Goal: Complete application form

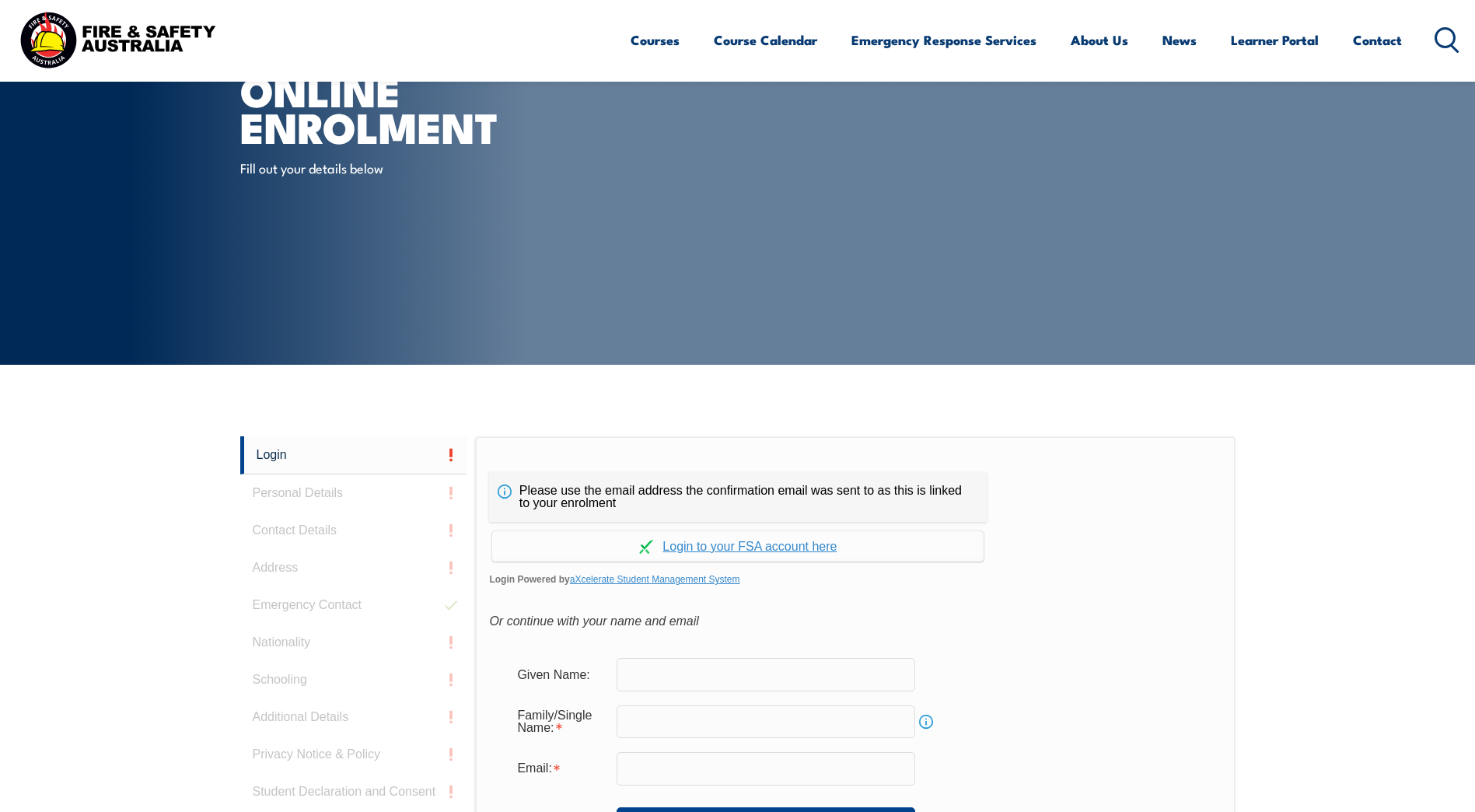
scroll to position [414, 0]
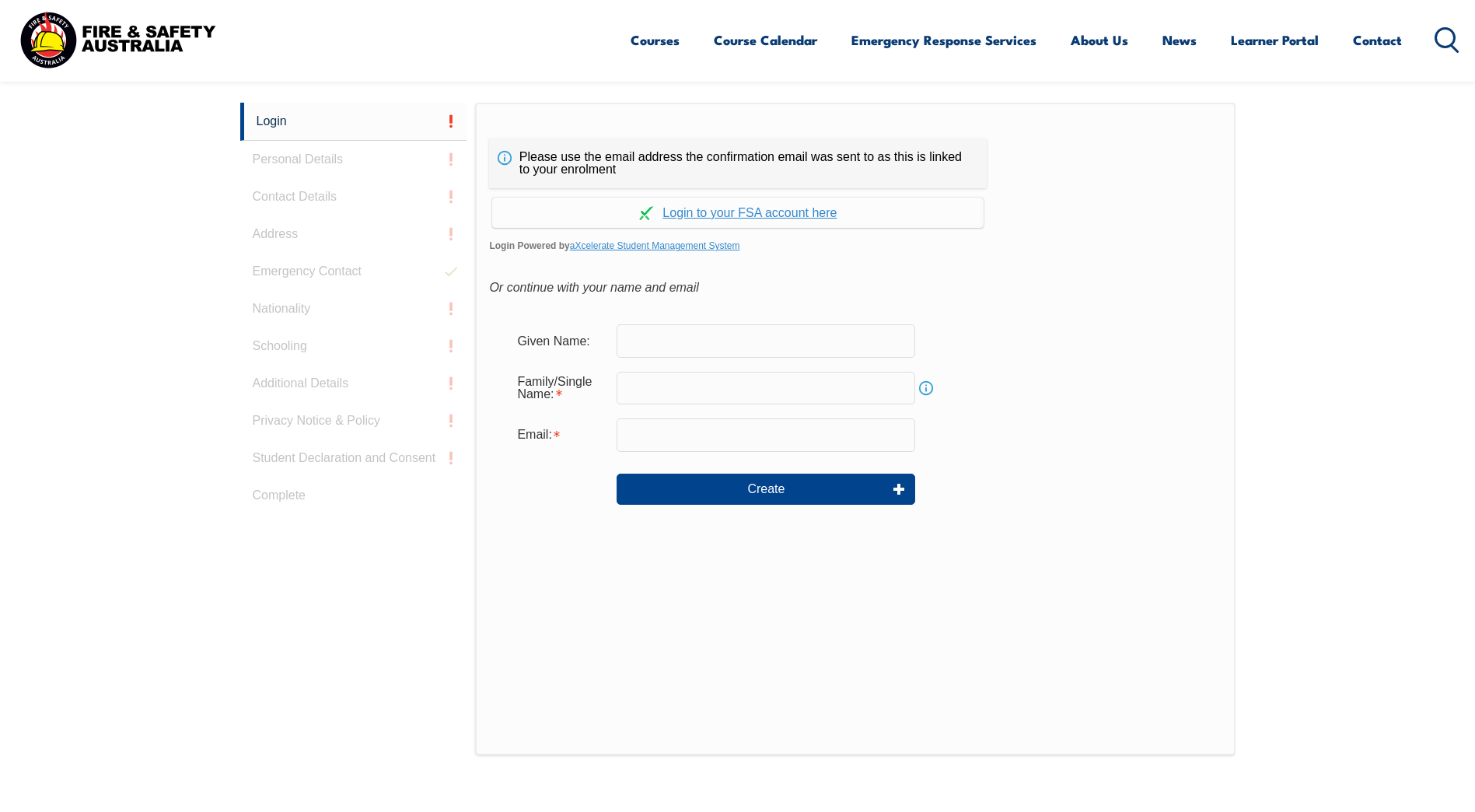
click at [657, 345] on input "text" at bounding box center [766, 340] width 299 height 32
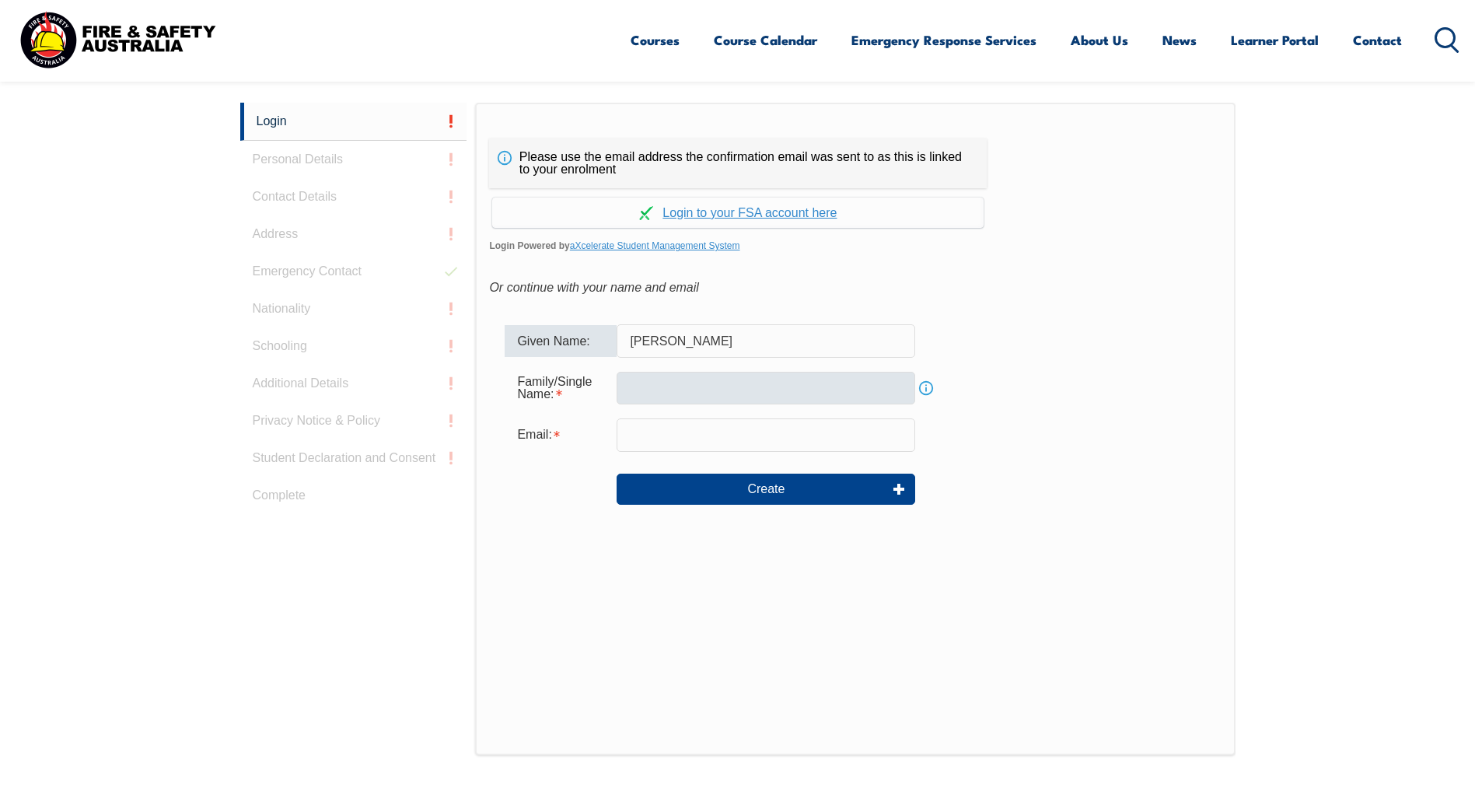
type input "[PERSON_NAME]"
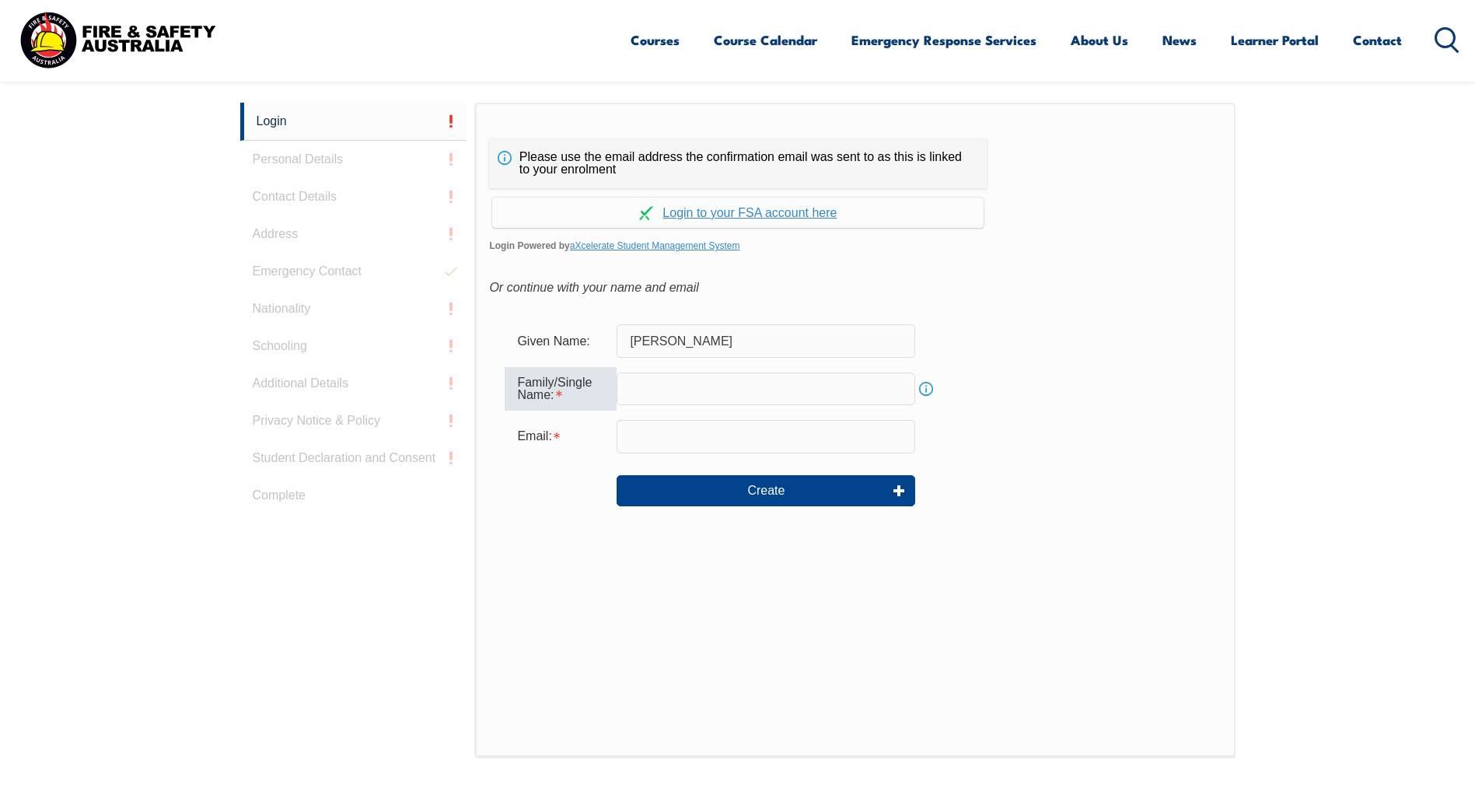
click at [647, 382] on input "text" at bounding box center [766, 388] width 299 height 32
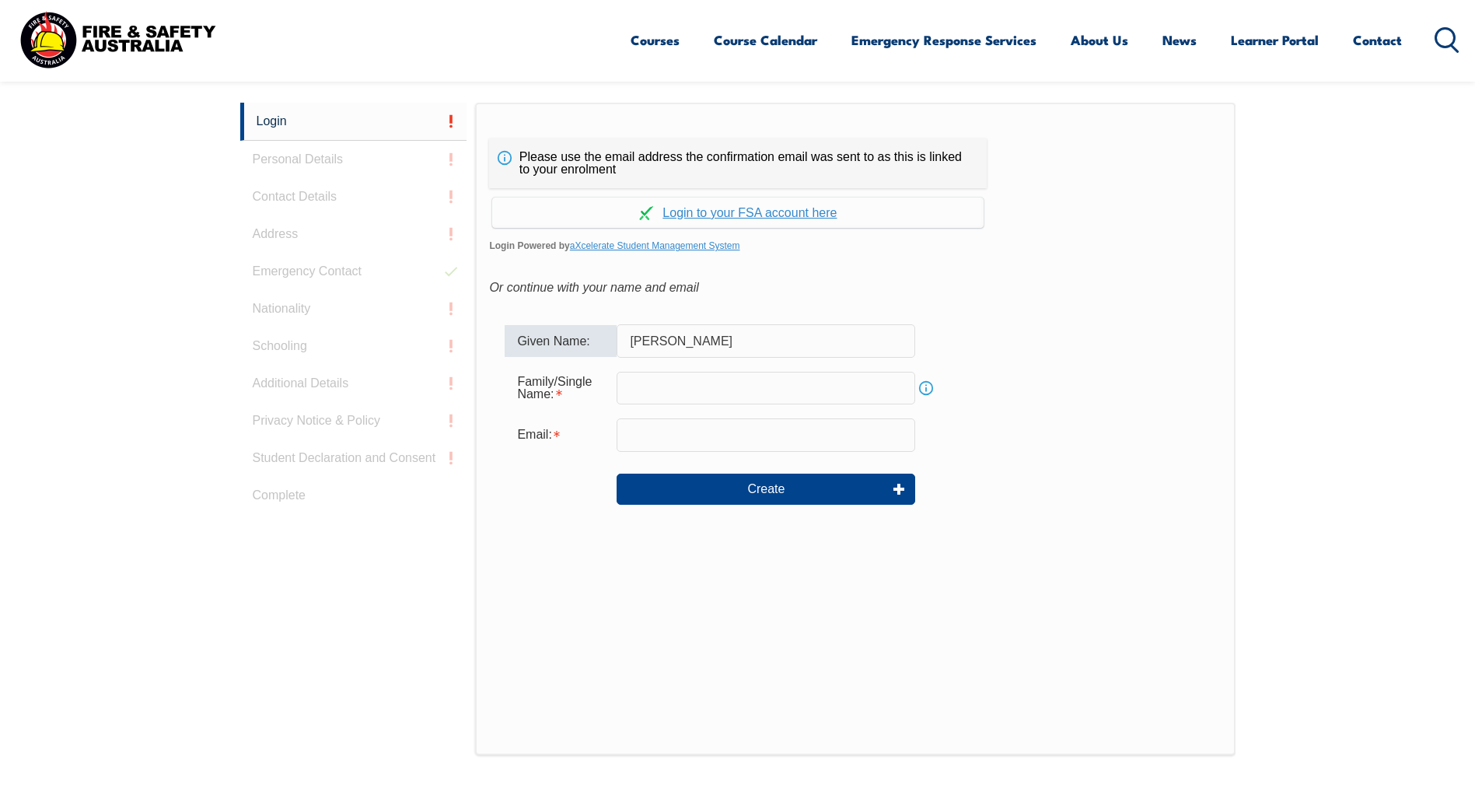
drag, startPoint x: 668, startPoint y: 339, endPoint x: 546, endPoint y: 326, distance: 122.7
click at [546, 326] on div "Given Name: Zingg" at bounding box center [855, 340] width 701 height 32
type input "[PERSON_NAME]"
click at [636, 387] on input "text" at bounding box center [766, 387] width 299 height 32
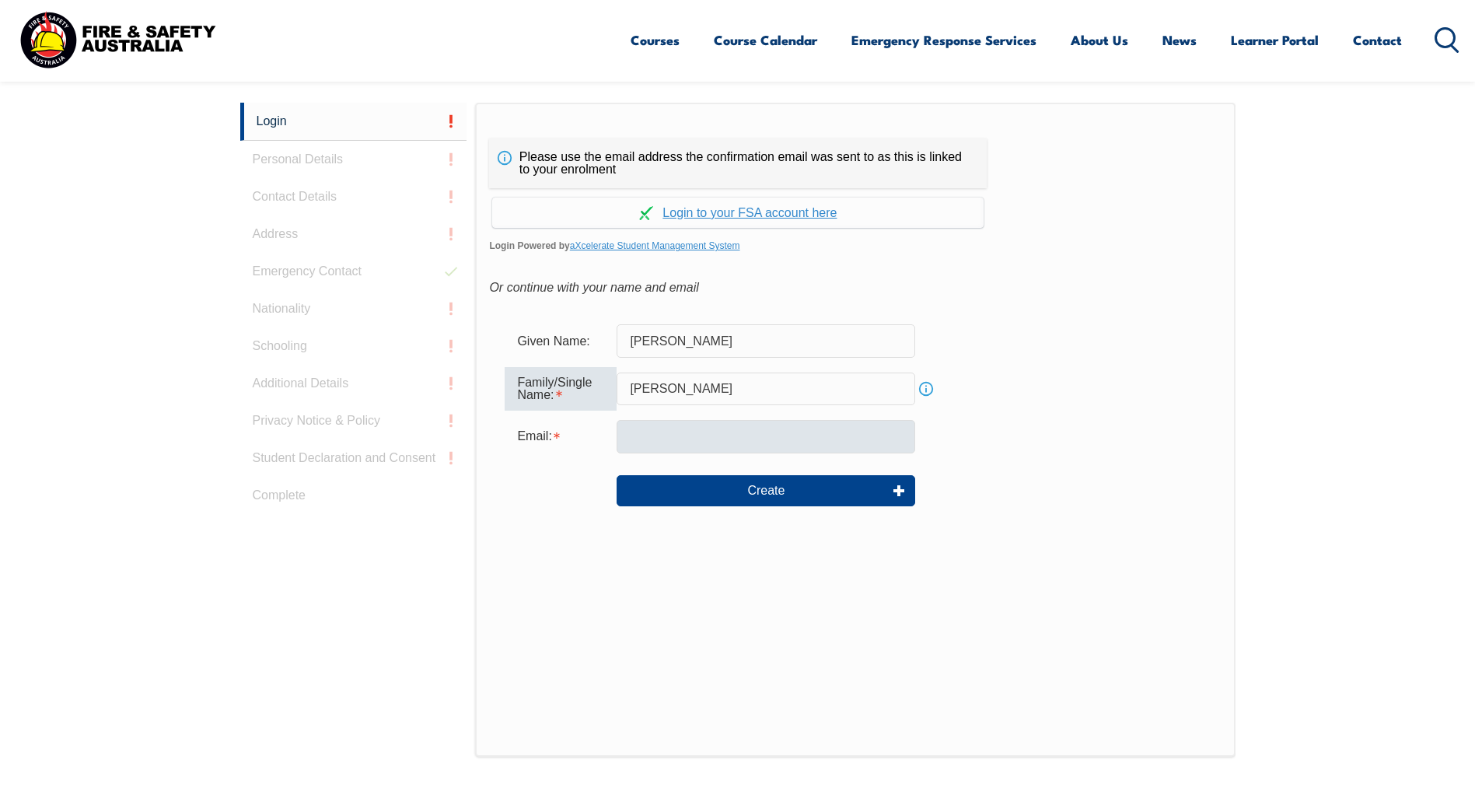
type input "[PERSON_NAME]"
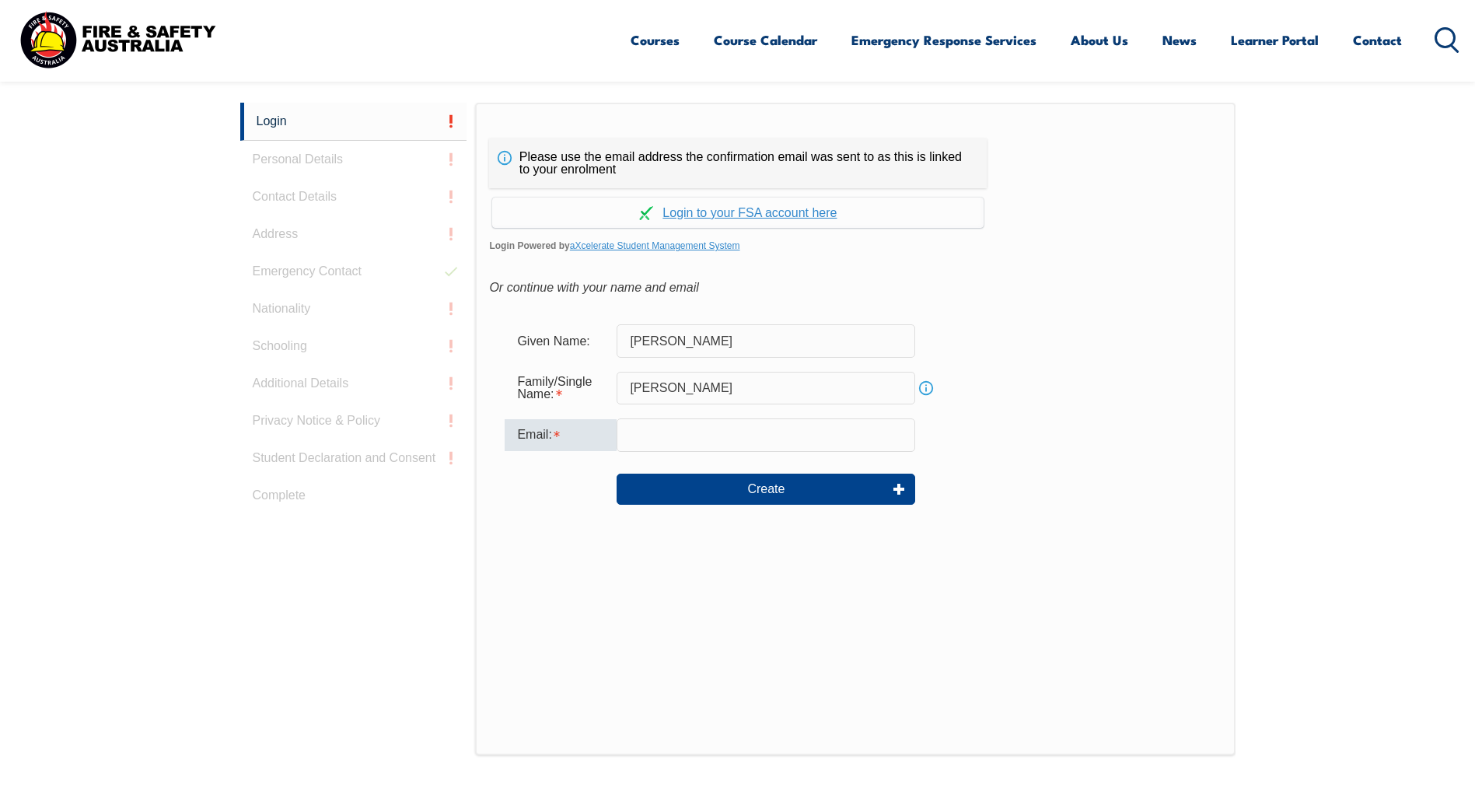
click at [642, 441] on input "email" at bounding box center [766, 434] width 299 height 32
type input "[PERSON_NAME][EMAIL_ADDRESS][PERSON_NAME][DOMAIN_NAME]"
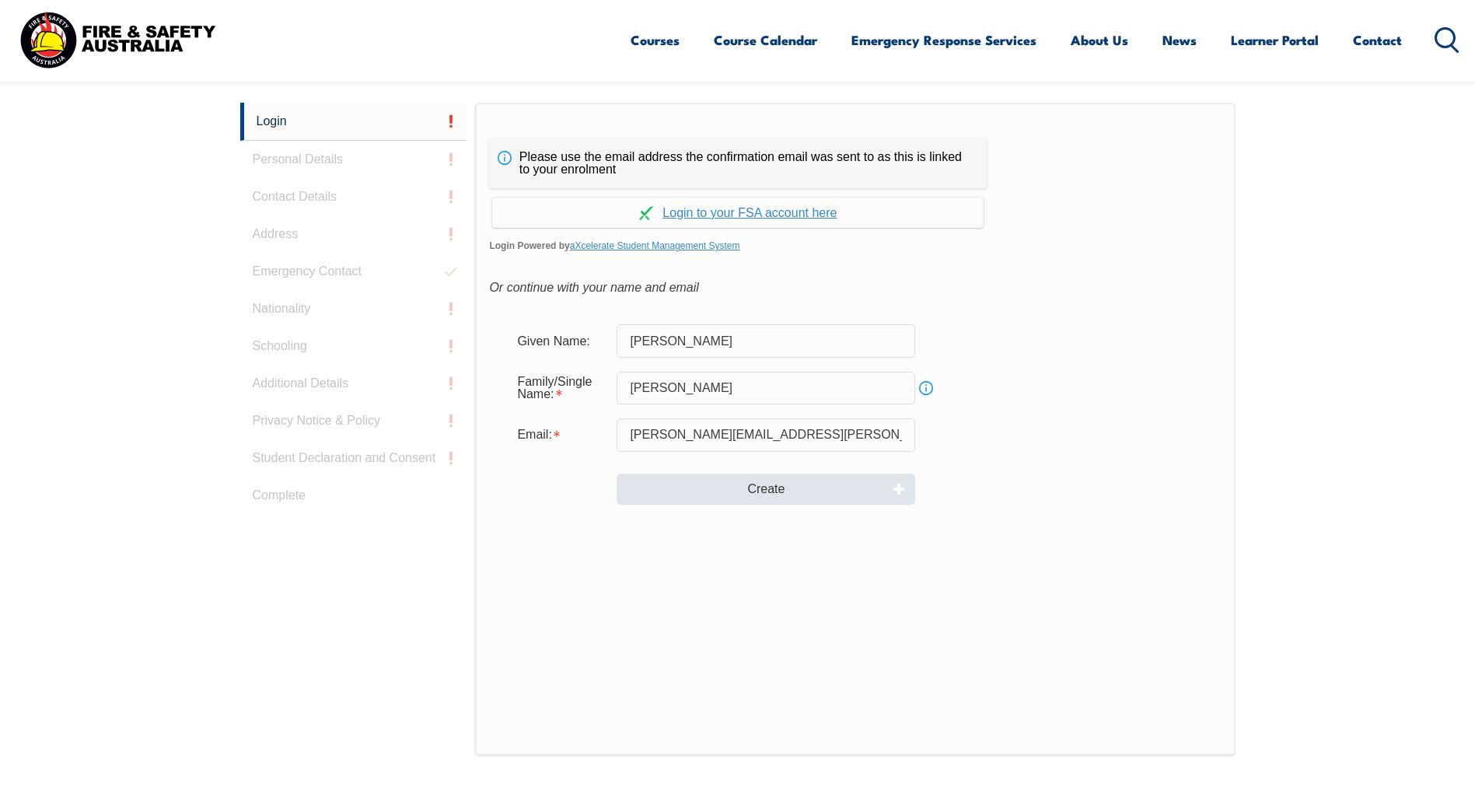
drag, startPoint x: 727, startPoint y: 470, endPoint x: 730, endPoint y: 480, distance: 10.4
click at [729, 476] on div "Create" at bounding box center [855, 488] width 701 height 56
click at [736, 484] on button "Create" at bounding box center [766, 489] width 299 height 32
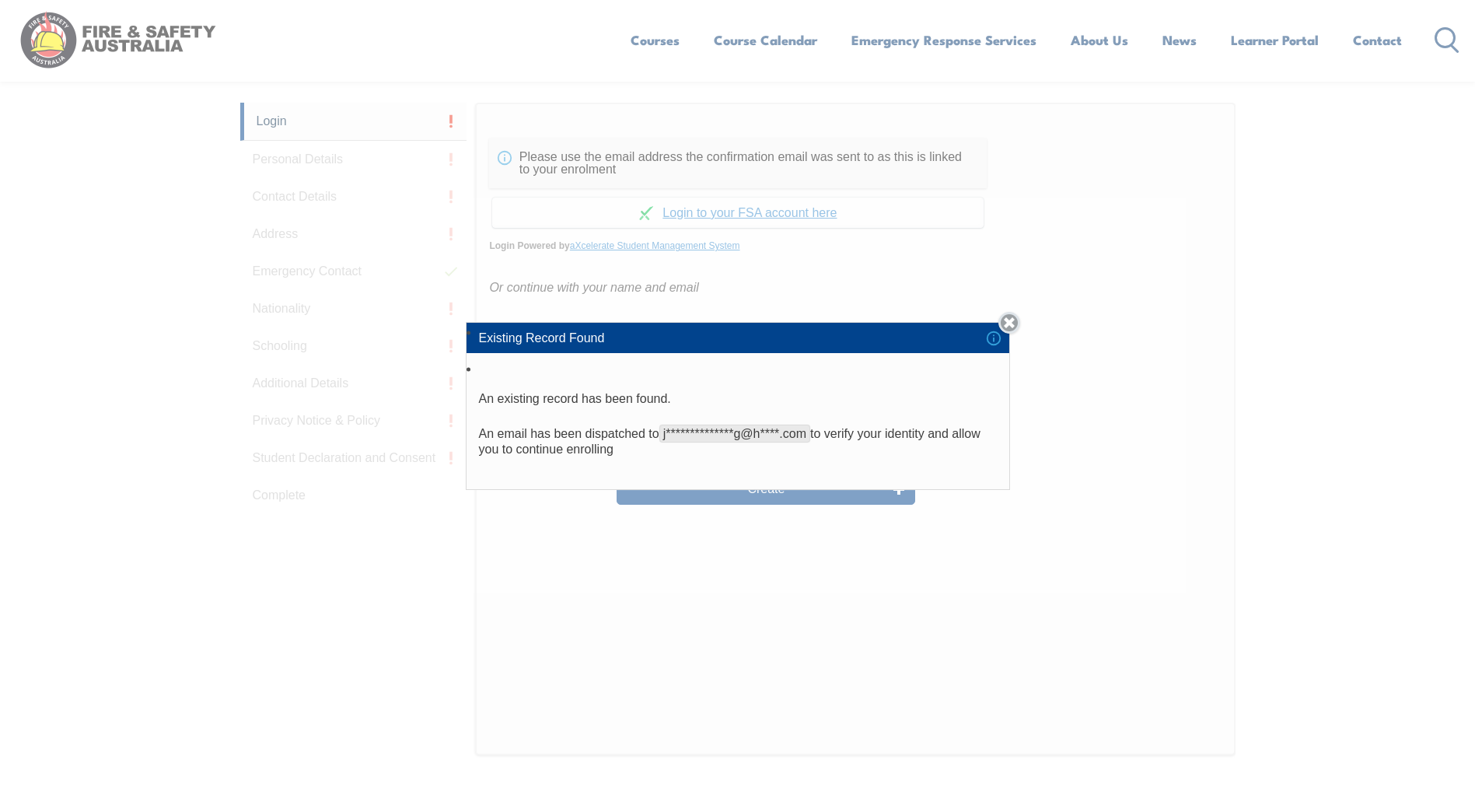
click at [1011, 321] on link "Close" at bounding box center [1009, 322] width 21 height 21
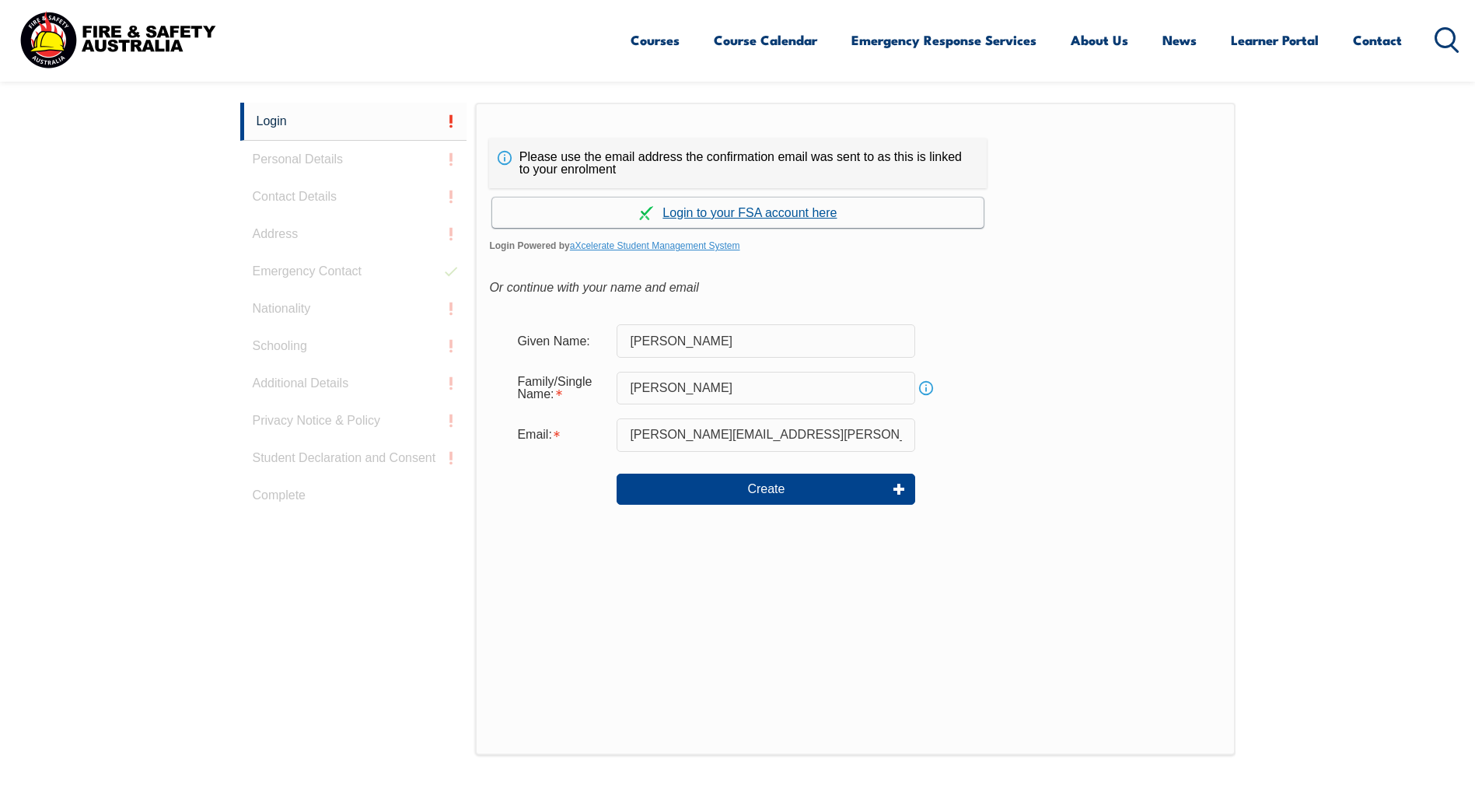
click at [760, 211] on link "Continue with aXcelerate" at bounding box center [738, 212] width 491 height 31
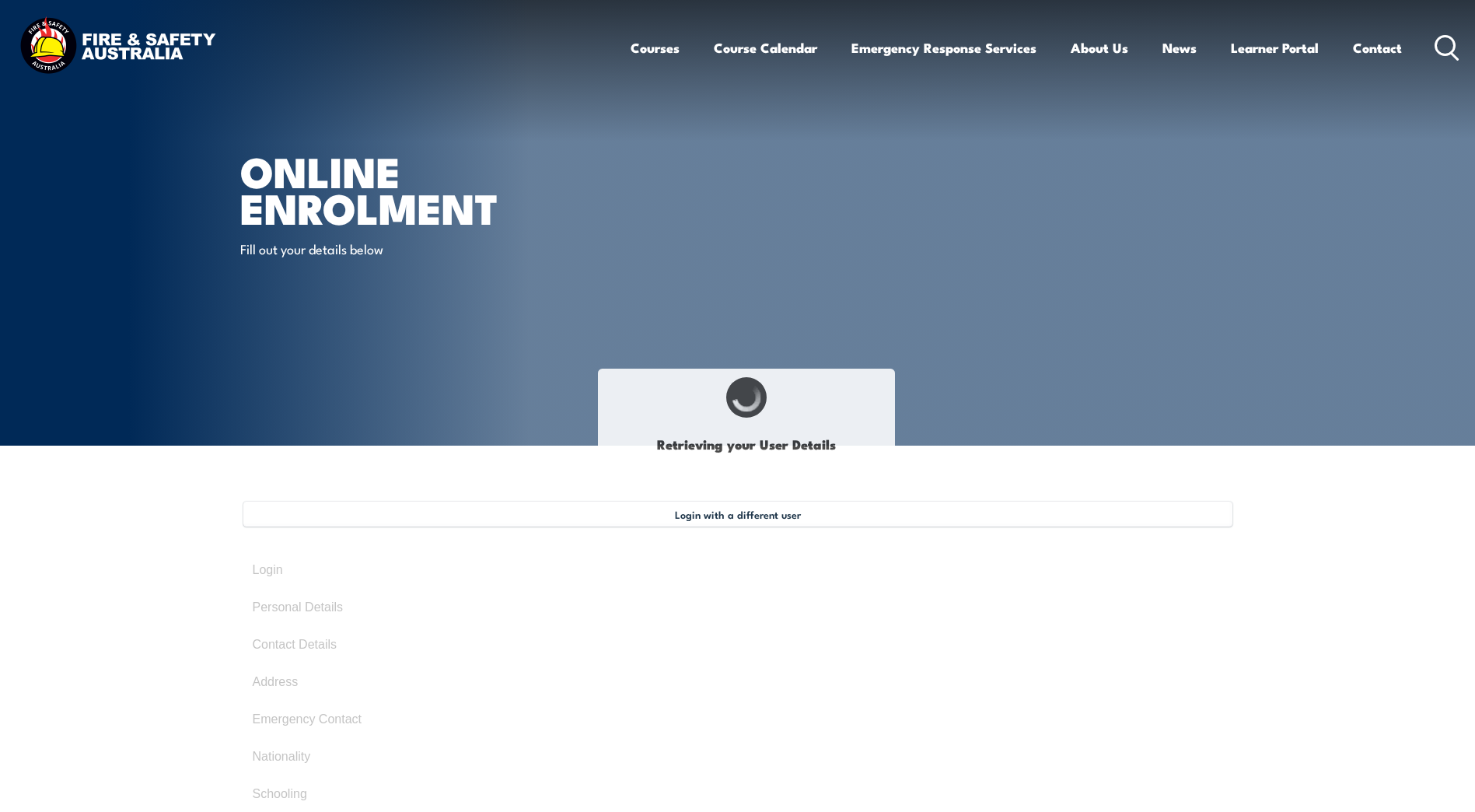
type input "[PERSON_NAME]"
type input "[DATE]"
type input "AVG5AZDR6L"
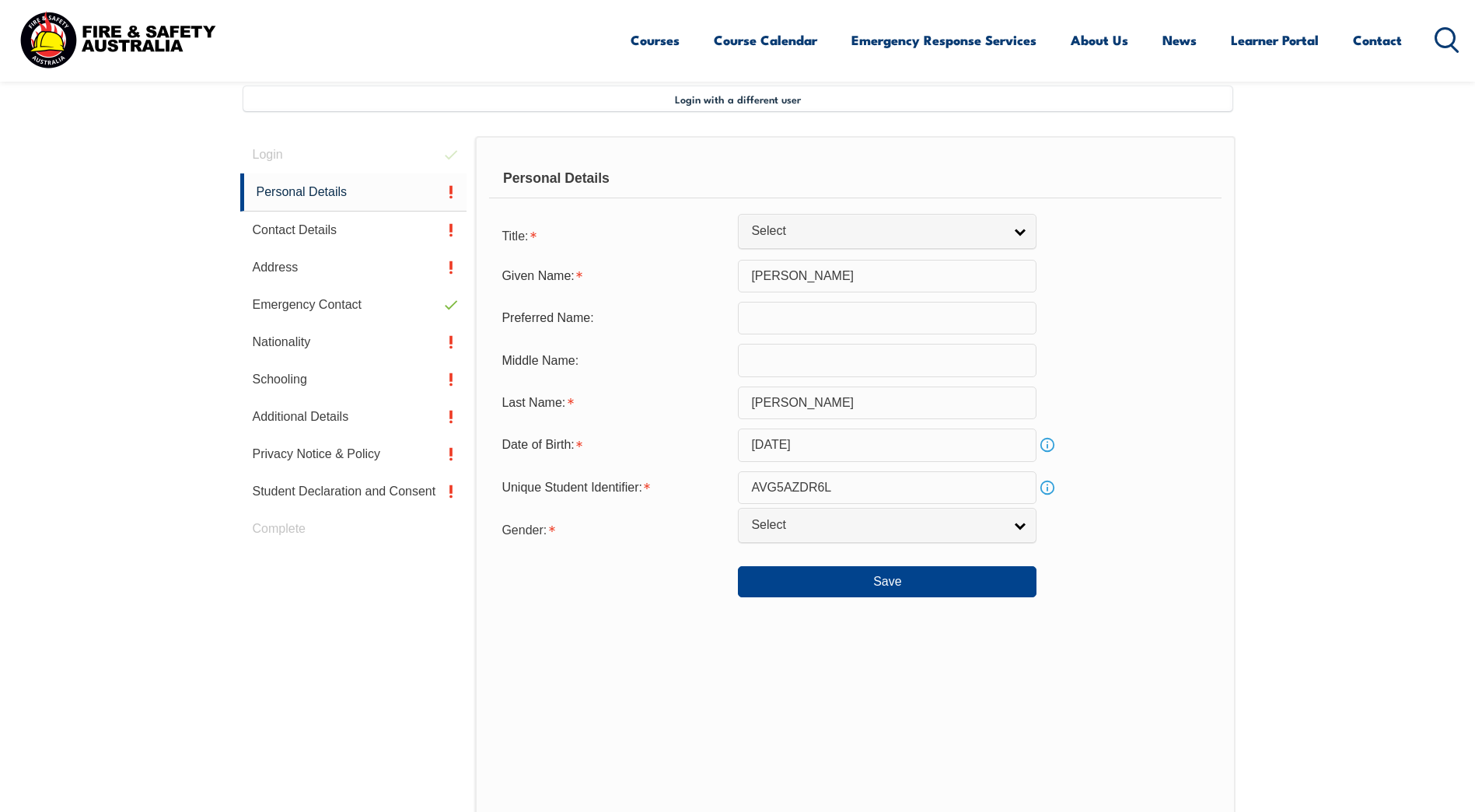
scroll to position [424, 0]
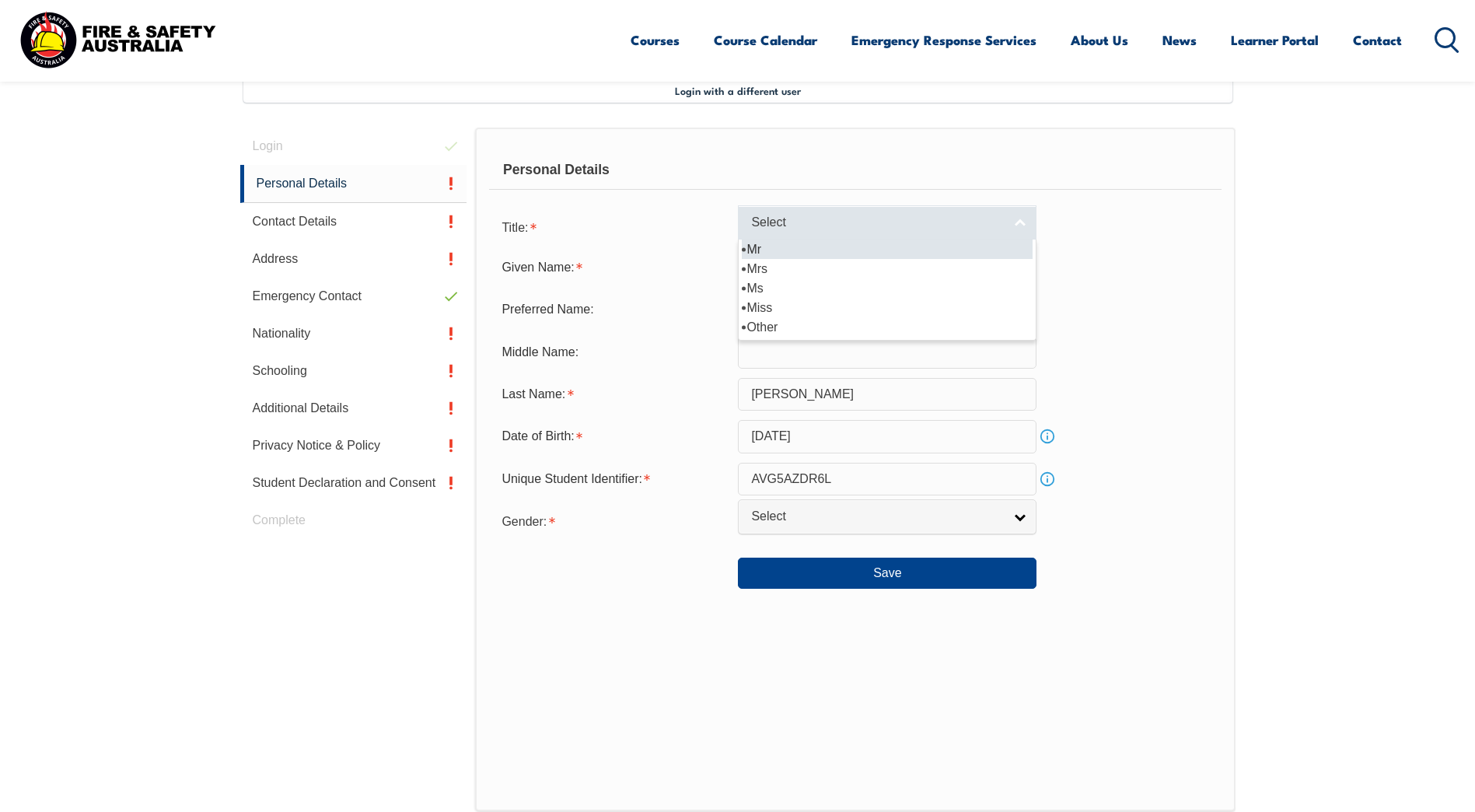
click at [1024, 227] on link "Select" at bounding box center [887, 222] width 299 height 35
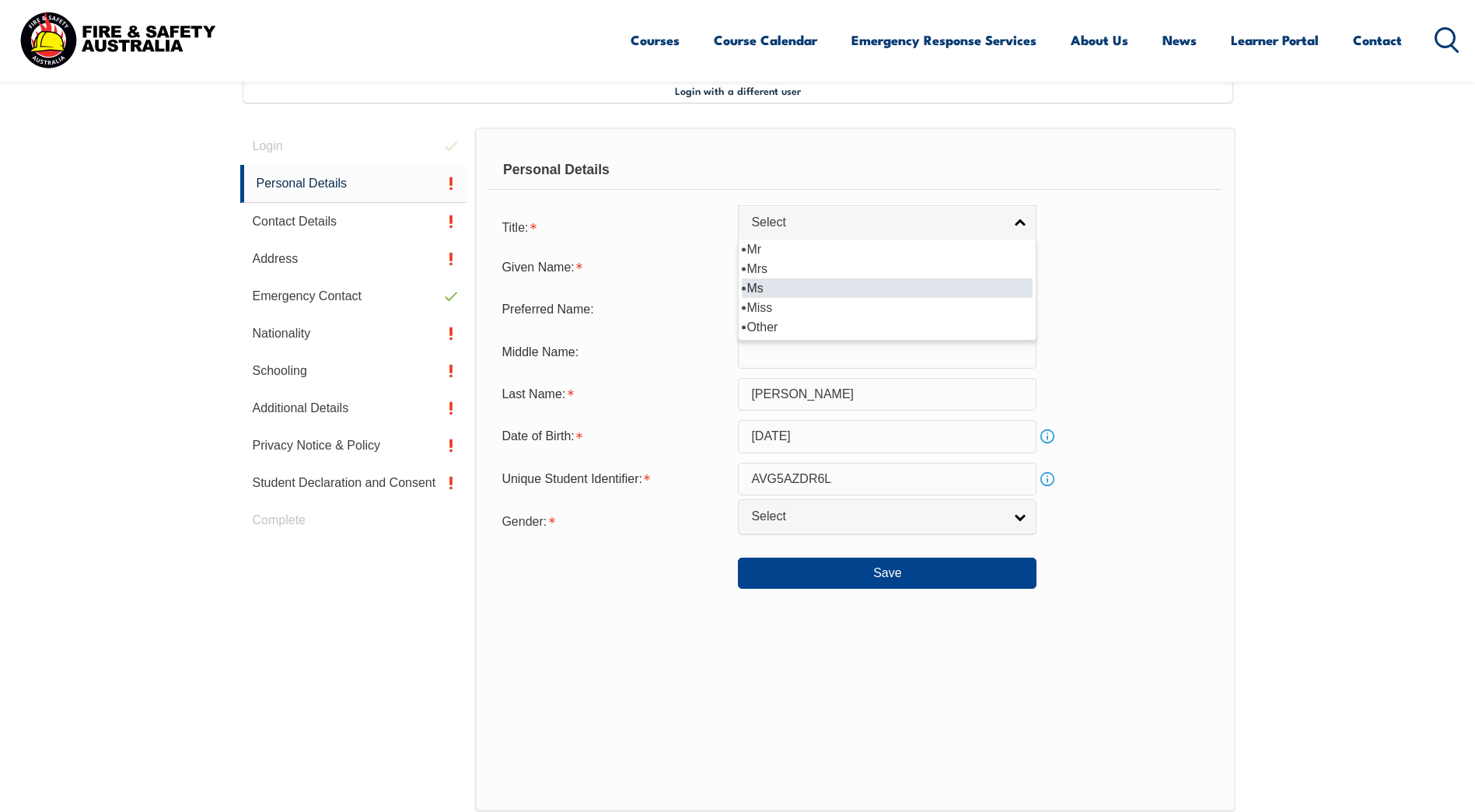
click at [1017, 282] on li "Ms" at bounding box center [887, 287] width 291 height 19
select select "Ms"
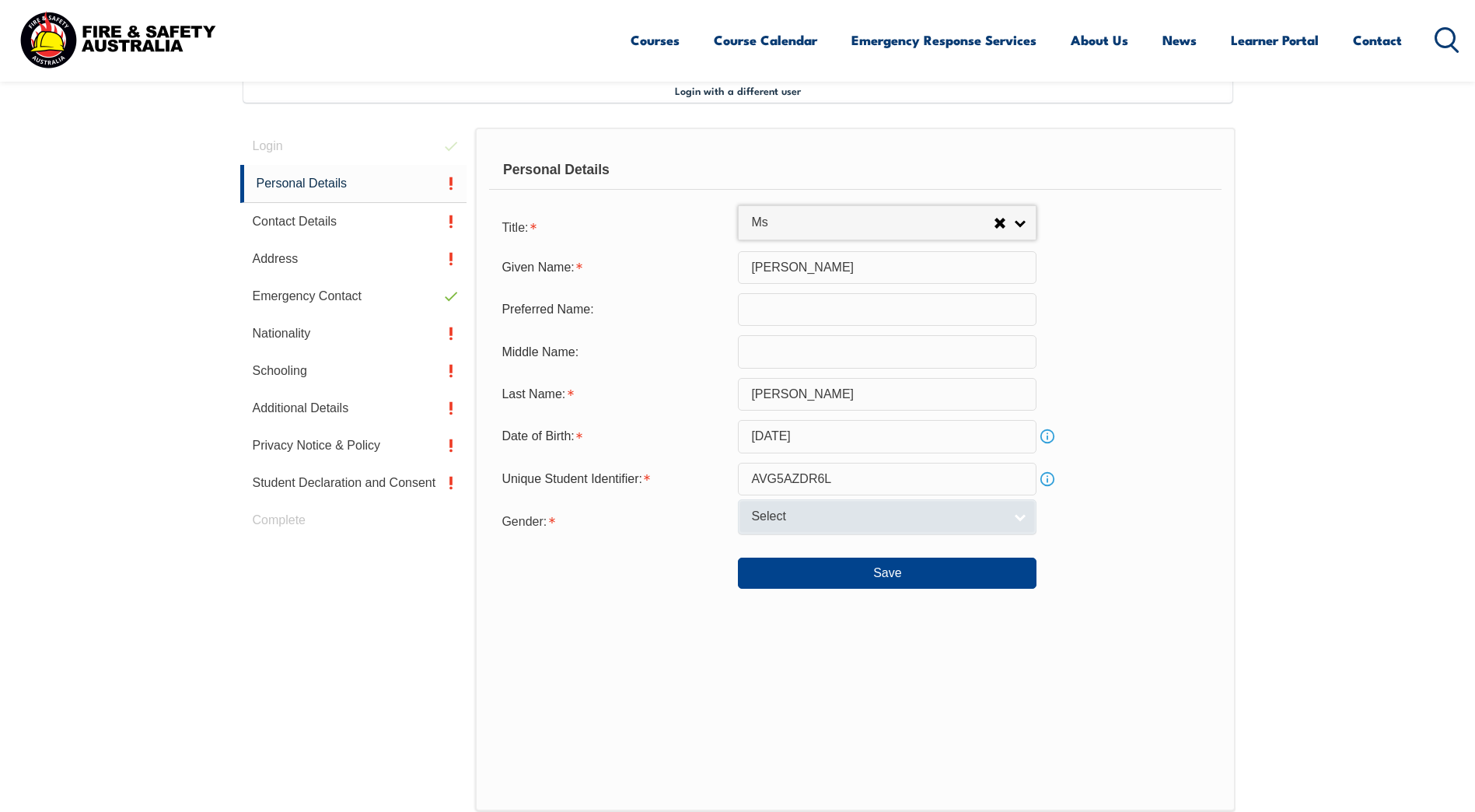
click at [1024, 520] on link "Select" at bounding box center [887, 516] width 299 height 35
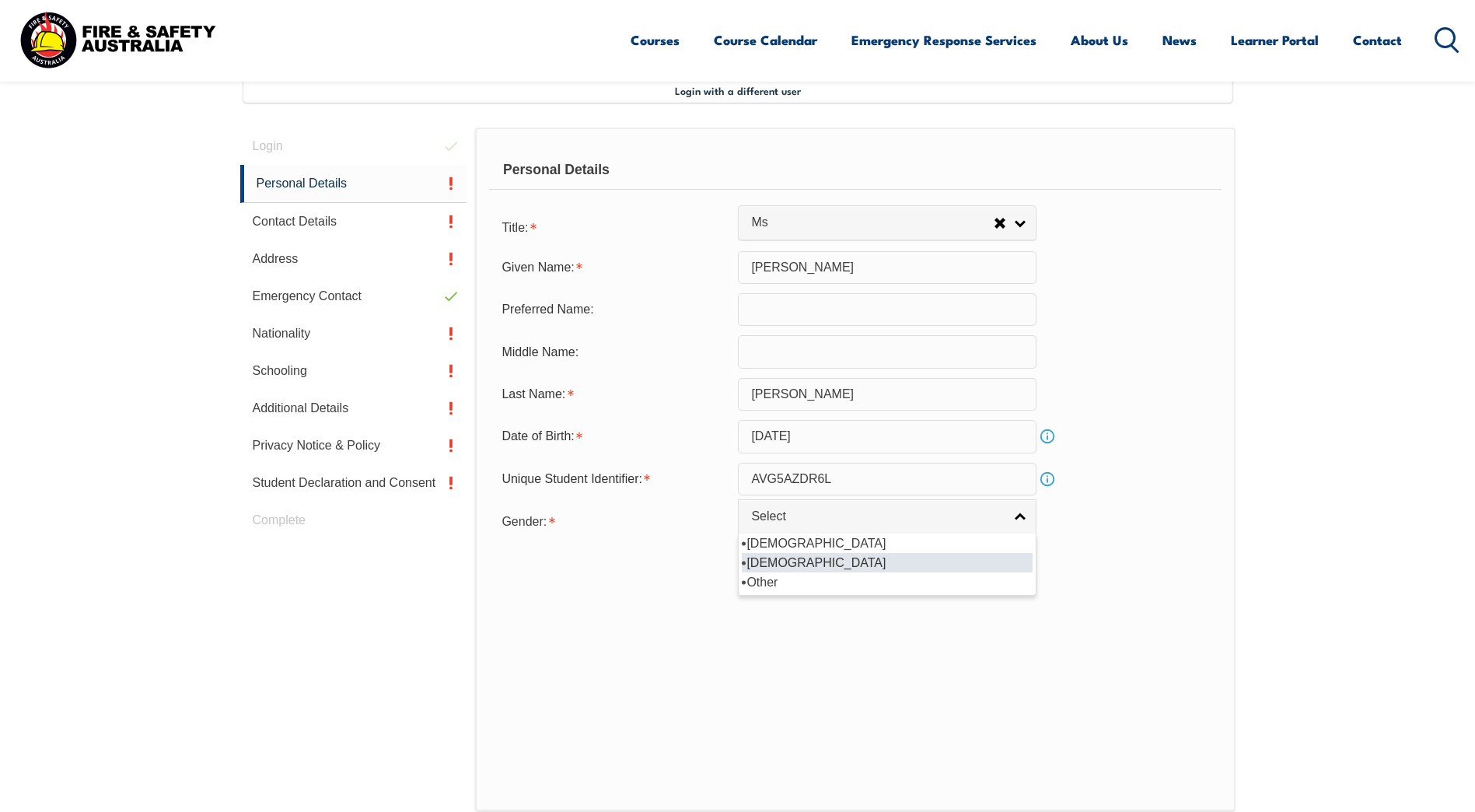
click at [810, 566] on li "[DEMOGRAPHIC_DATA]" at bounding box center [887, 562] width 291 height 19
select select "F"
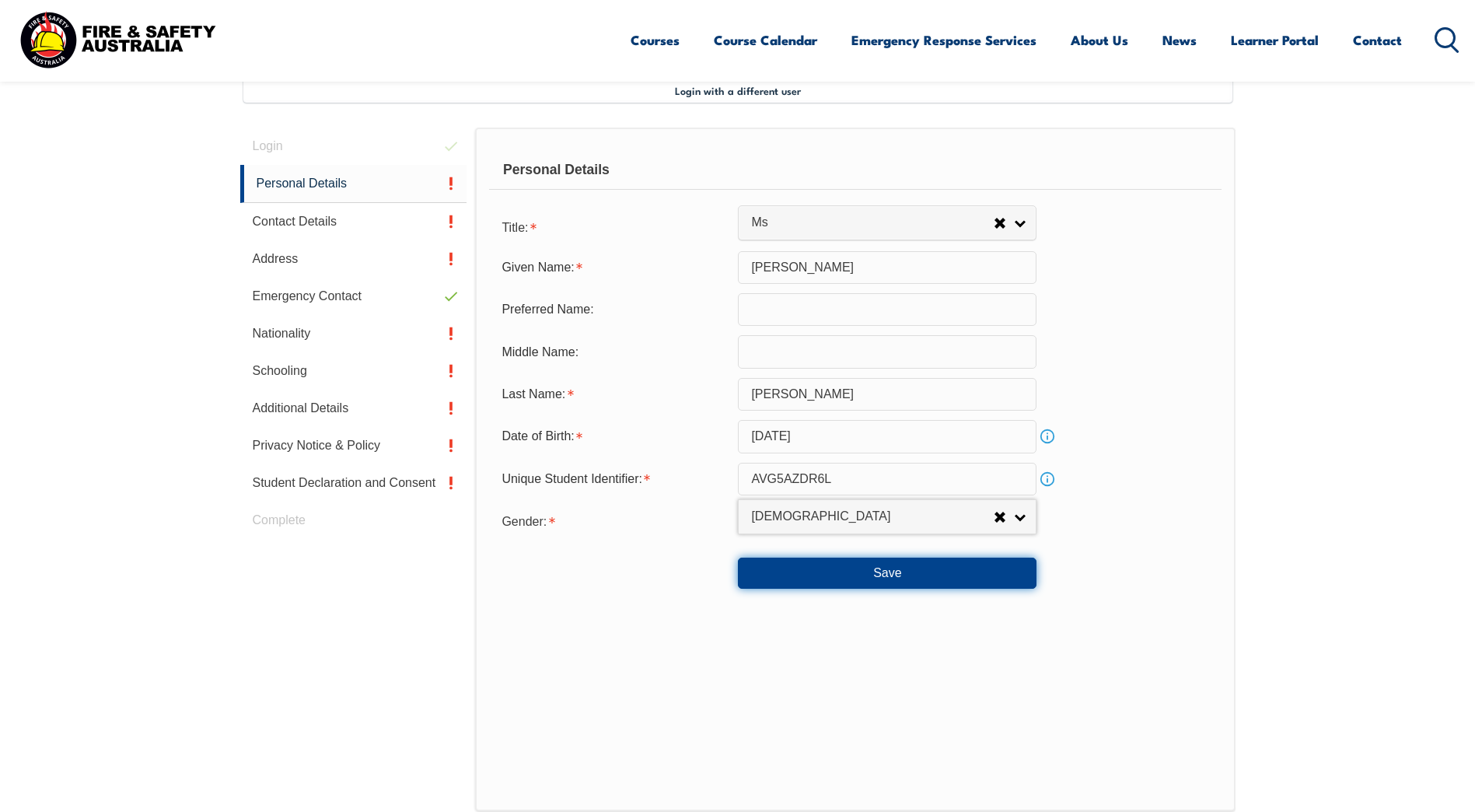
click at [875, 571] on button "Save" at bounding box center [887, 573] width 299 height 32
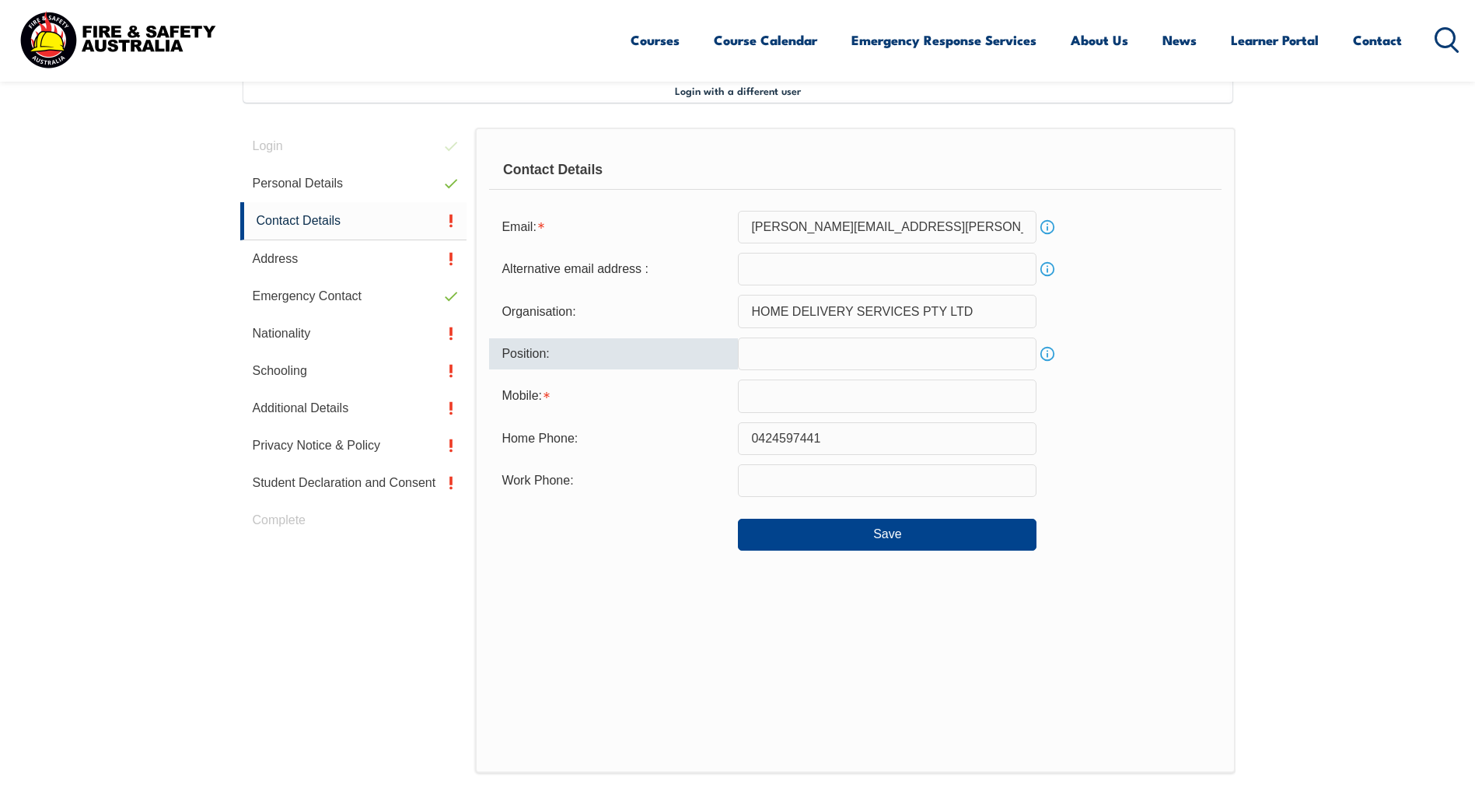
click at [812, 360] on input "text" at bounding box center [887, 353] width 299 height 32
type input "Supervisor"
click at [800, 394] on input "text" at bounding box center [887, 395] width 299 height 32
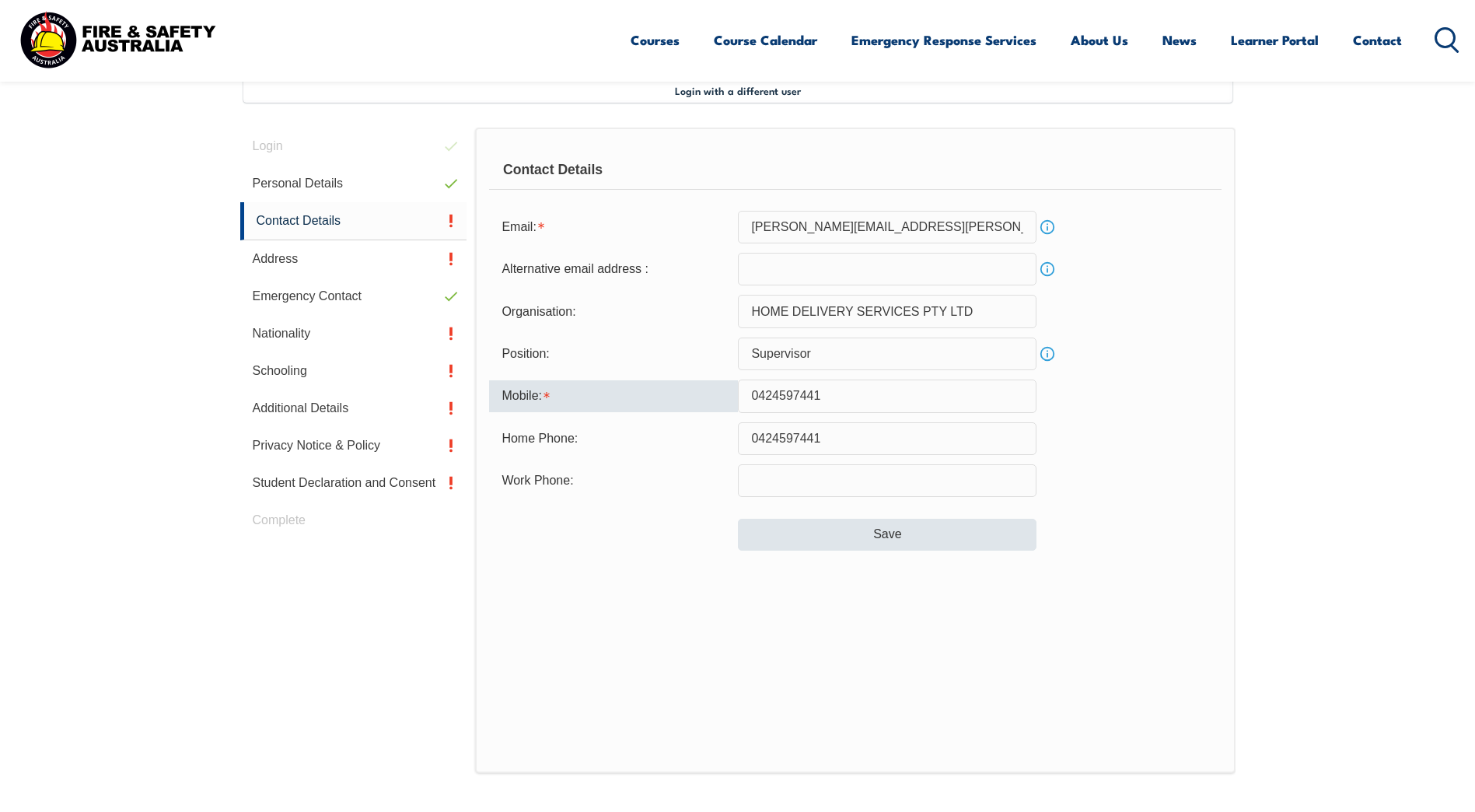
type input "0424597441"
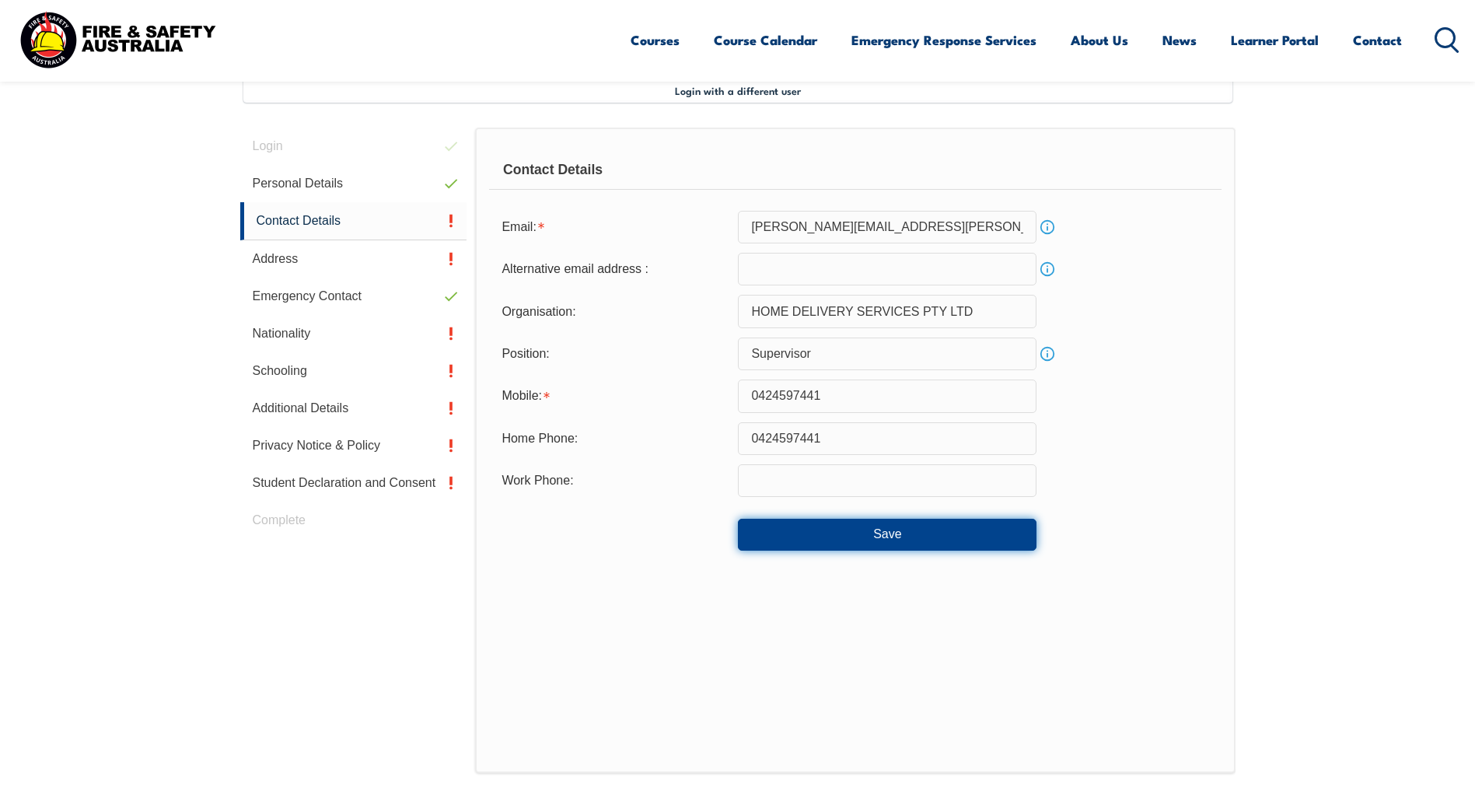
click at [841, 523] on button "Save" at bounding box center [887, 534] width 299 height 32
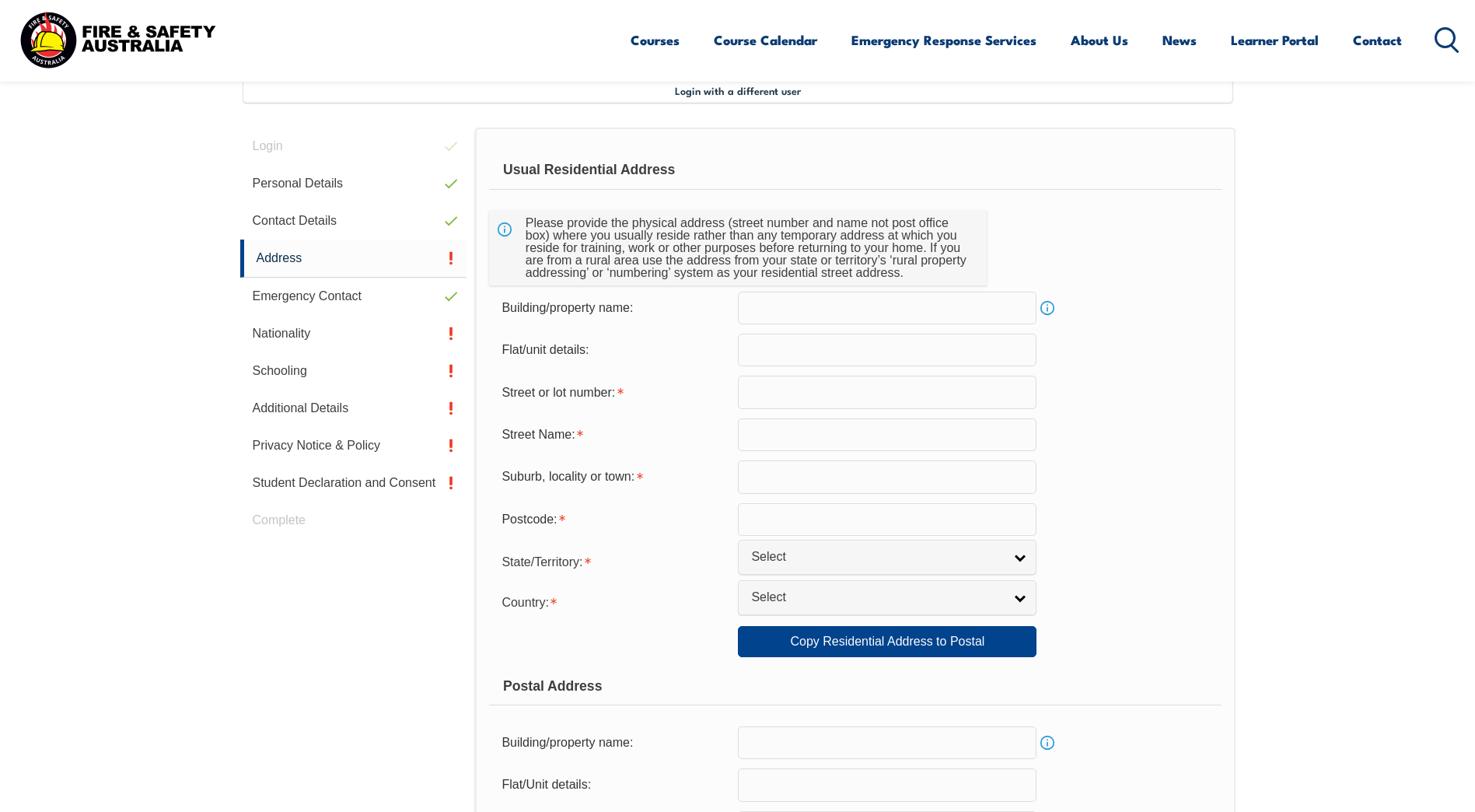
click at [780, 403] on input "text" at bounding box center [887, 391] width 299 height 32
type input "24"
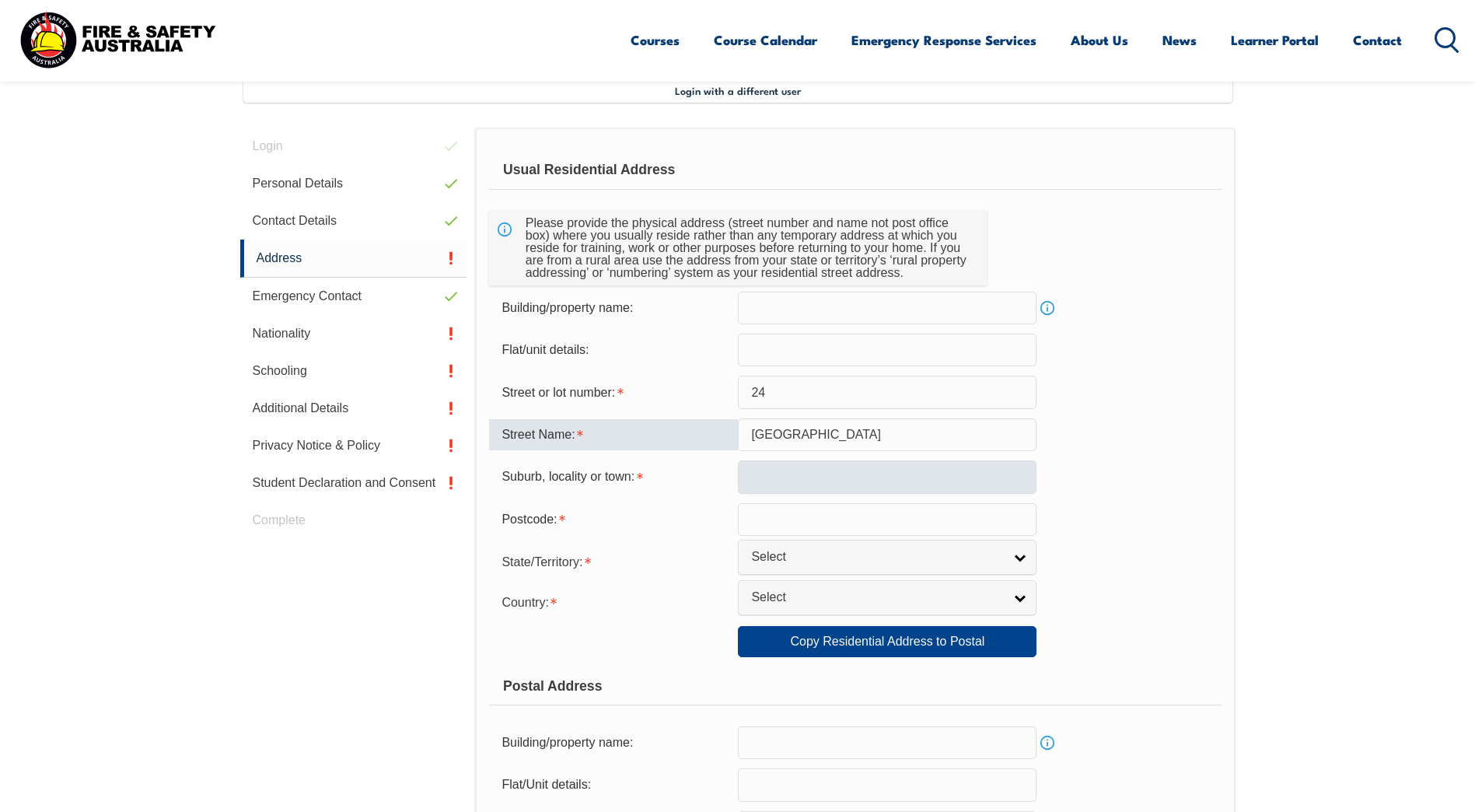
type input "[GEOGRAPHIC_DATA]"
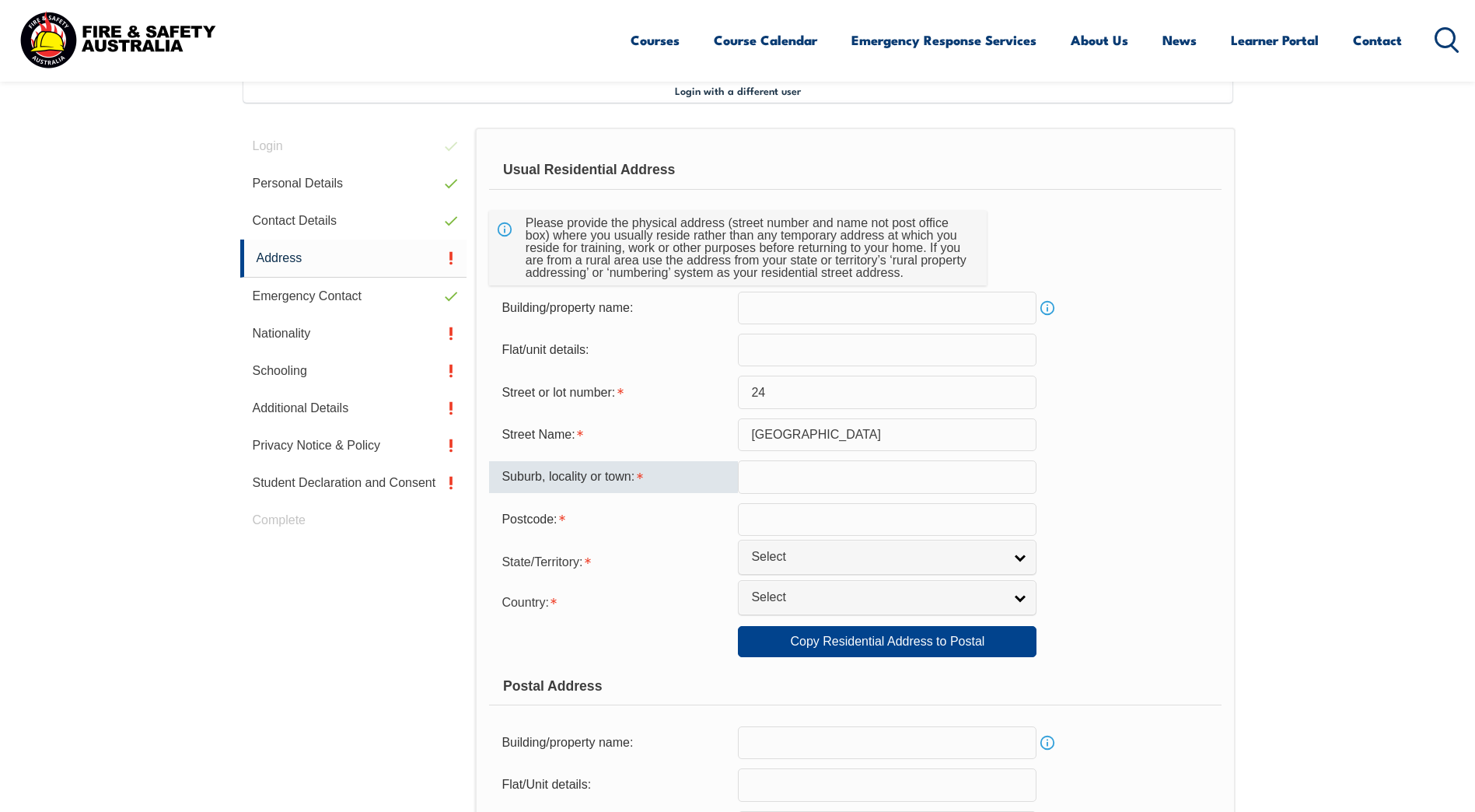
click at [795, 485] on input "text" at bounding box center [887, 476] width 299 height 32
type input "[PERSON_NAME] South"
click at [797, 517] on input "text" at bounding box center [887, 519] width 299 height 32
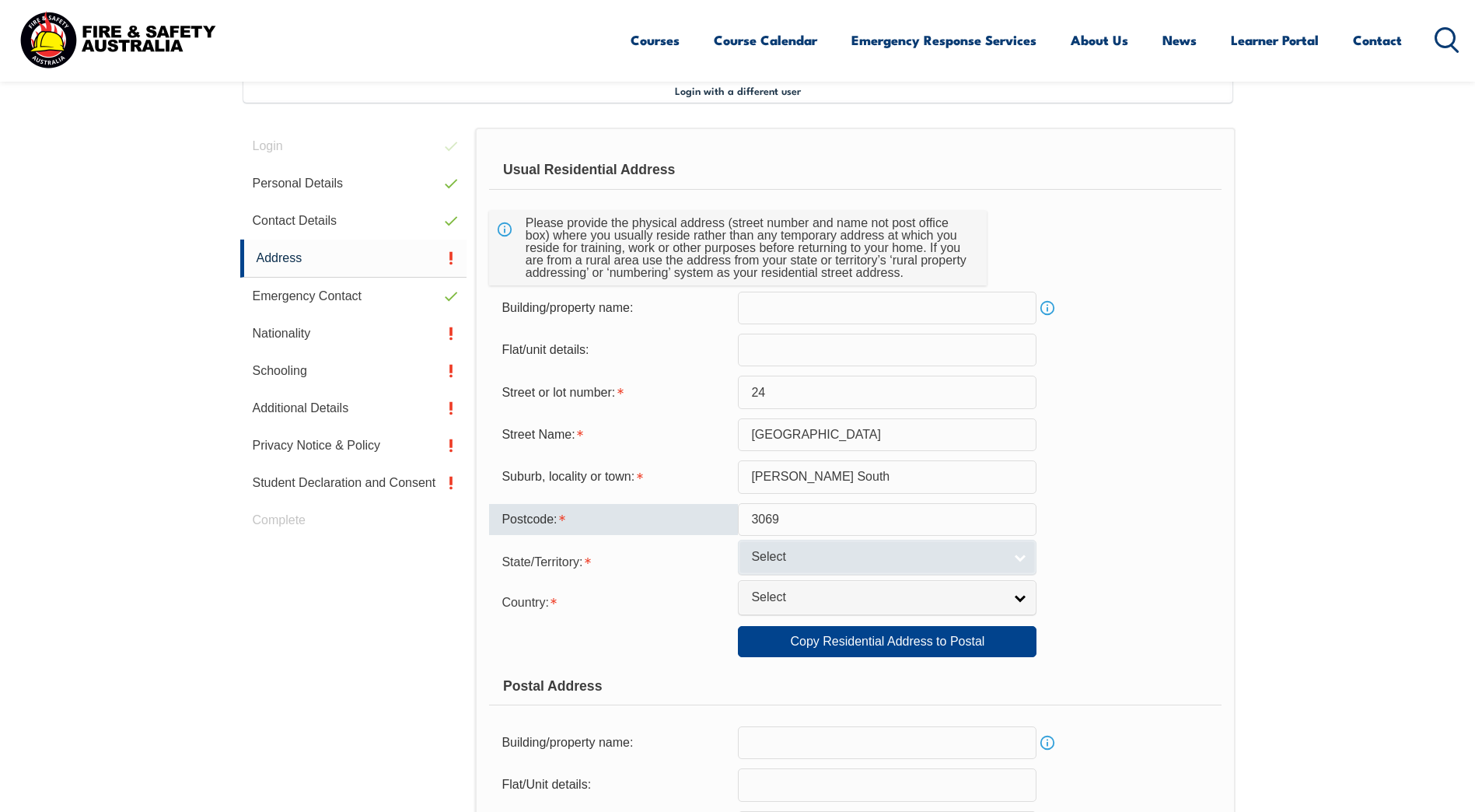
type input "3069"
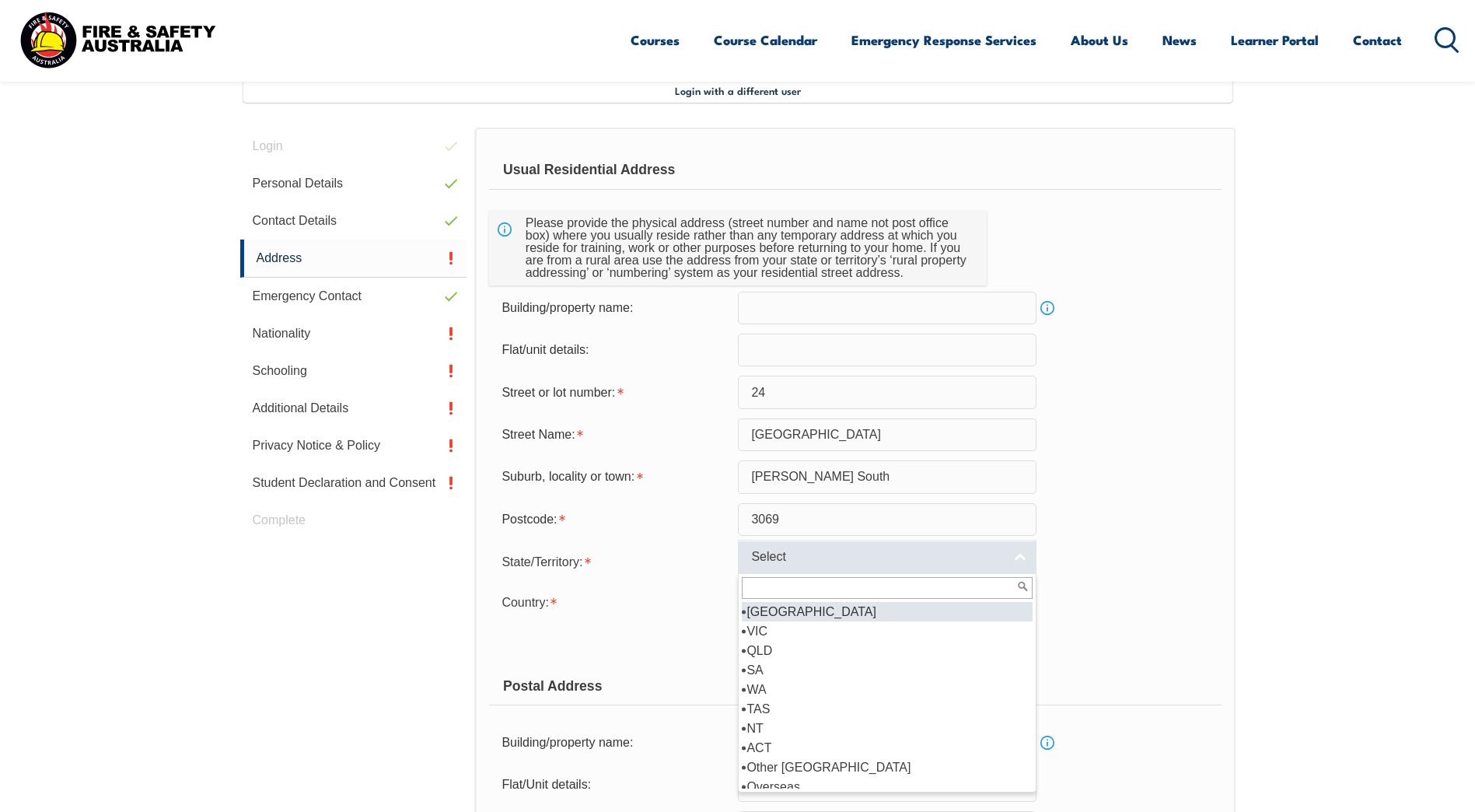
click at [1018, 554] on link "Select" at bounding box center [887, 557] width 299 height 35
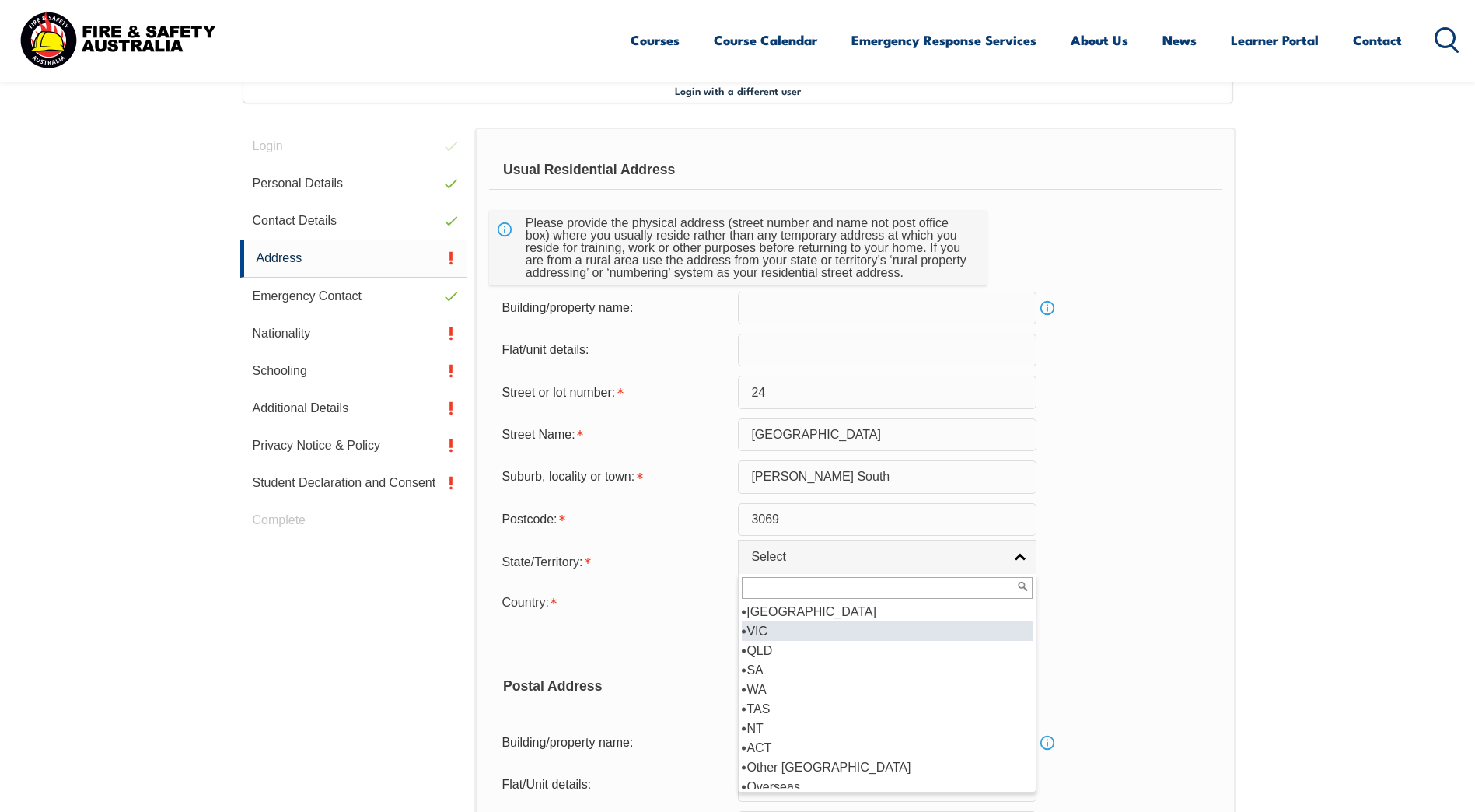
click at [971, 636] on li "VIC" at bounding box center [887, 630] width 291 height 19
select select "VIC"
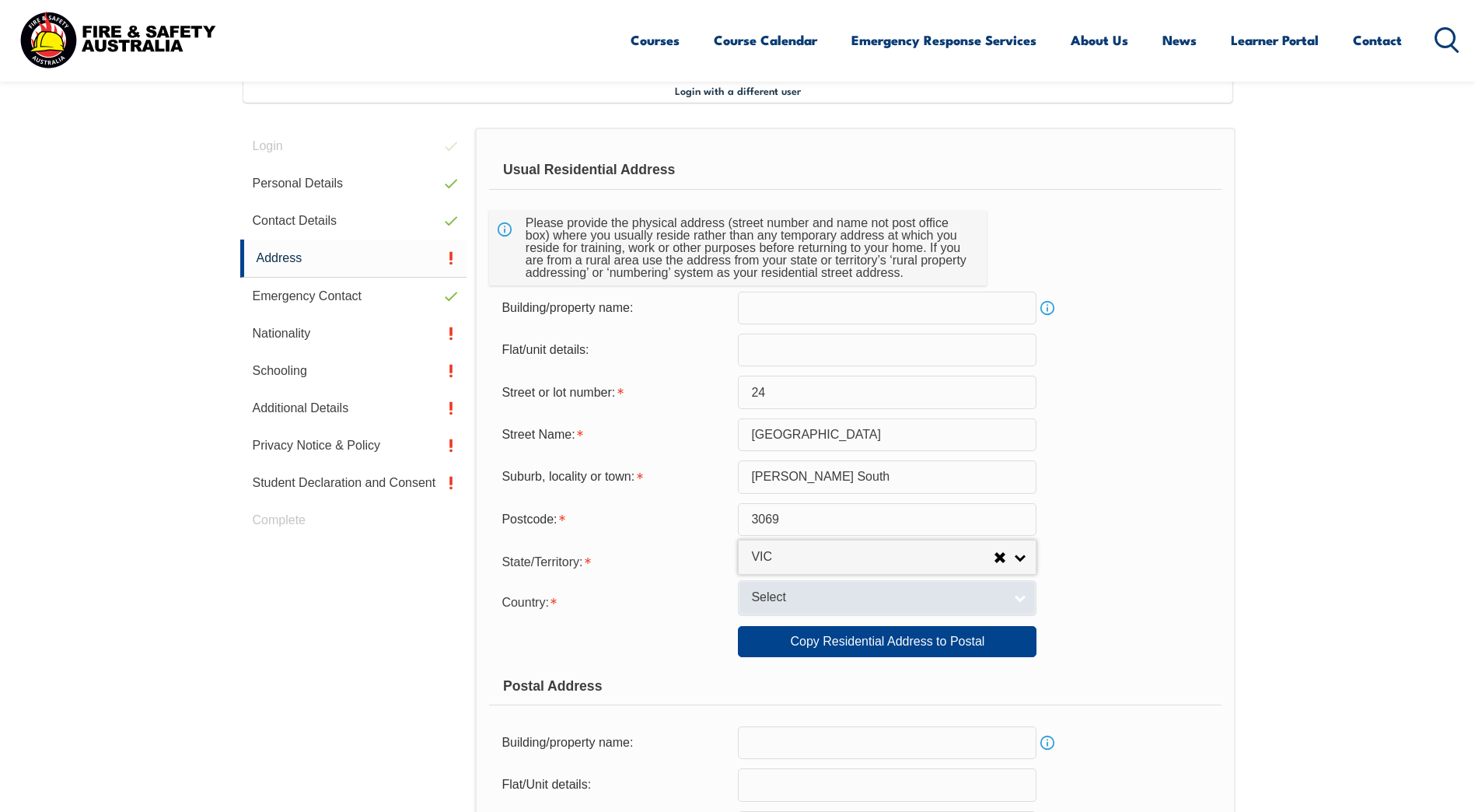
click at [1019, 599] on link "Select" at bounding box center [887, 598] width 299 height 35
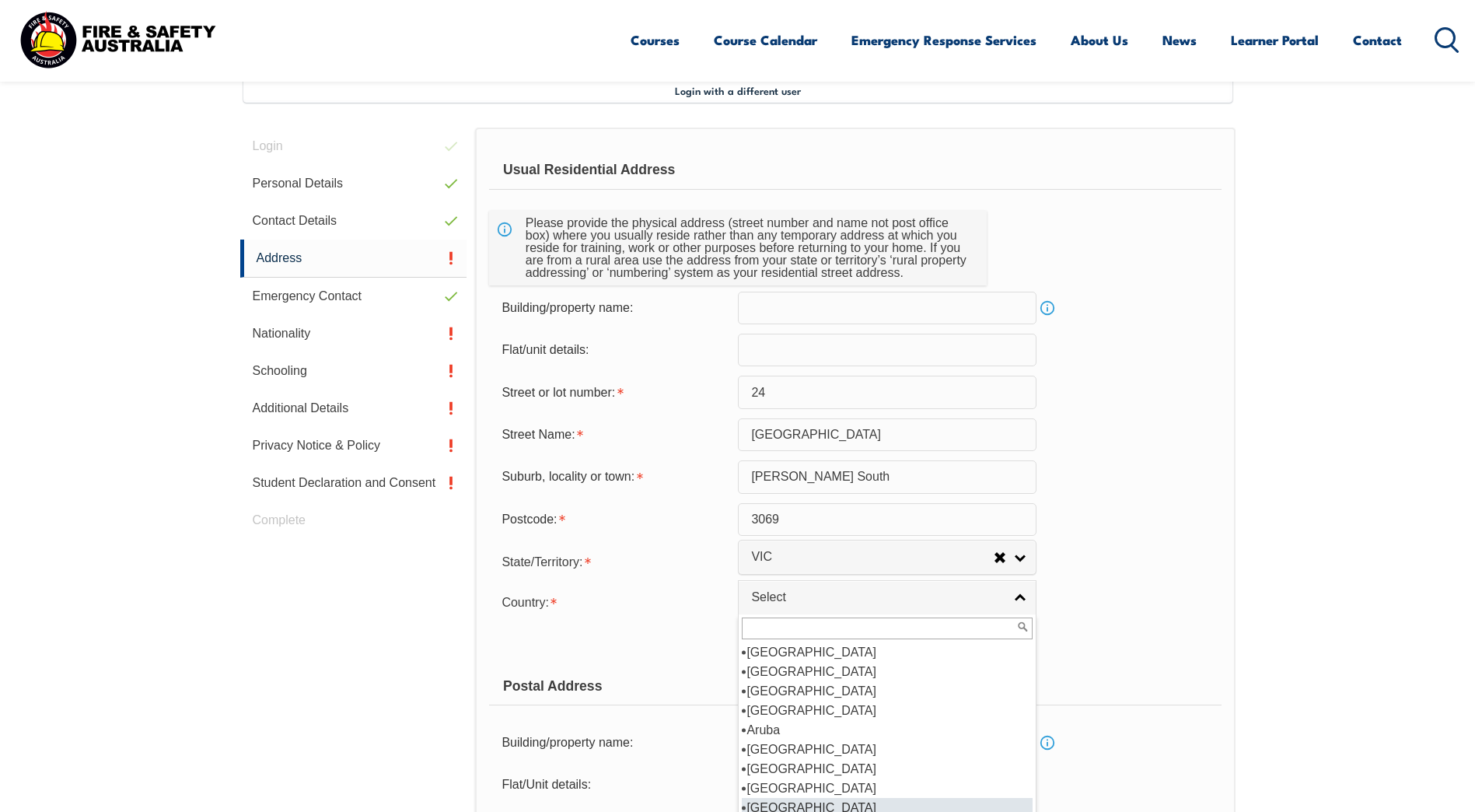
scroll to position [234, 0]
click at [926, 666] on li "[GEOGRAPHIC_DATA]" at bounding box center [887, 671] width 291 height 19
select select "1101"
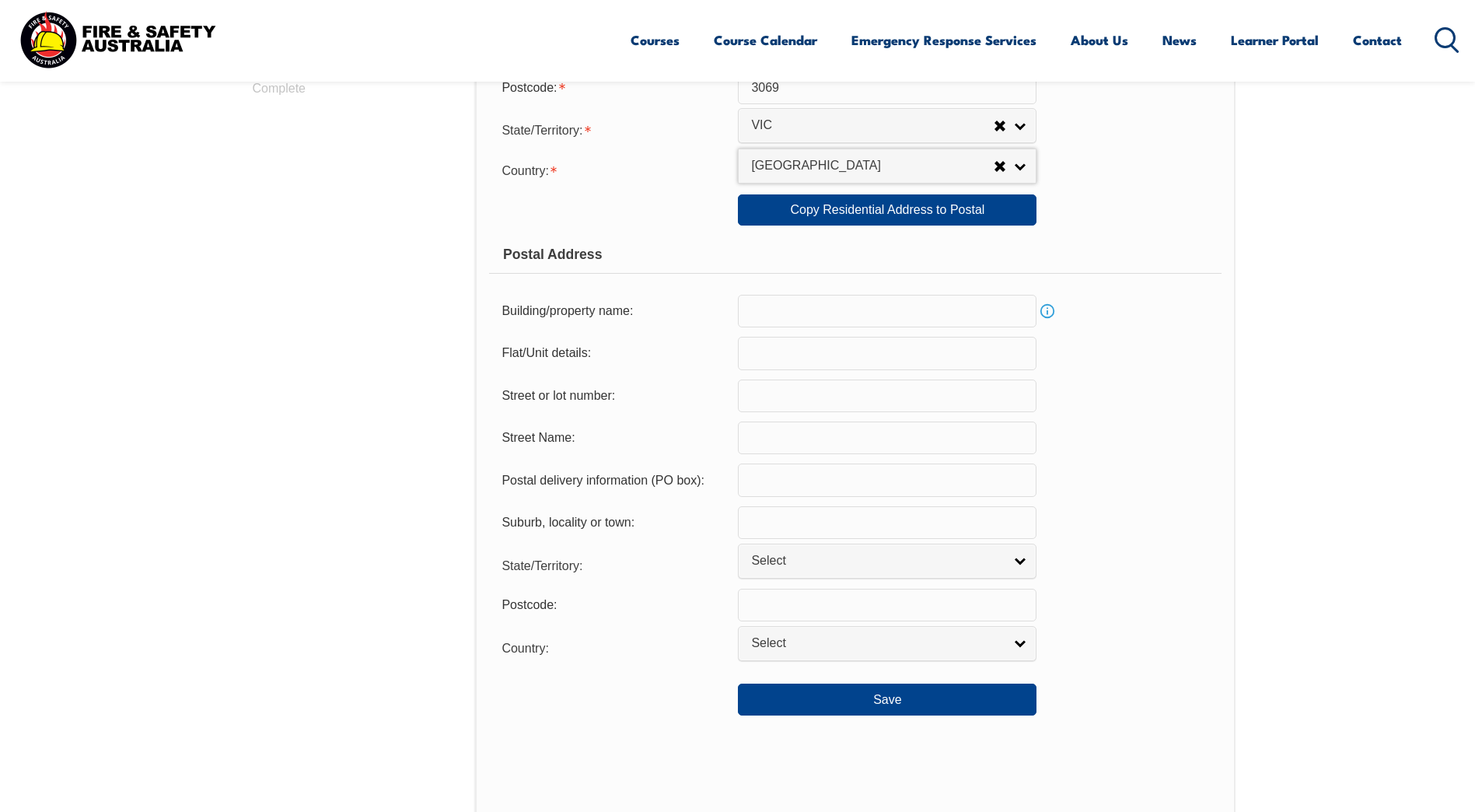
scroll to position [890, 0]
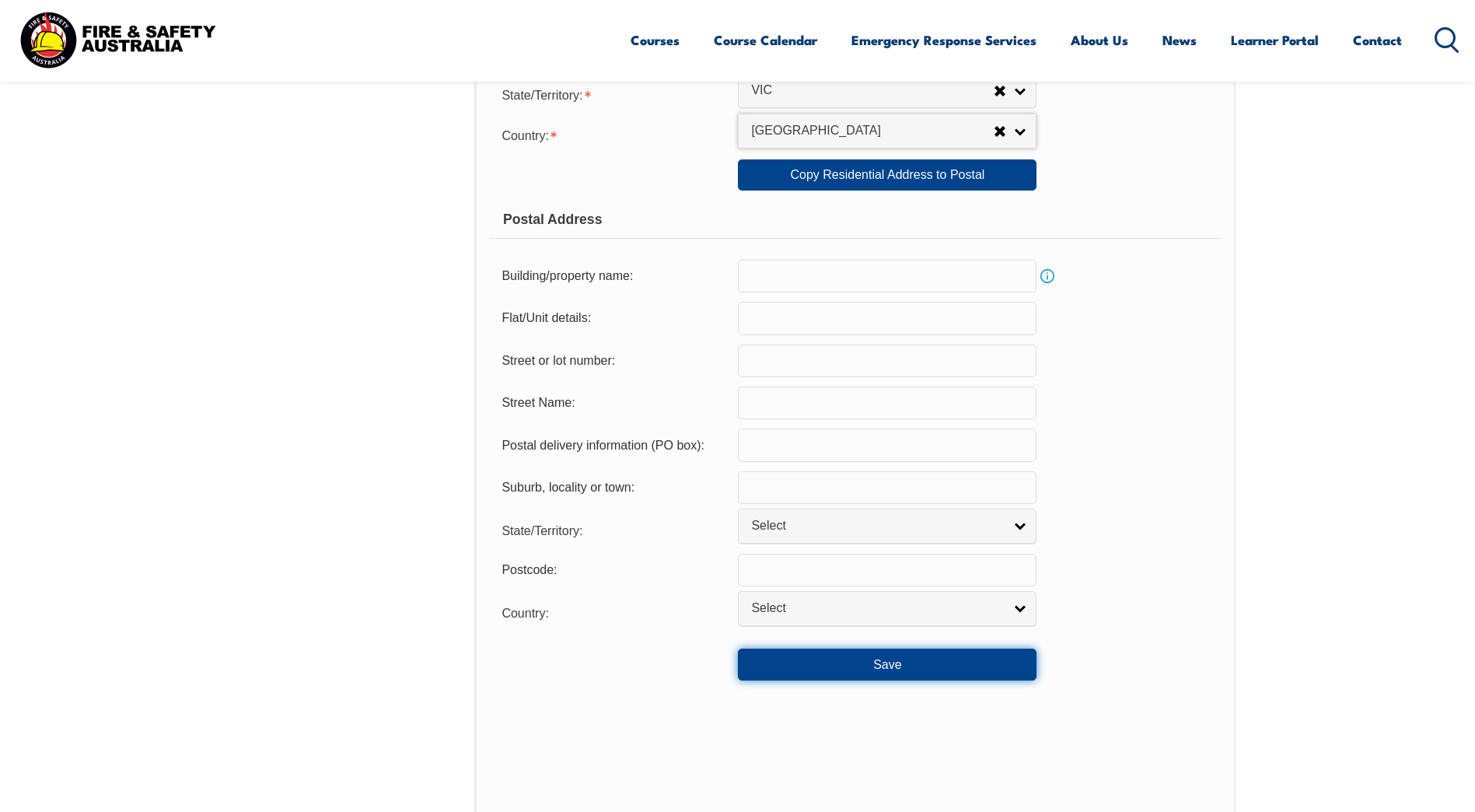
click at [903, 668] on button "Save" at bounding box center [887, 664] width 299 height 32
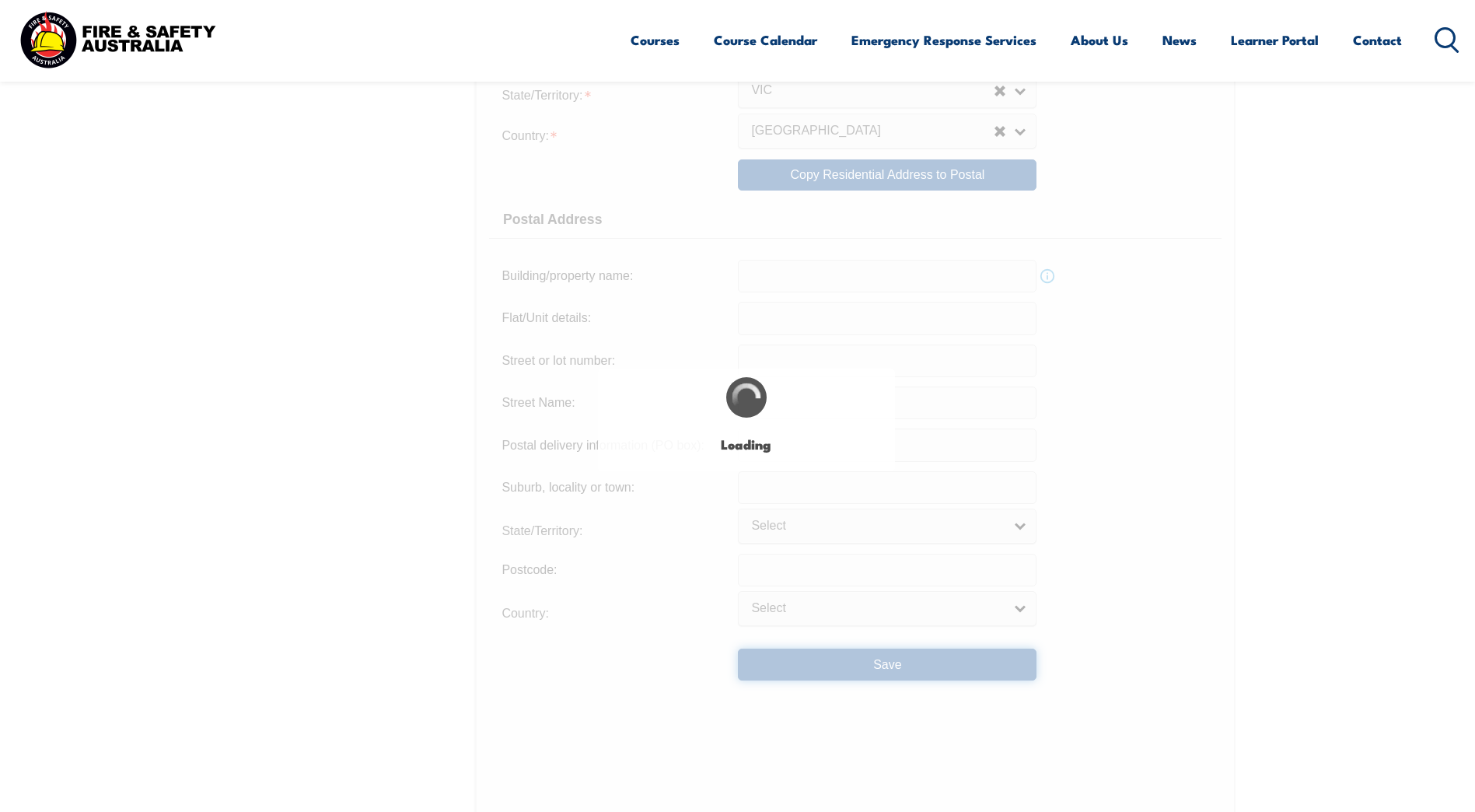
type input "24"
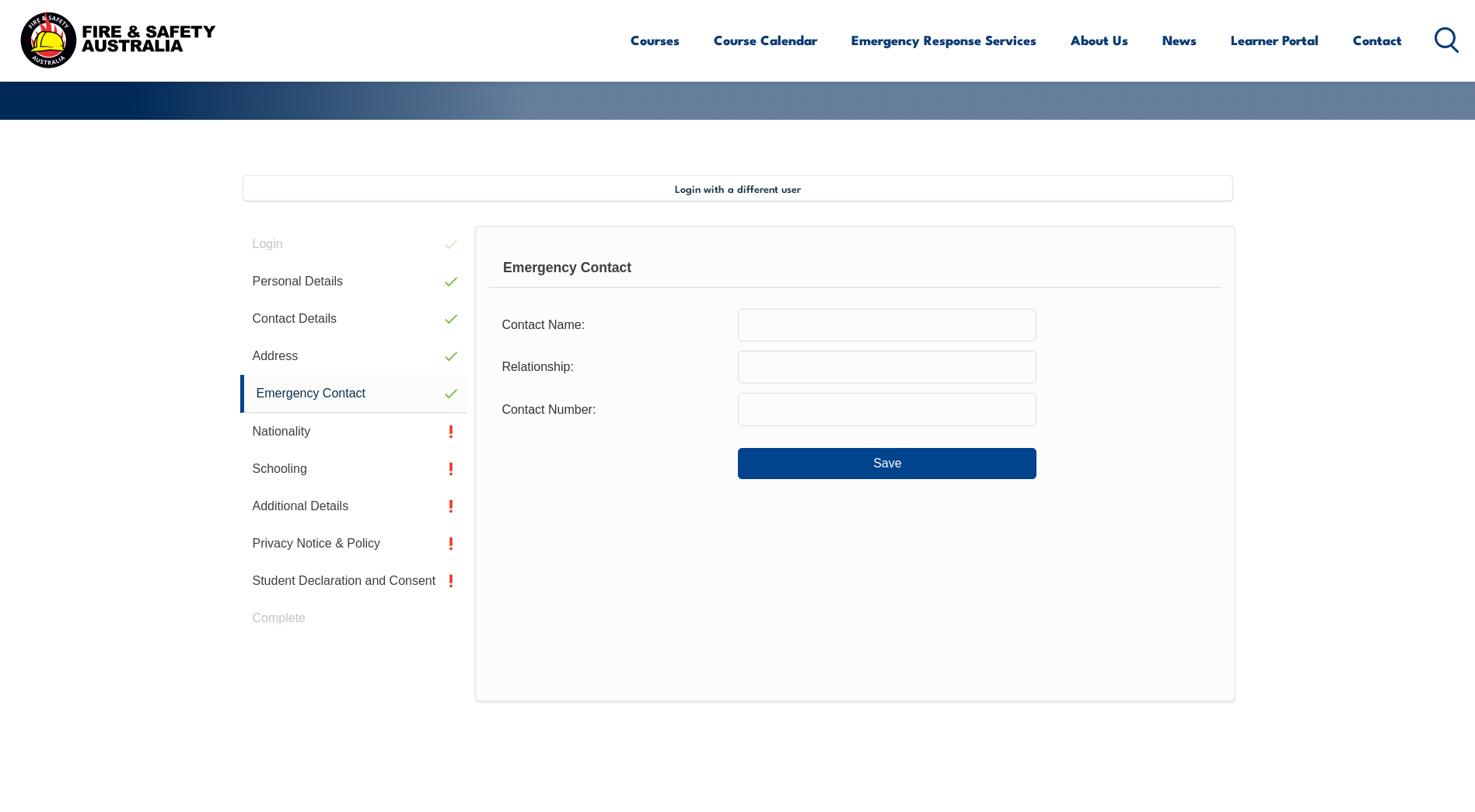
scroll to position [183, 0]
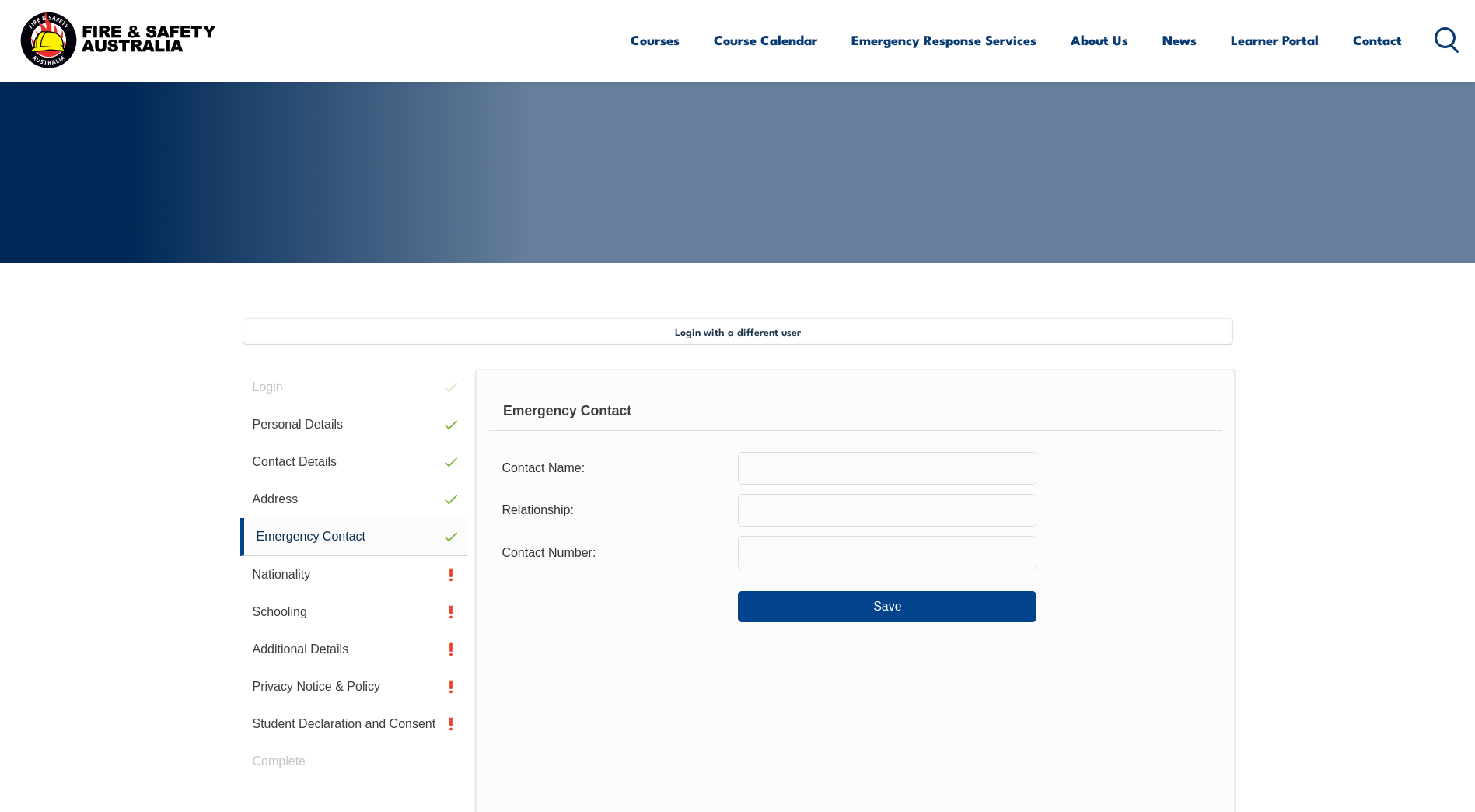
click at [874, 476] on input "text" at bounding box center [887, 467] width 299 height 32
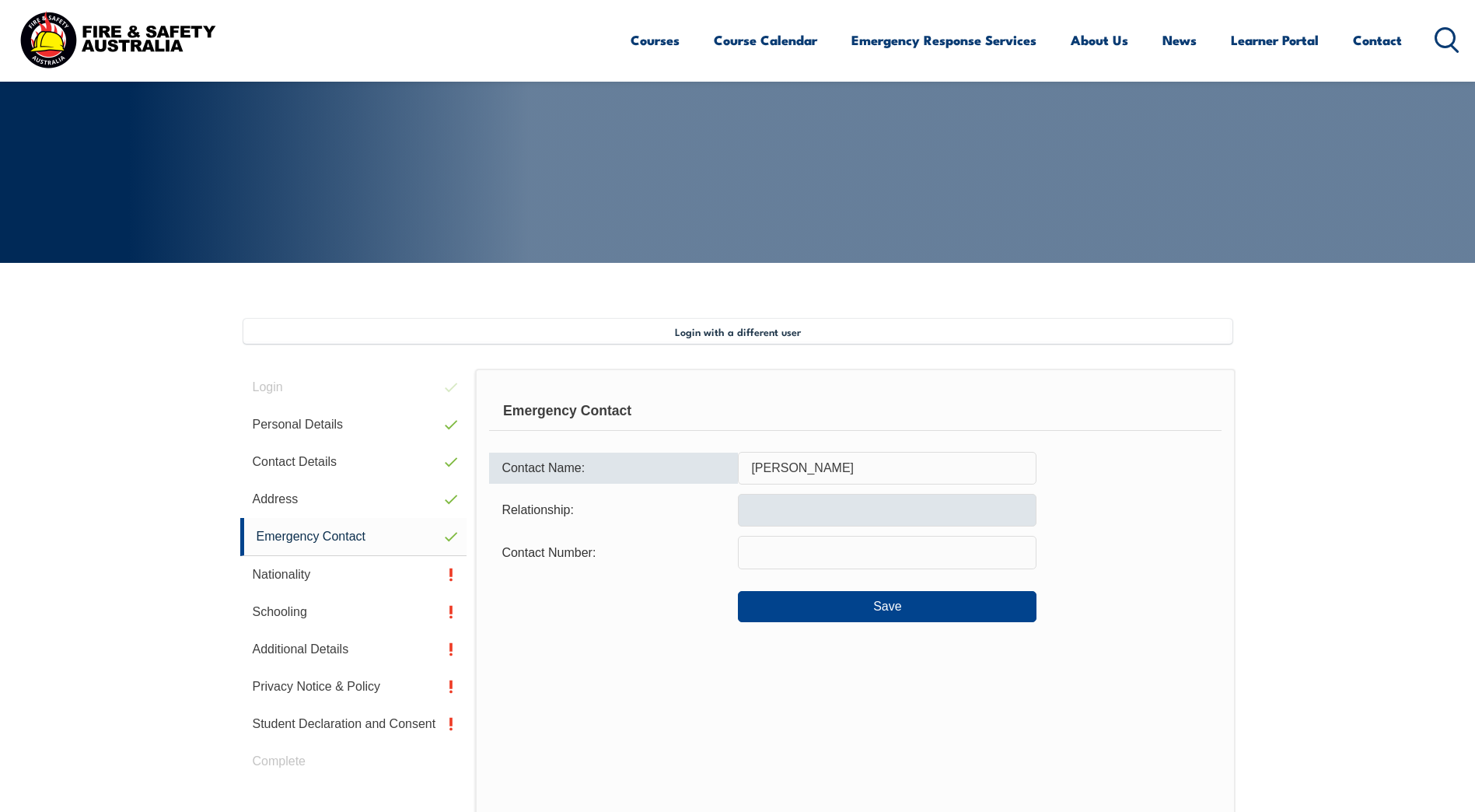
type input "[PERSON_NAME]"
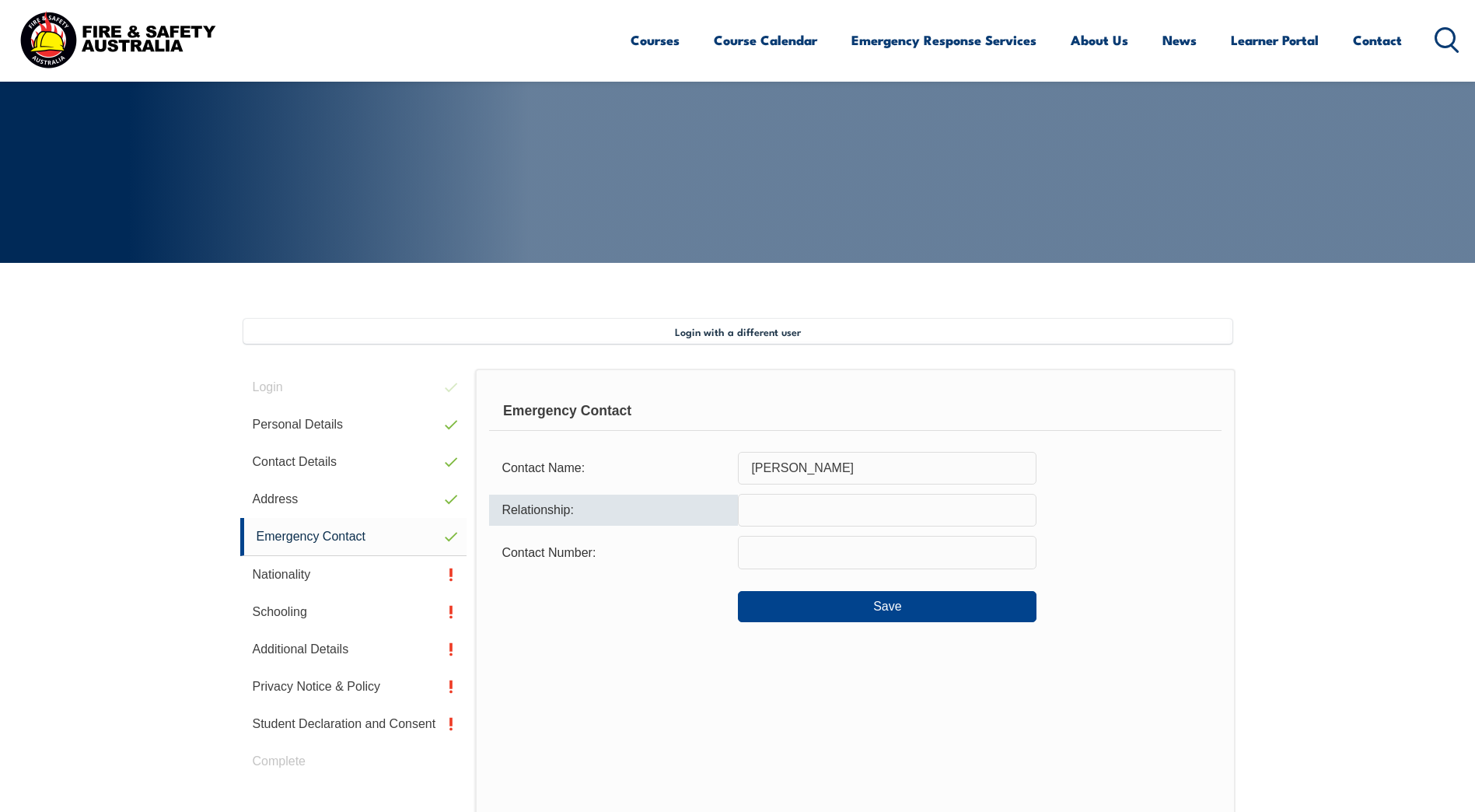
click at [854, 502] on input "text" at bounding box center [887, 510] width 299 height 32
type input "Husband"
click at [852, 564] on input "text" at bounding box center [887, 552] width 299 height 32
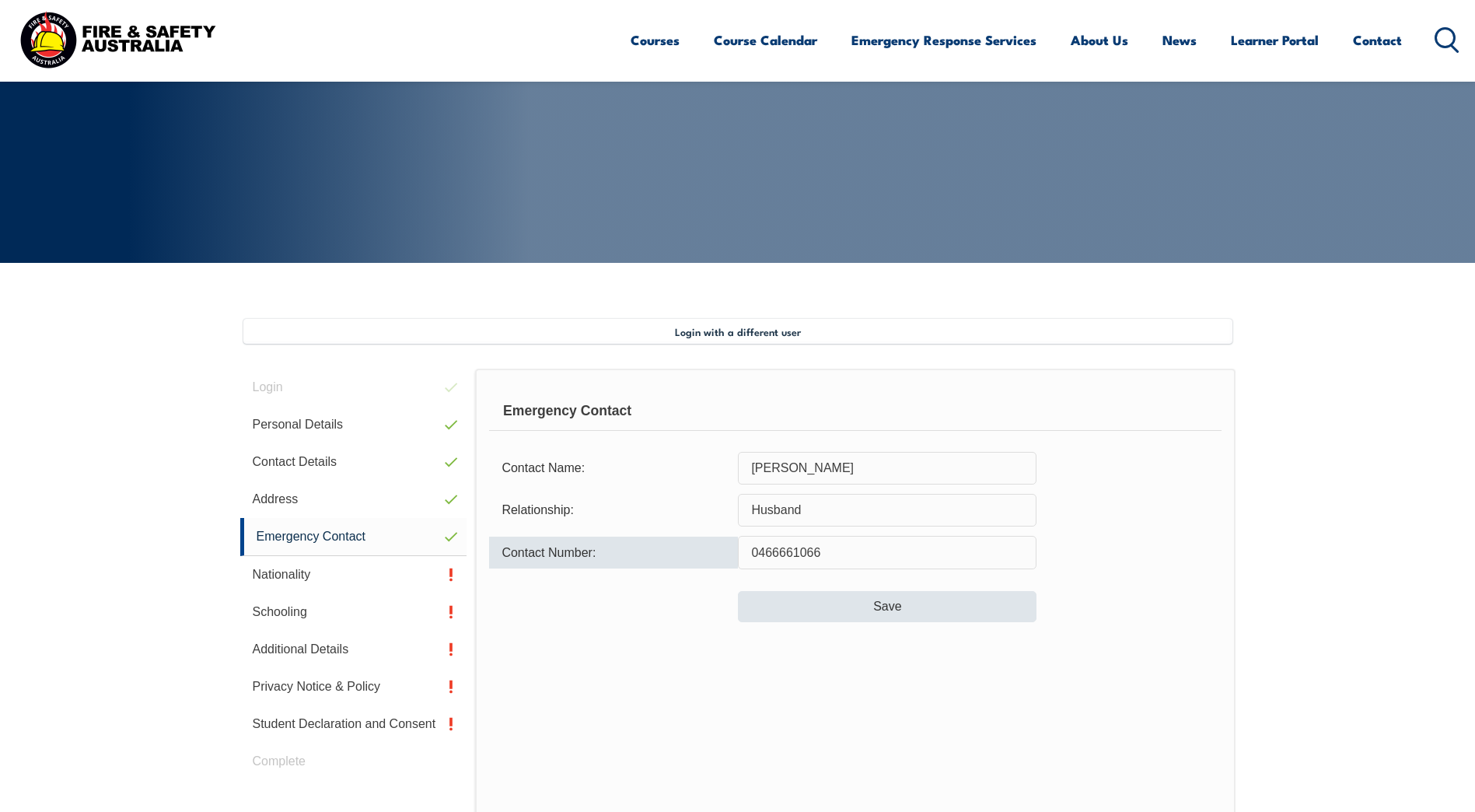
type input "0466661066"
click at [885, 607] on button "Save" at bounding box center [887, 606] width 299 height 32
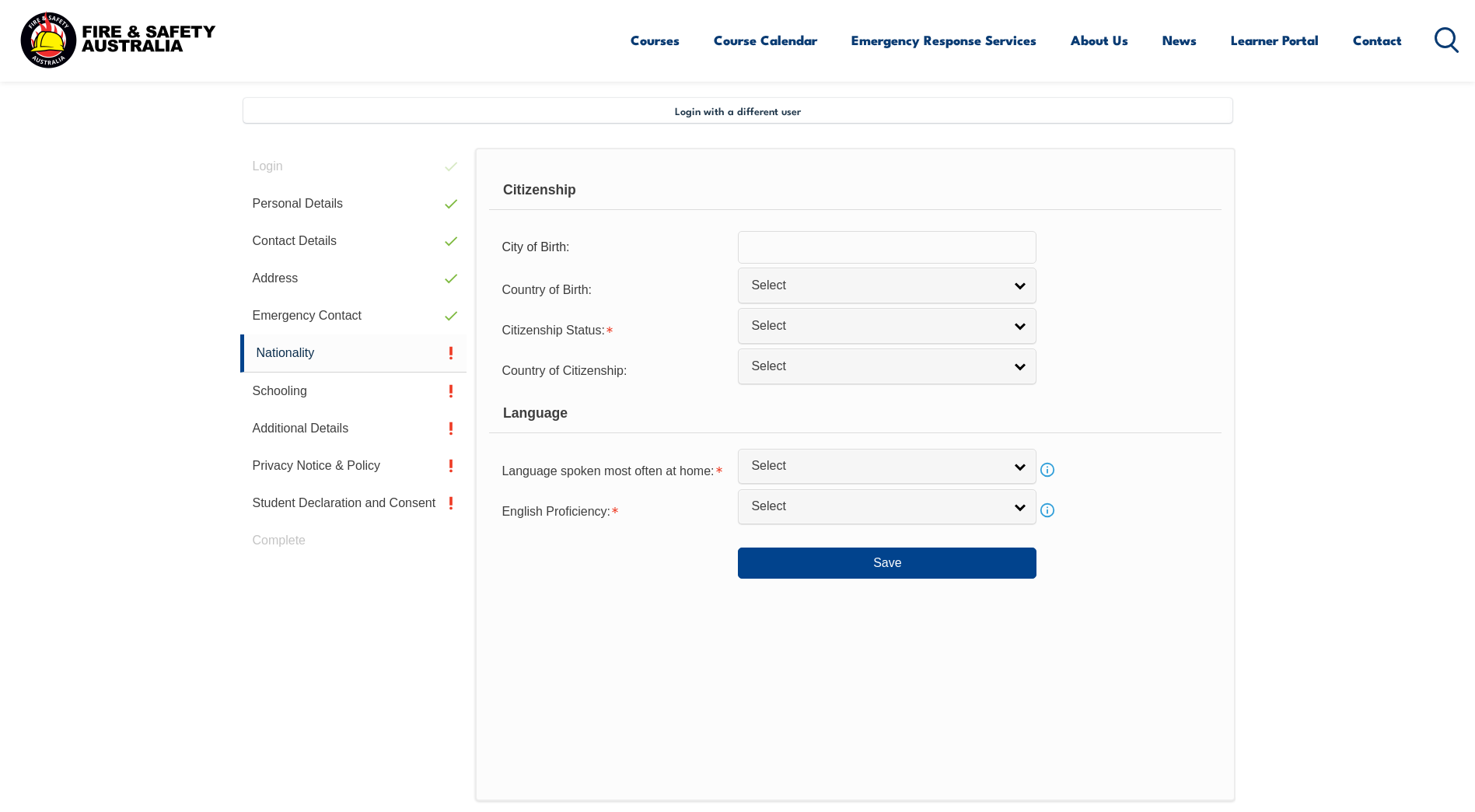
scroll to position [424, 0]
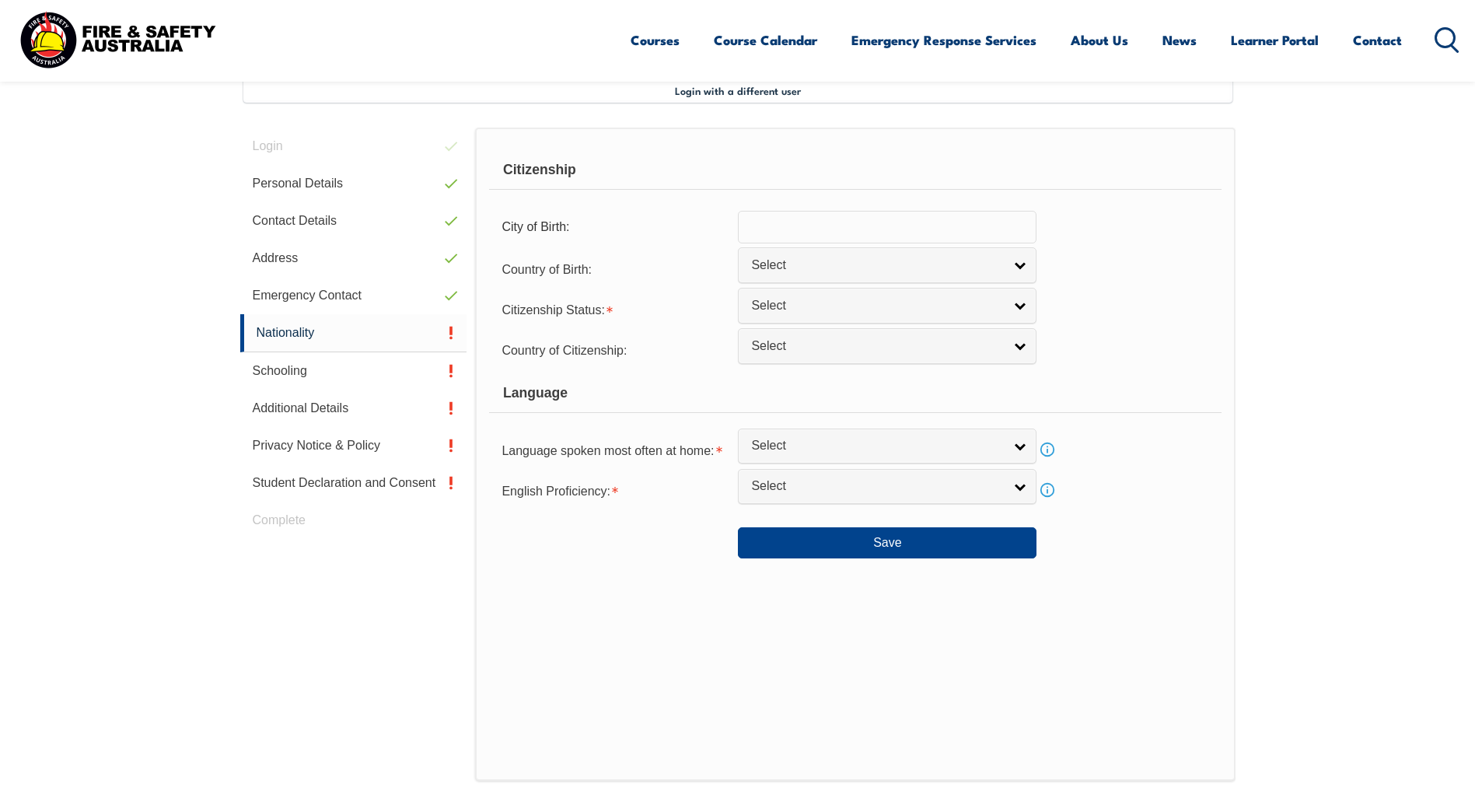
click at [950, 226] on input "text" at bounding box center [887, 226] width 299 height 32
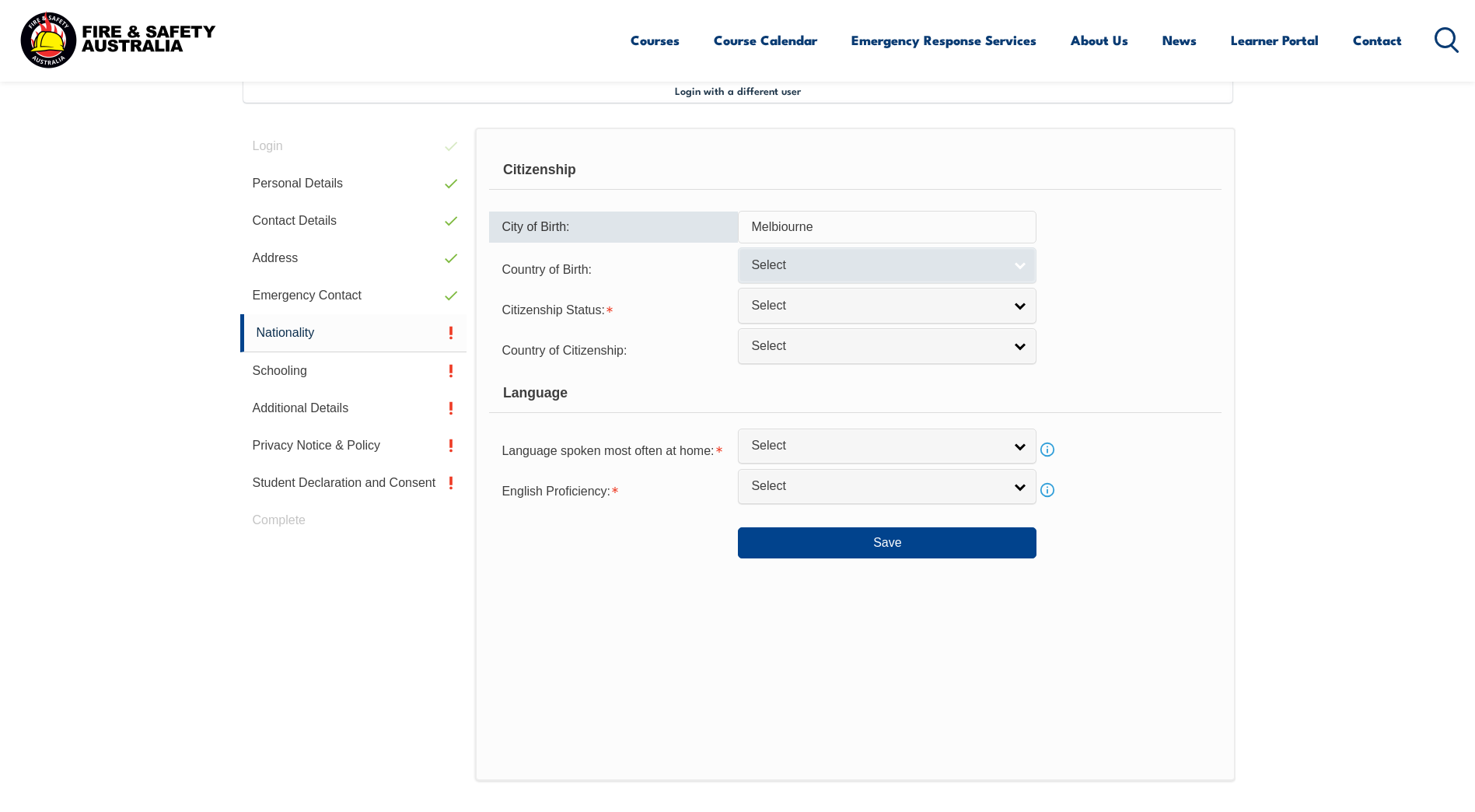
type input "Melbiourne"
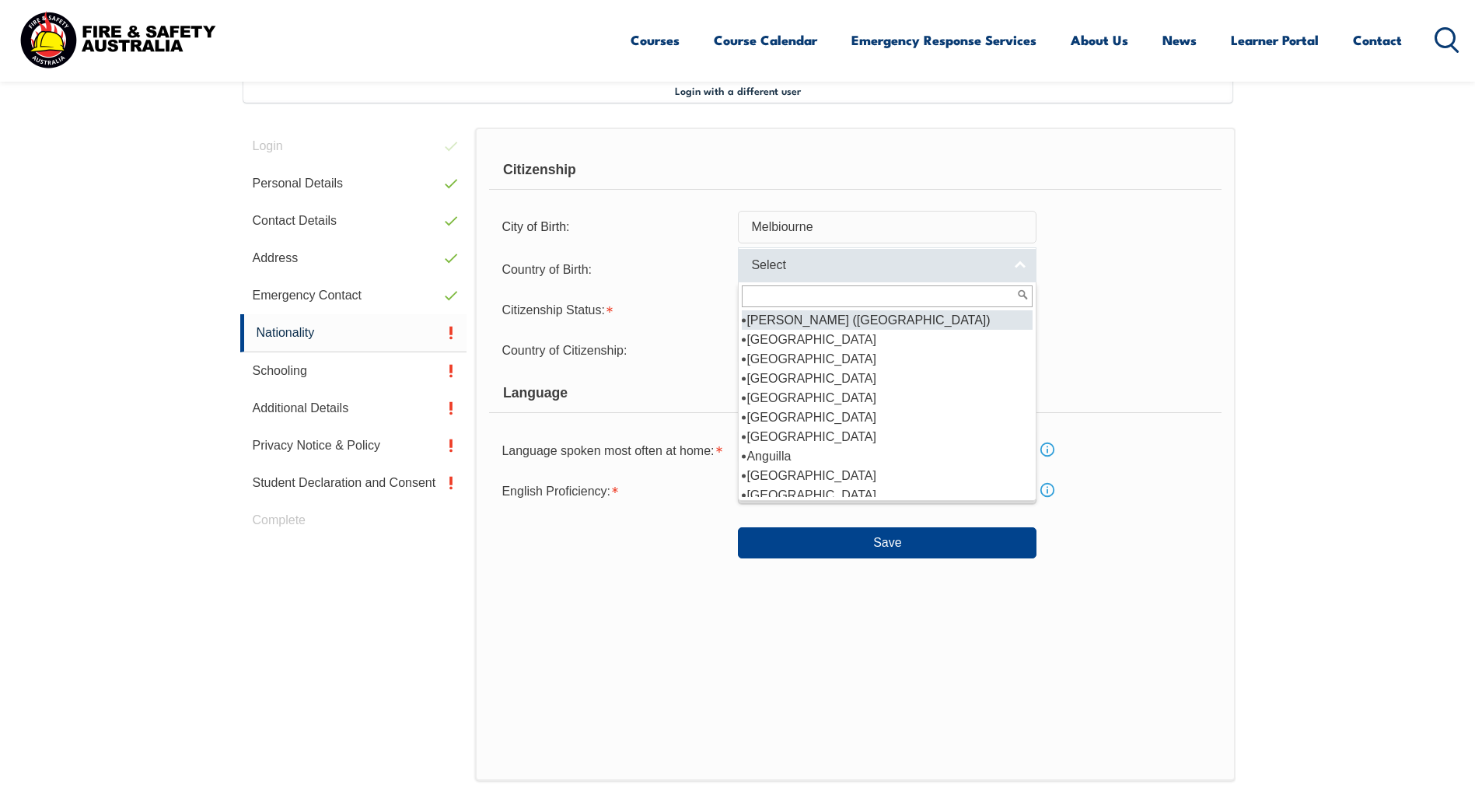
click at [1021, 262] on link "Select" at bounding box center [887, 265] width 299 height 35
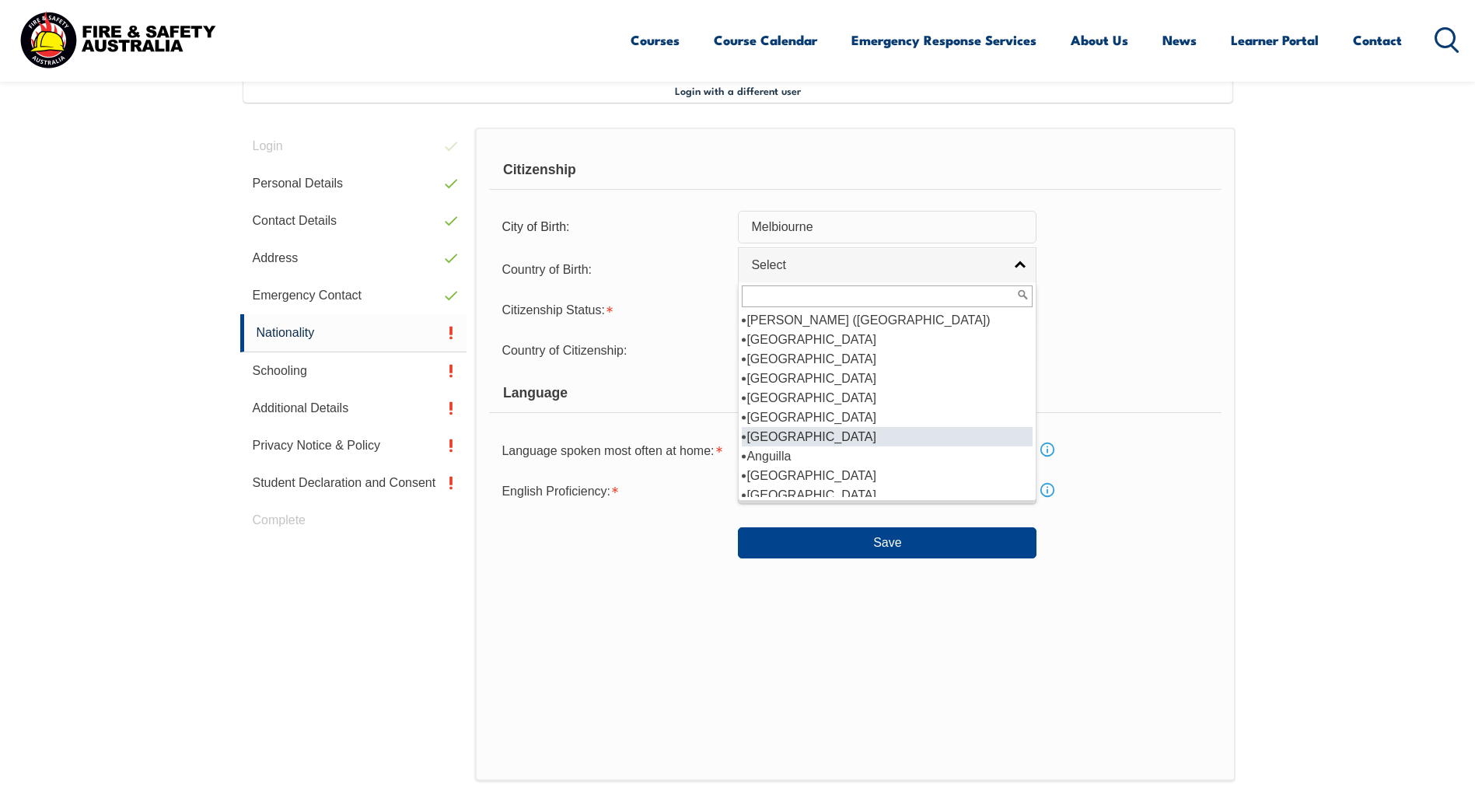
scroll to position [156, 0]
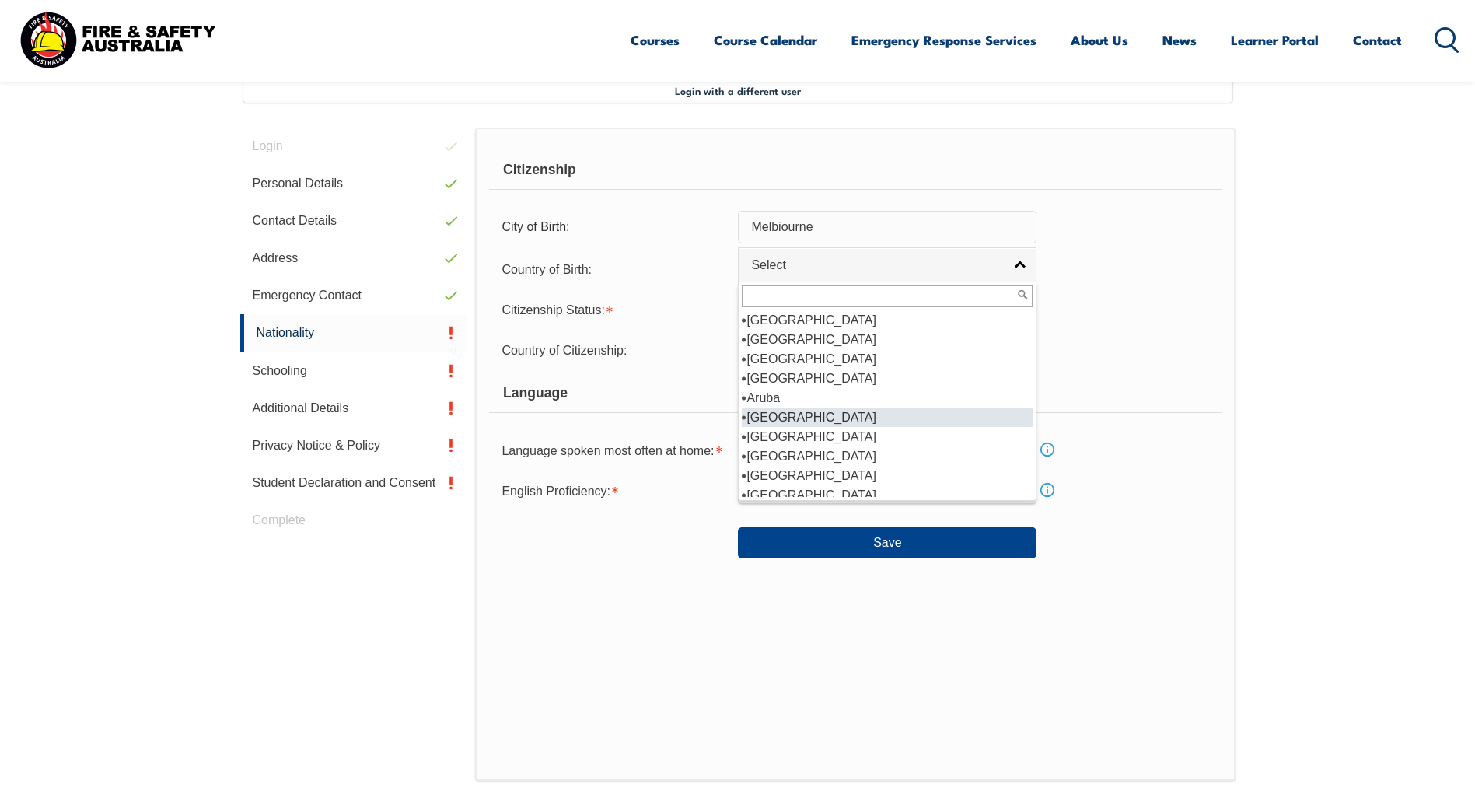
click at [987, 411] on li "[GEOGRAPHIC_DATA]" at bounding box center [887, 416] width 291 height 19
select select "1101"
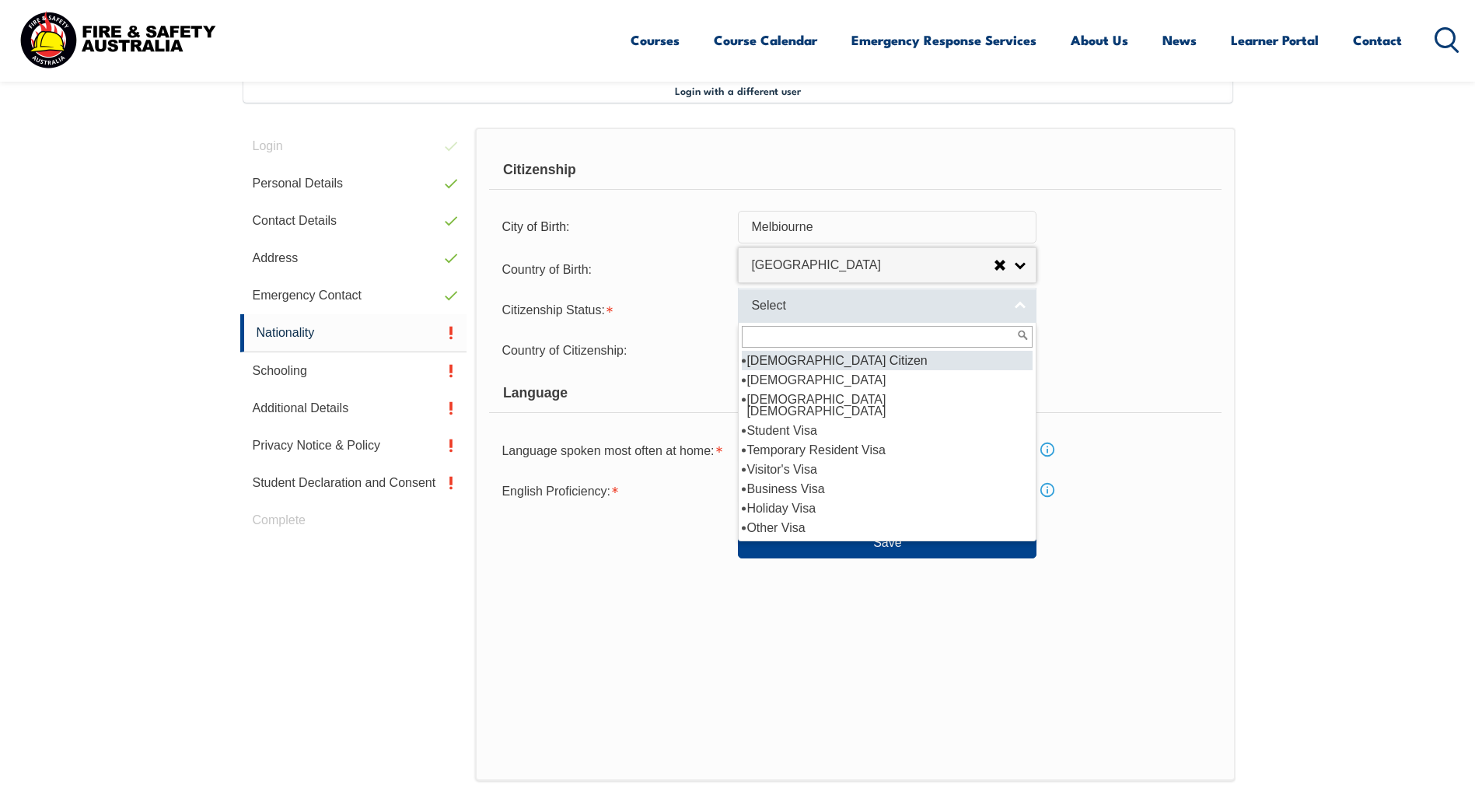
click at [1019, 309] on link "Select" at bounding box center [887, 305] width 299 height 35
click at [949, 362] on li "[DEMOGRAPHIC_DATA] Citizen" at bounding box center [887, 360] width 291 height 19
select select "1"
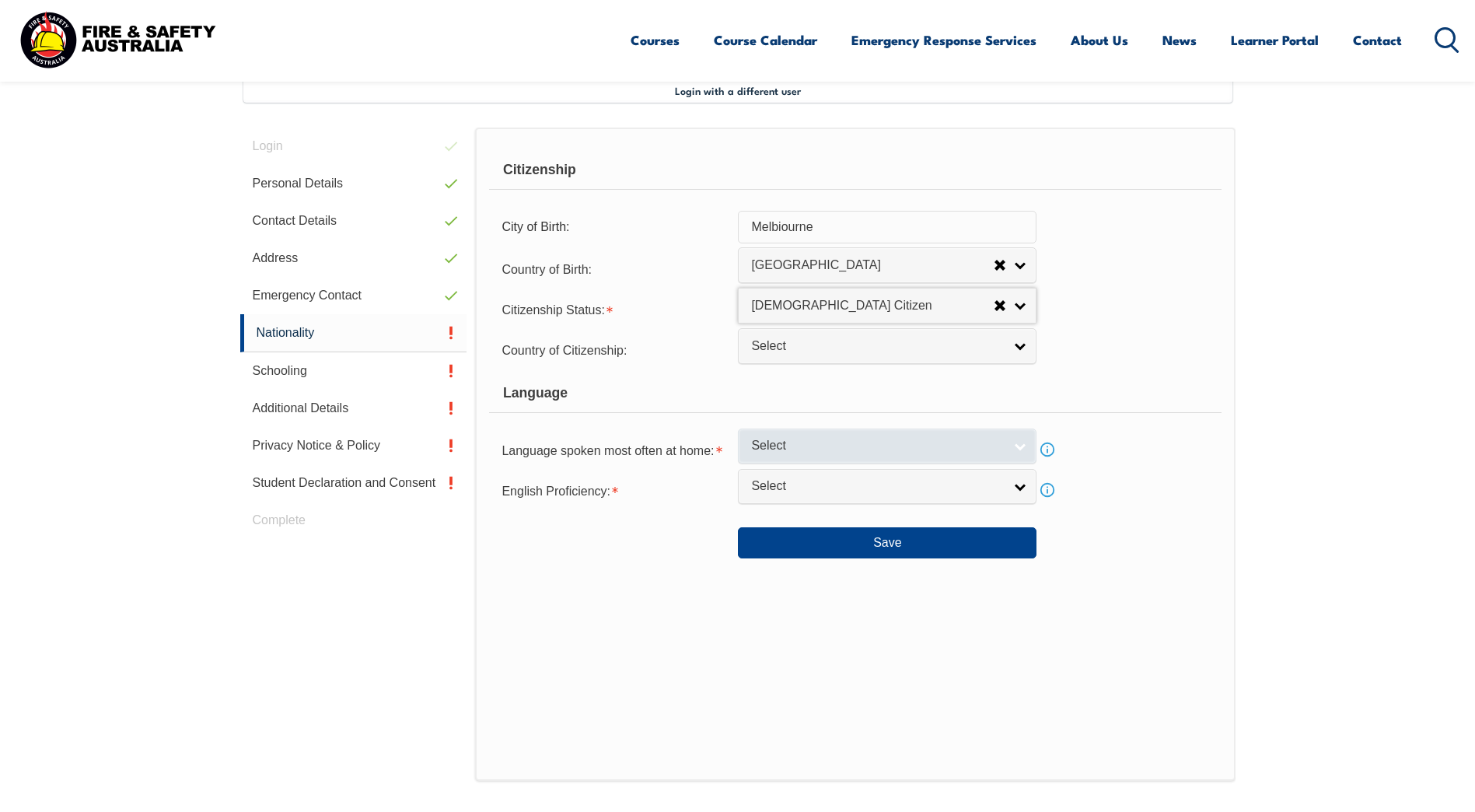
click at [1014, 439] on link "Select" at bounding box center [887, 446] width 299 height 35
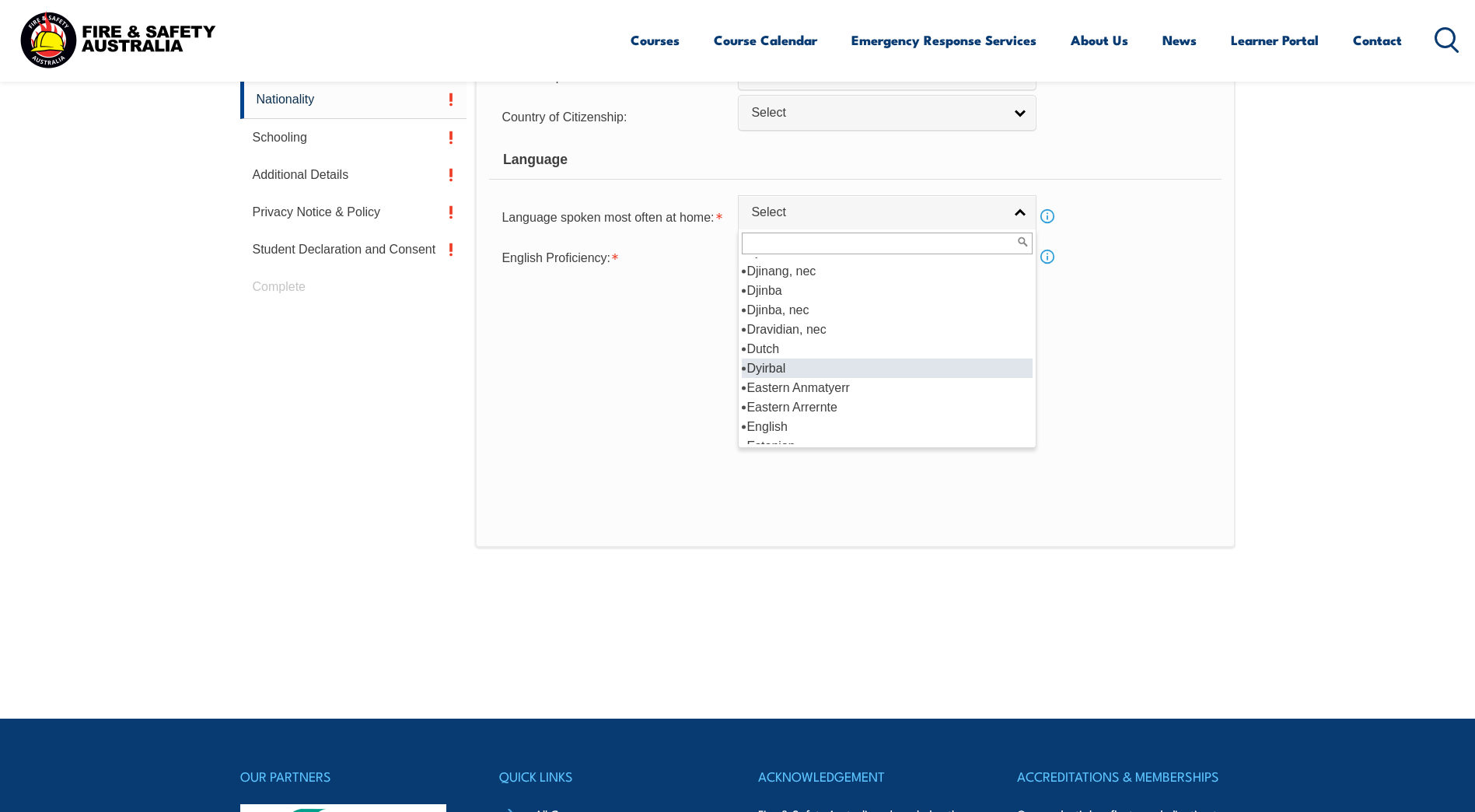
scroll to position [1873, 0]
click at [1001, 354] on li "English" at bounding box center [887, 349] width 291 height 19
select select "1201"
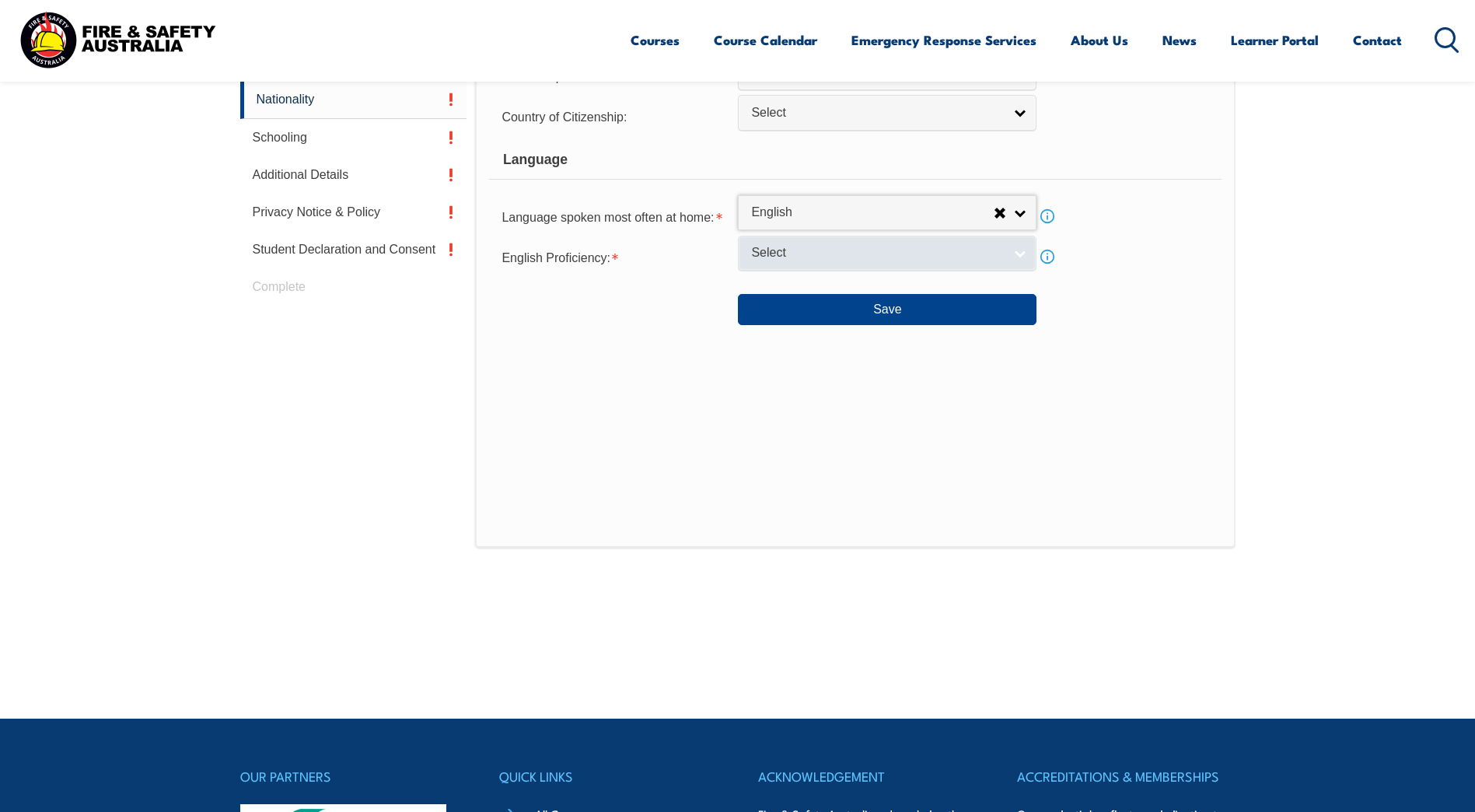
click at [1018, 254] on link "Select" at bounding box center [887, 253] width 299 height 35
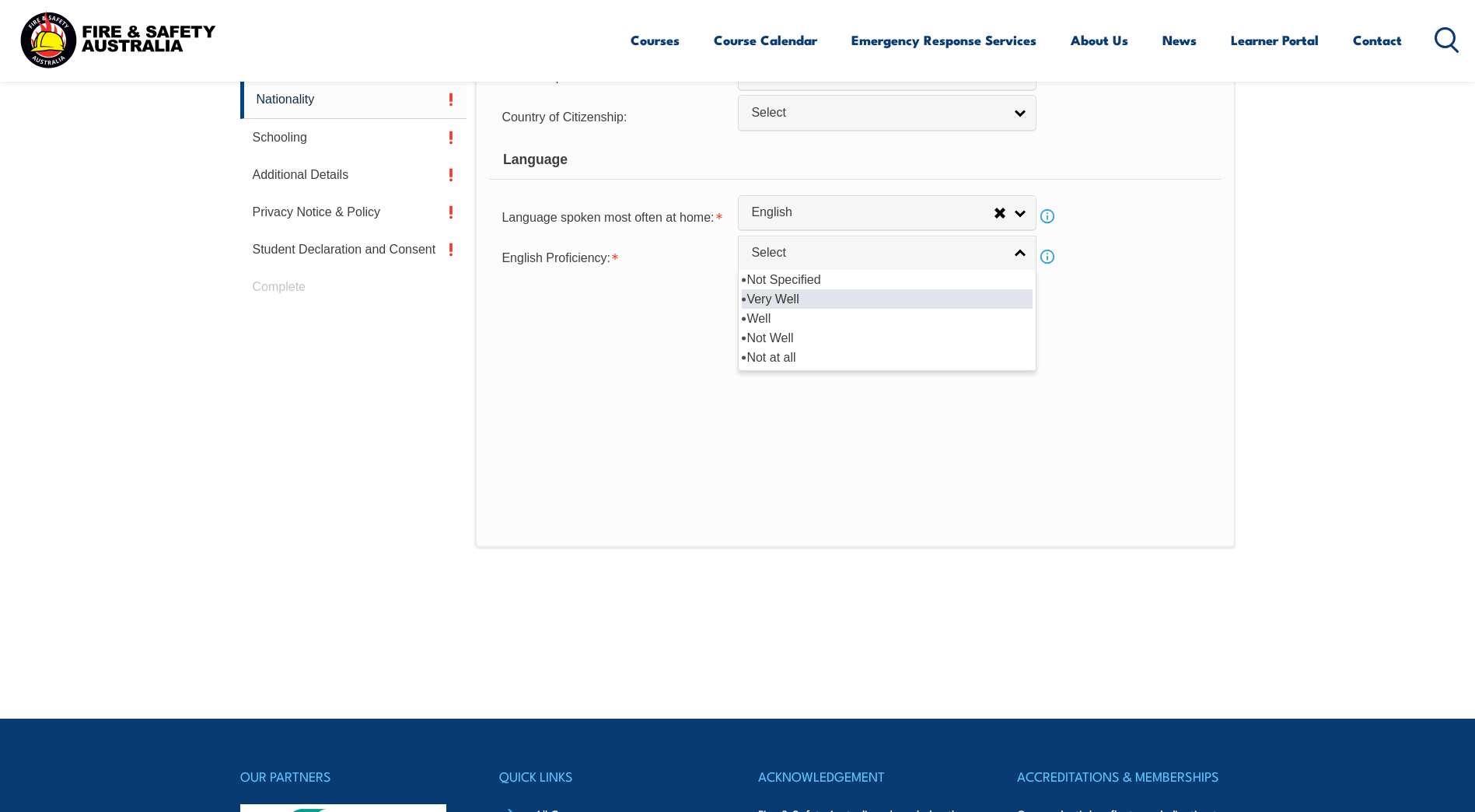
click at [807, 298] on li "Very Well" at bounding box center [887, 298] width 291 height 19
select select "1"
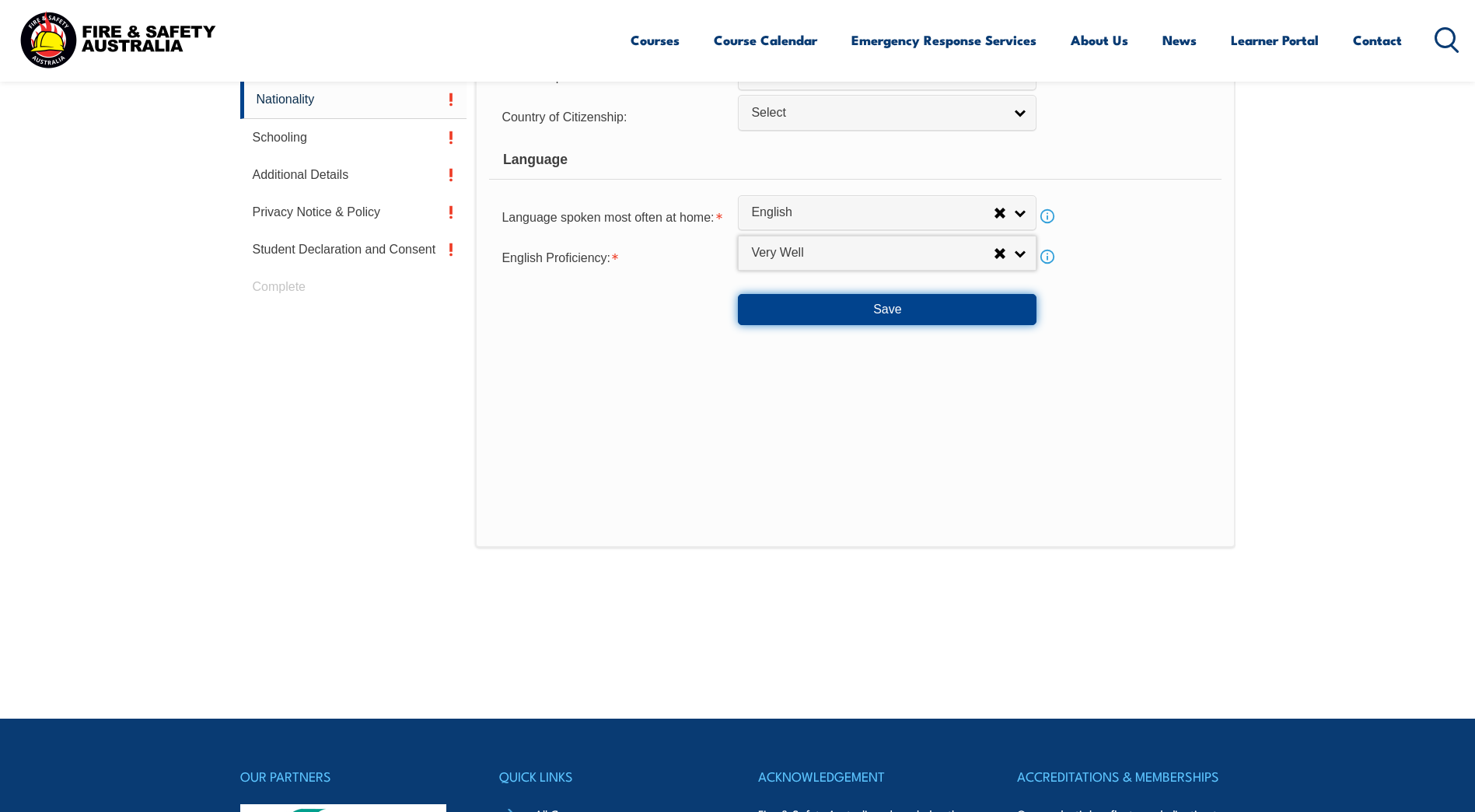
click at [858, 314] on button "Save" at bounding box center [887, 310] width 299 height 32
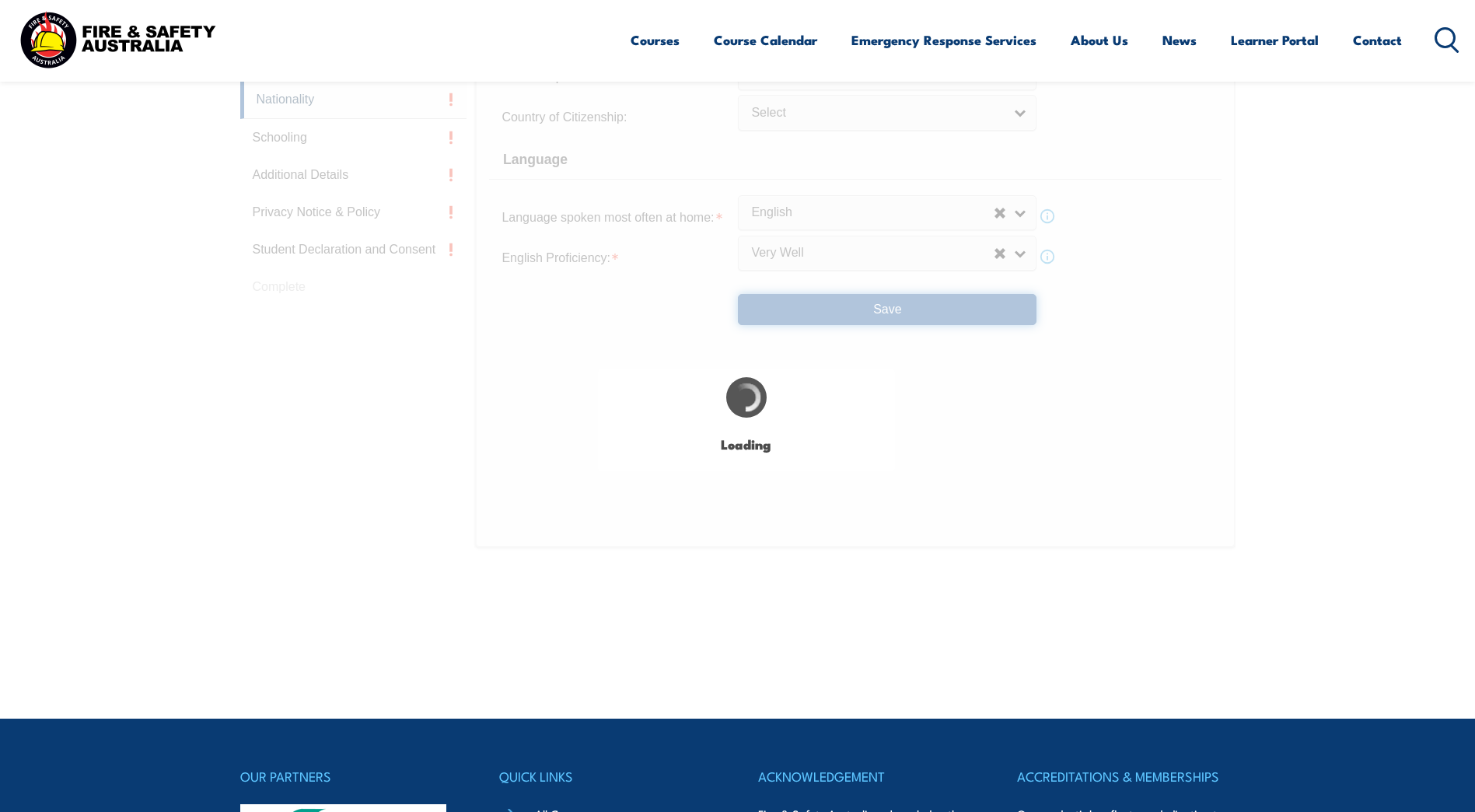
select select "false"
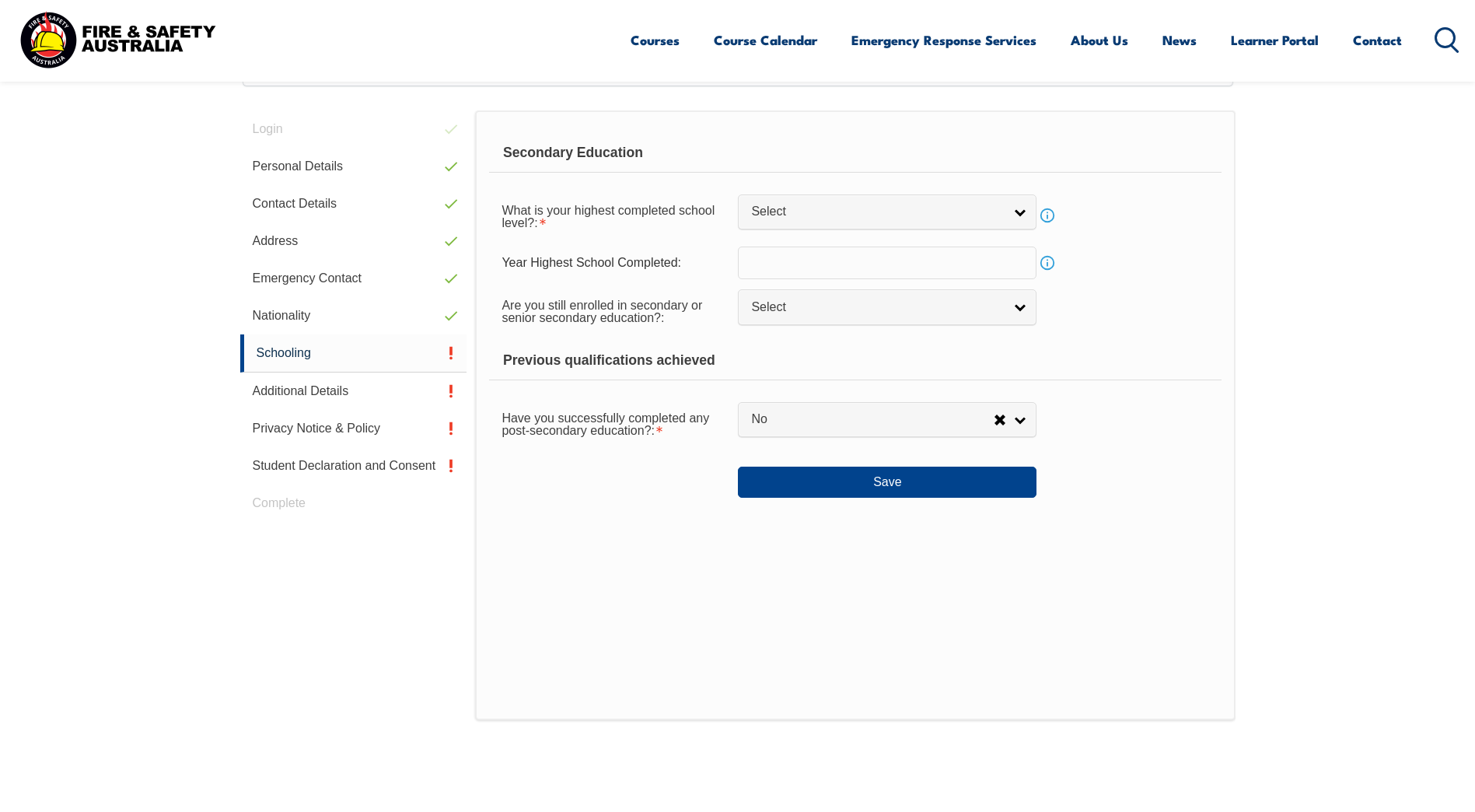
scroll to position [424, 0]
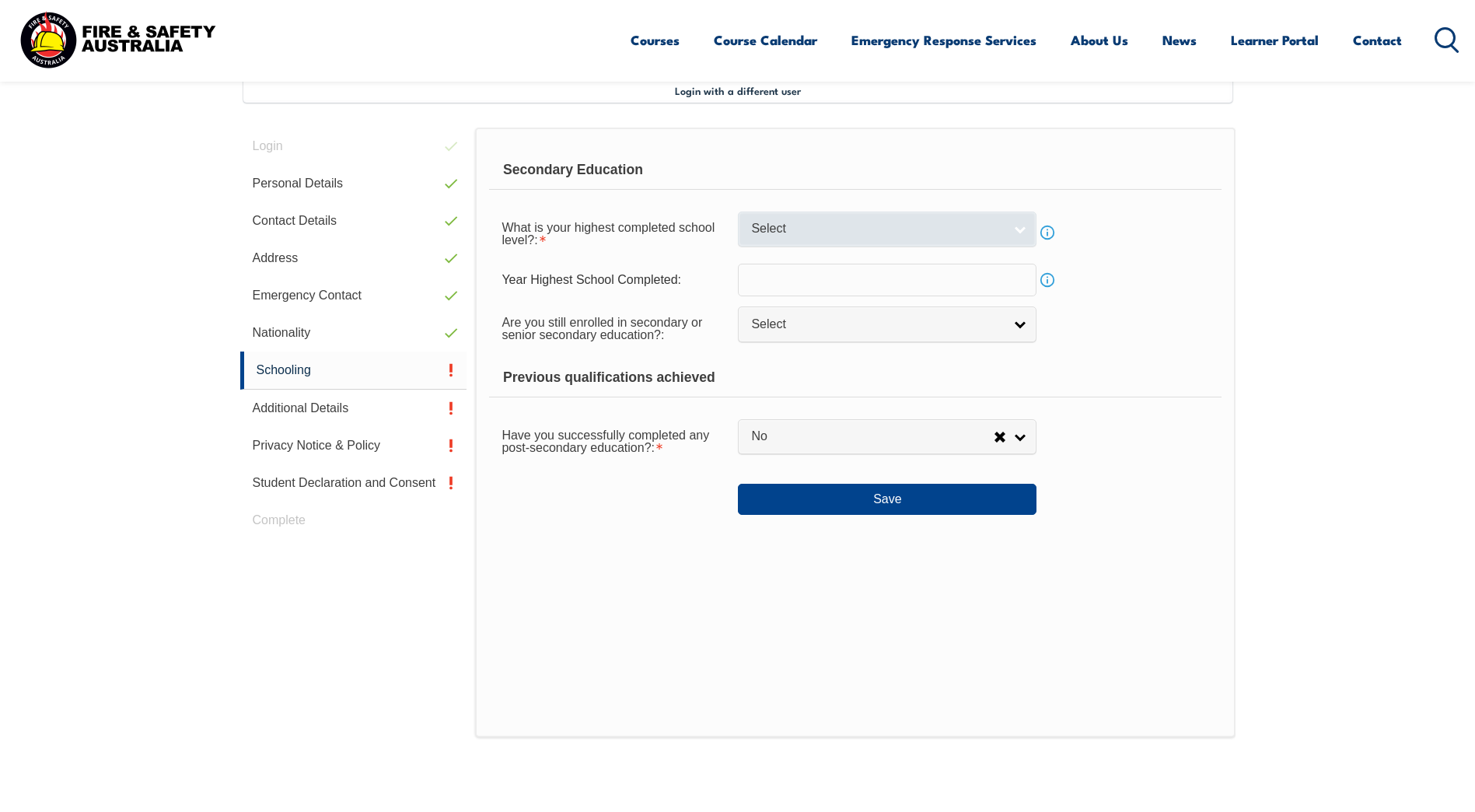
click at [1021, 233] on link "Select" at bounding box center [887, 229] width 299 height 35
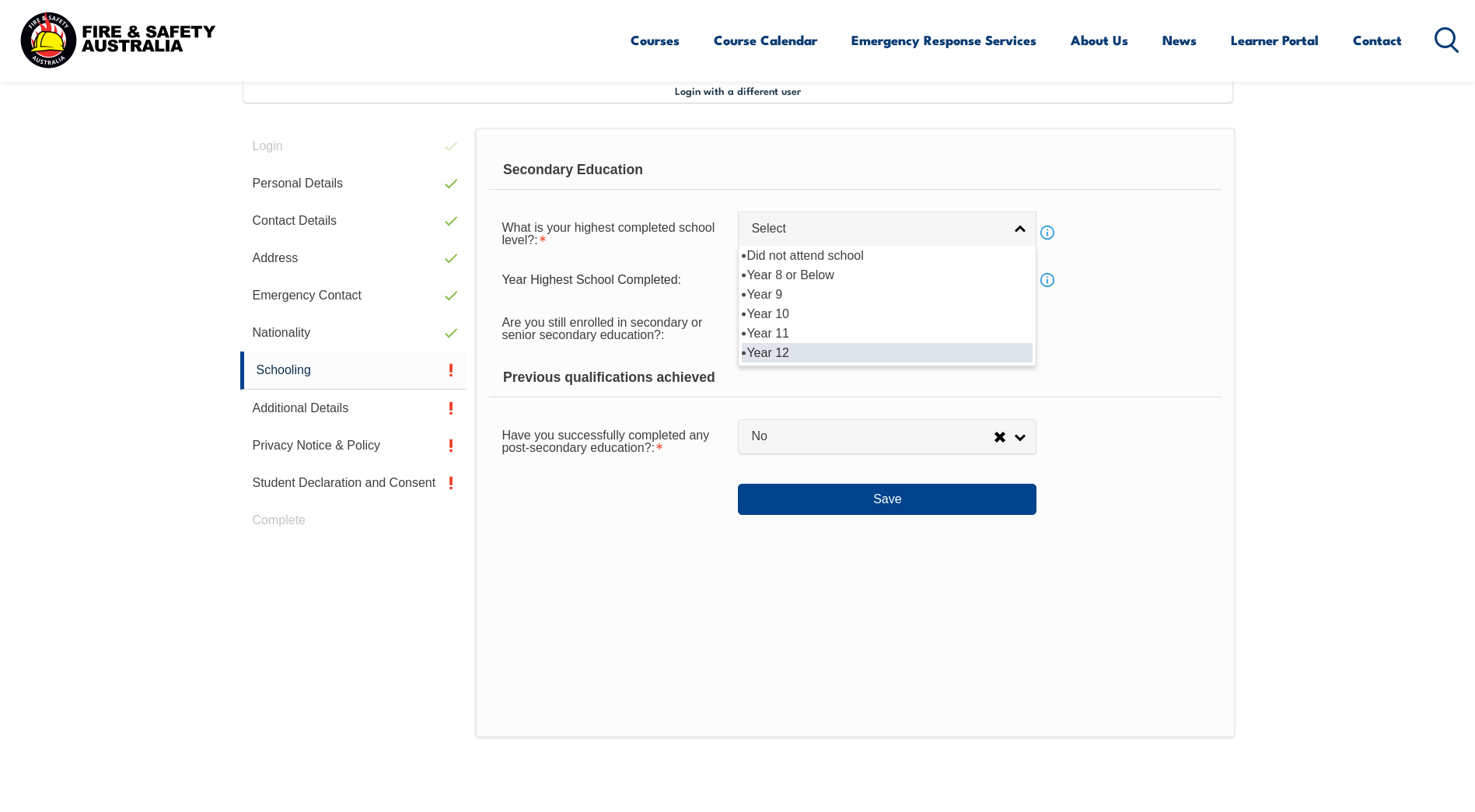
click at [745, 349] on li "Year 12" at bounding box center [887, 352] width 291 height 19
select select "12"
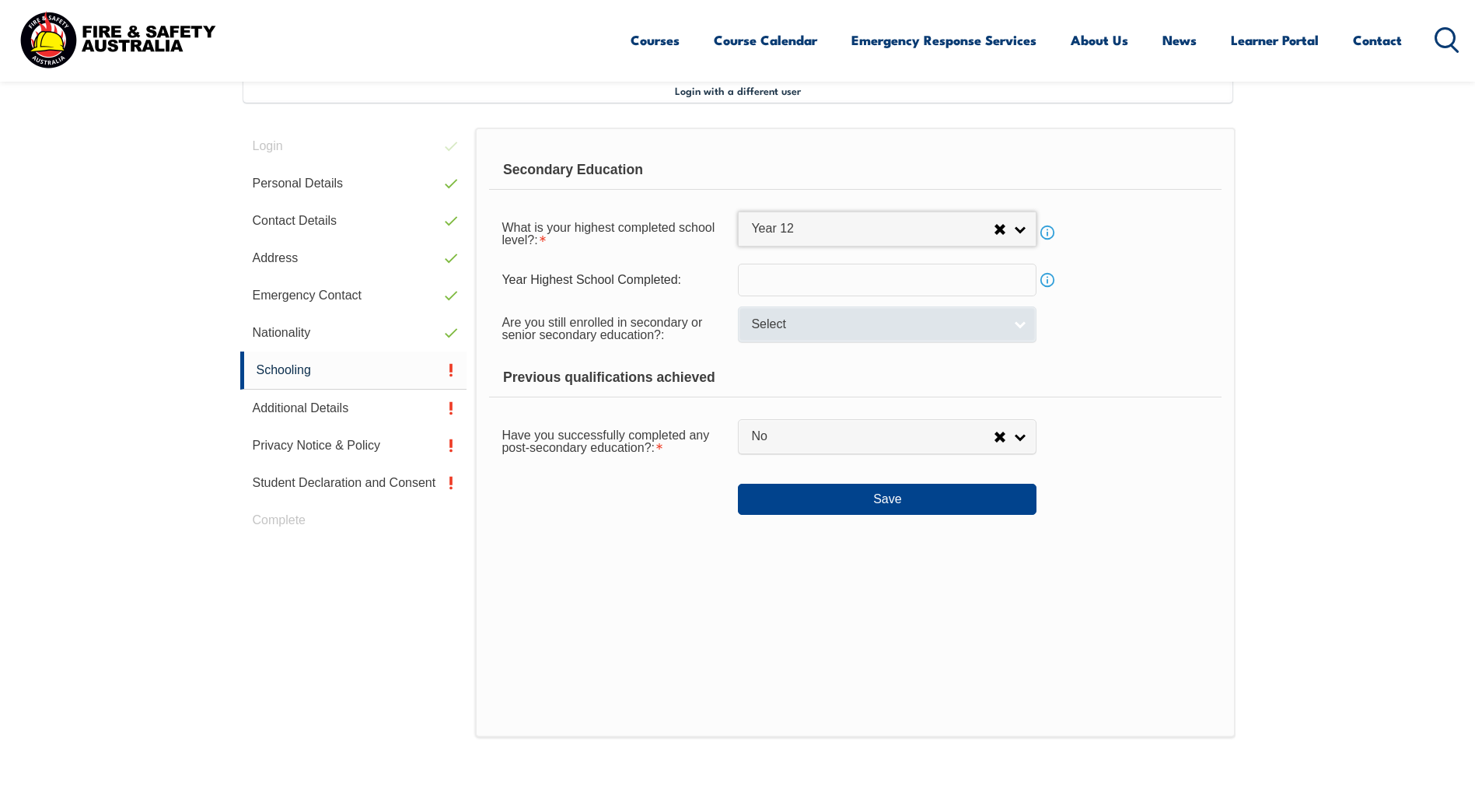
click at [1011, 324] on link "Select" at bounding box center [887, 324] width 299 height 35
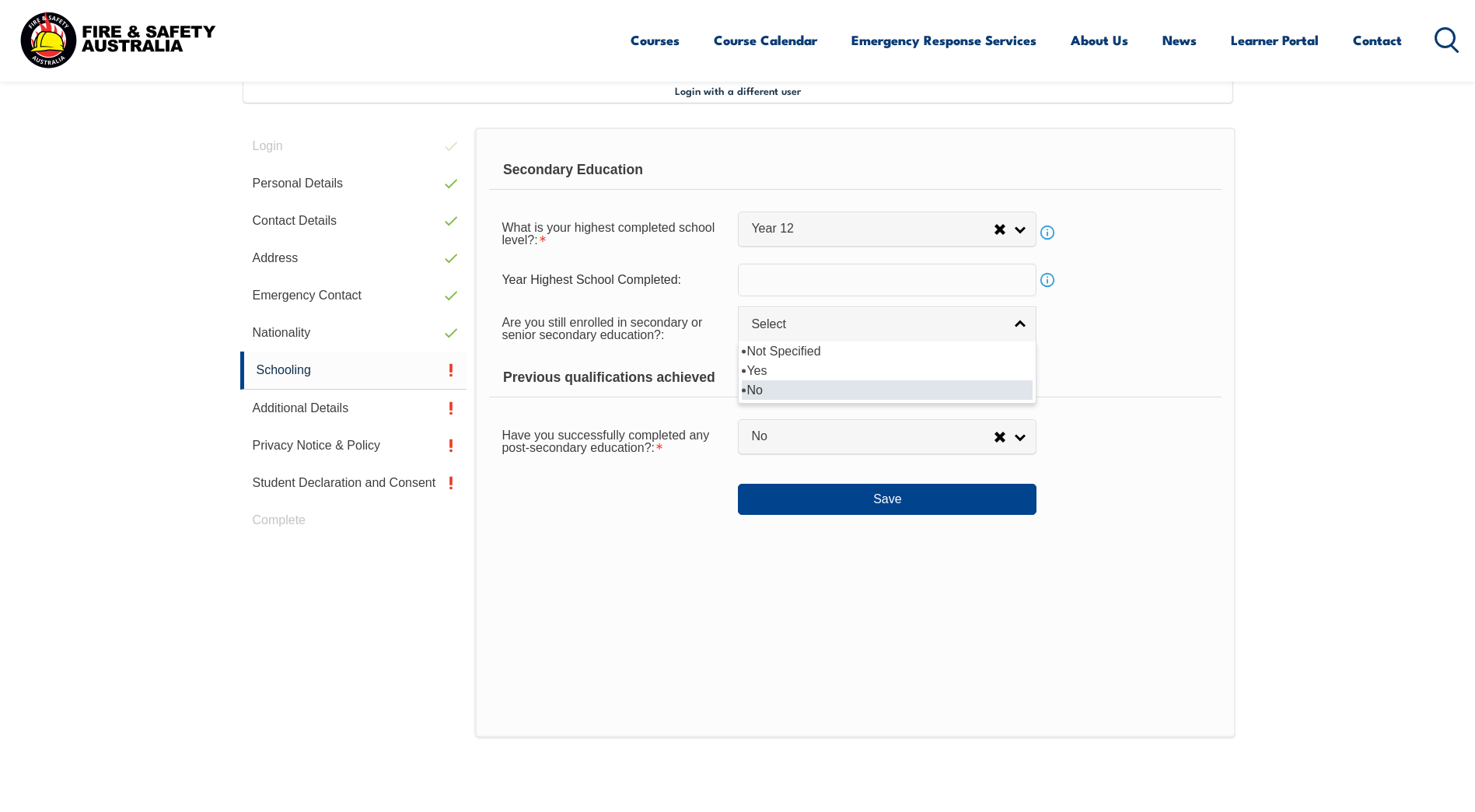
click at [769, 382] on li "No" at bounding box center [887, 389] width 291 height 19
select select "false"
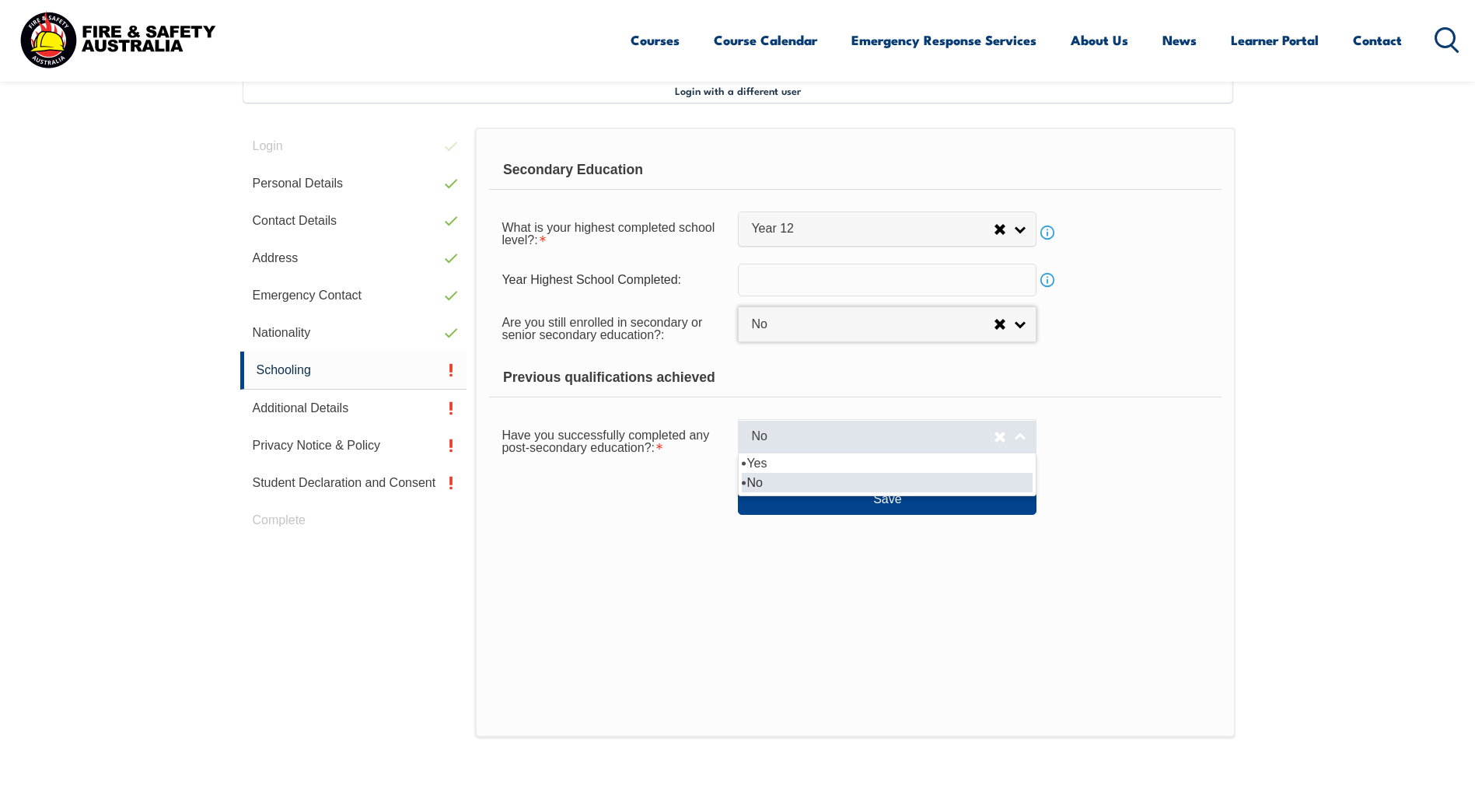
click at [1025, 437] on link "No" at bounding box center [887, 437] width 299 height 35
click at [807, 463] on li "Yes" at bounding box center [887, 463] width 291 height 19
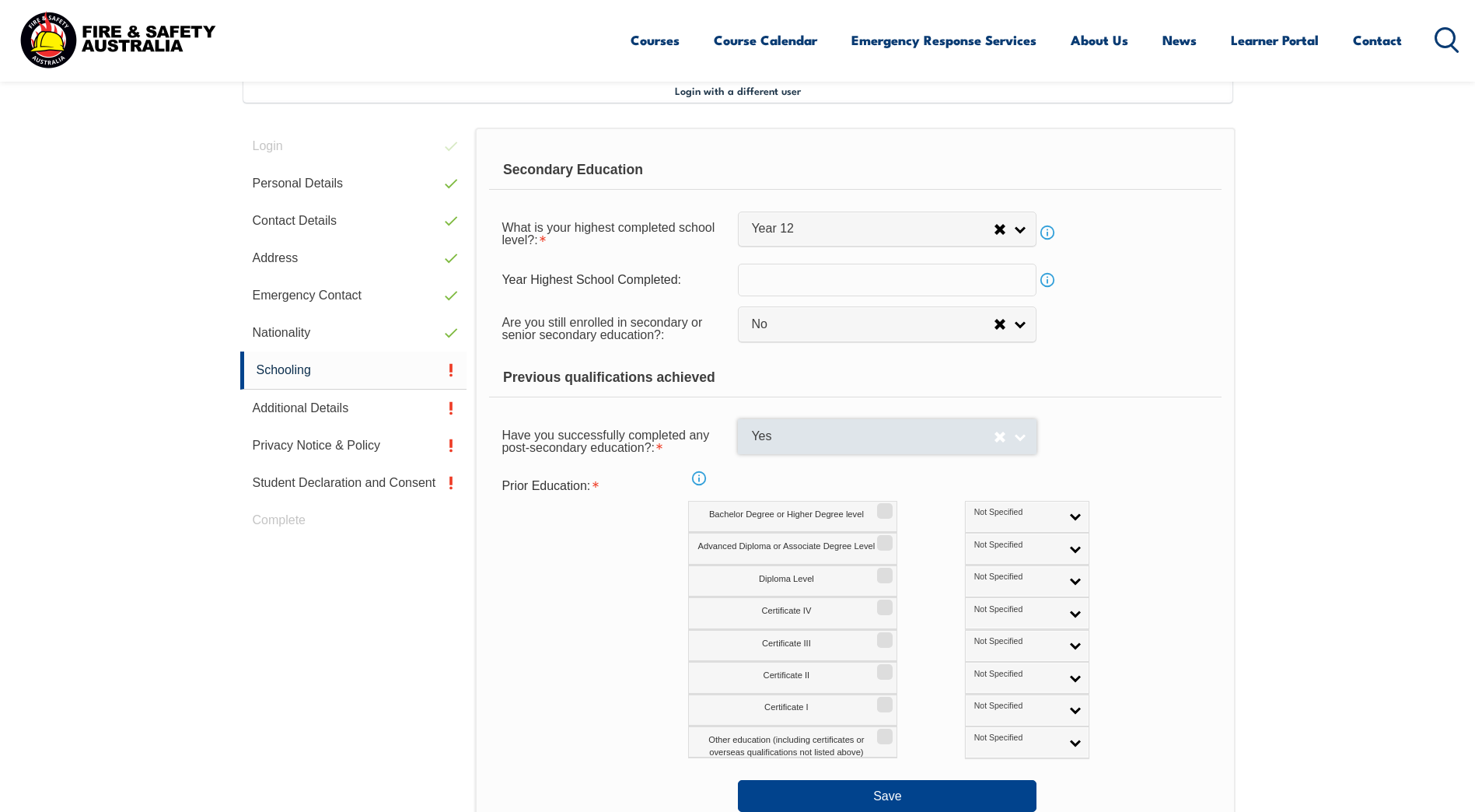
click at [1019, 442] on link "Yes" at bounding box center [887, 437] width 299 height 35
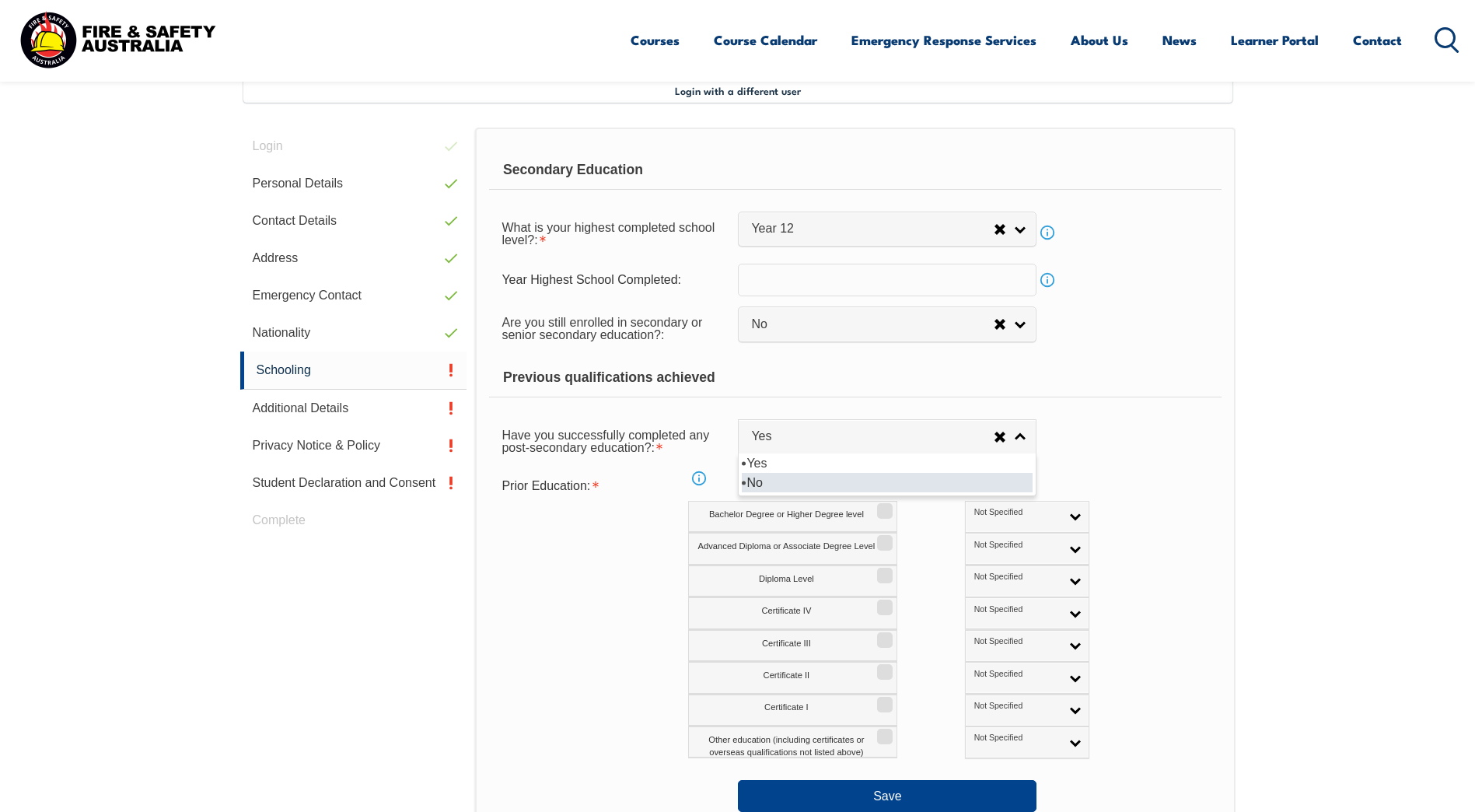
click at [771, 483] on li "No" at bounding box center [887, 482] width 291 height 19
select select "false"
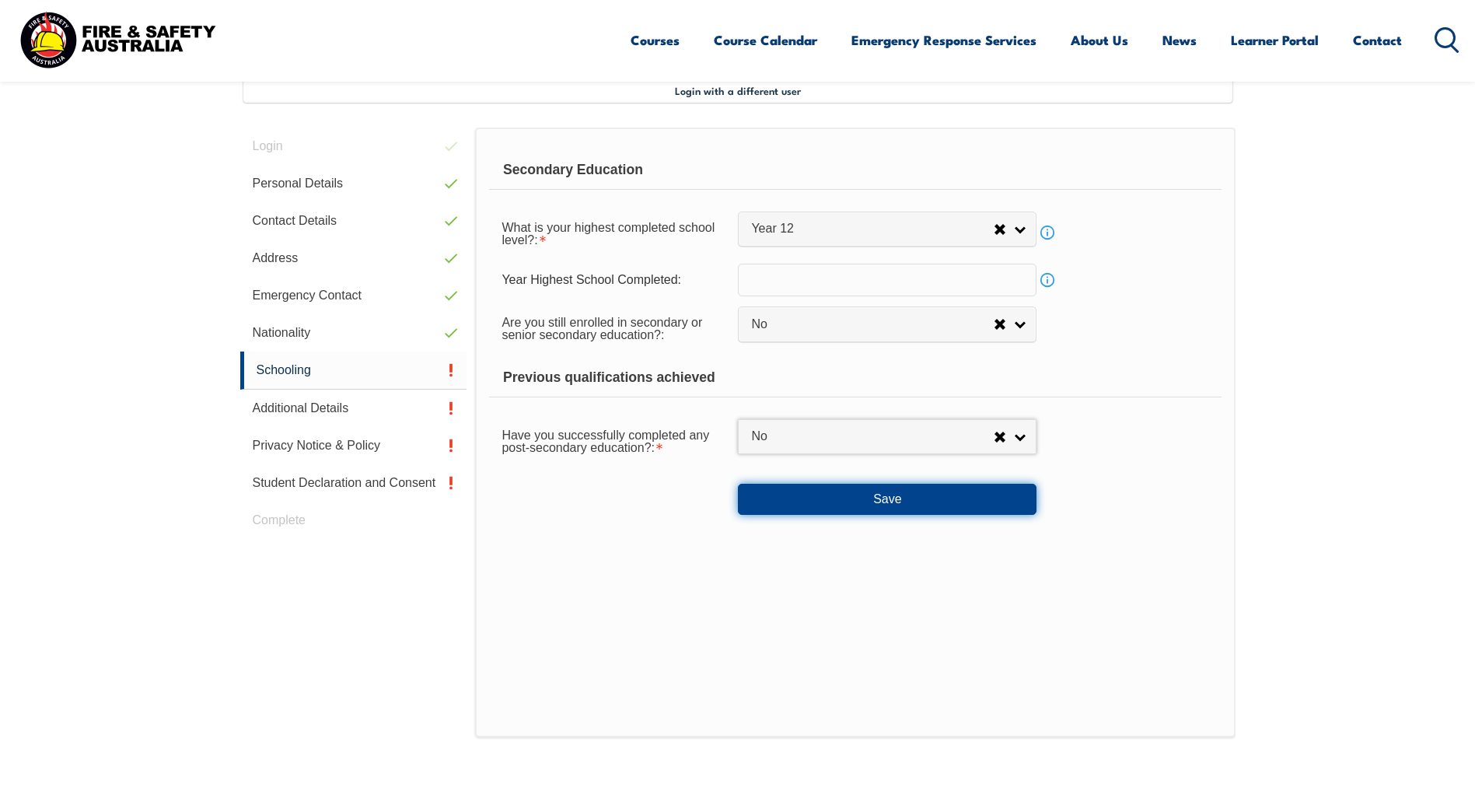
click at [827, 492] on button "Save" at bounding box center [887, 500] width 299 height 32
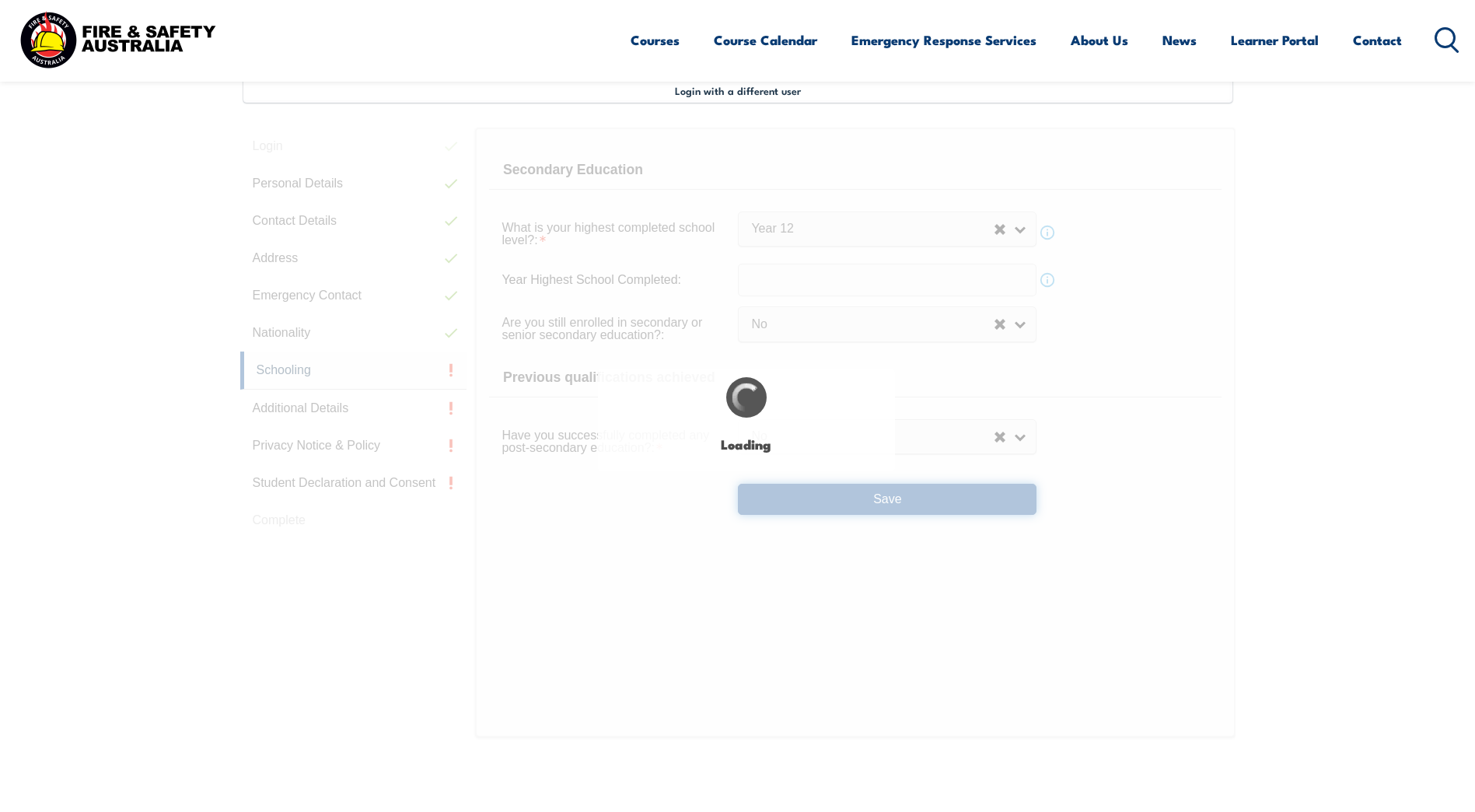
select select "false"
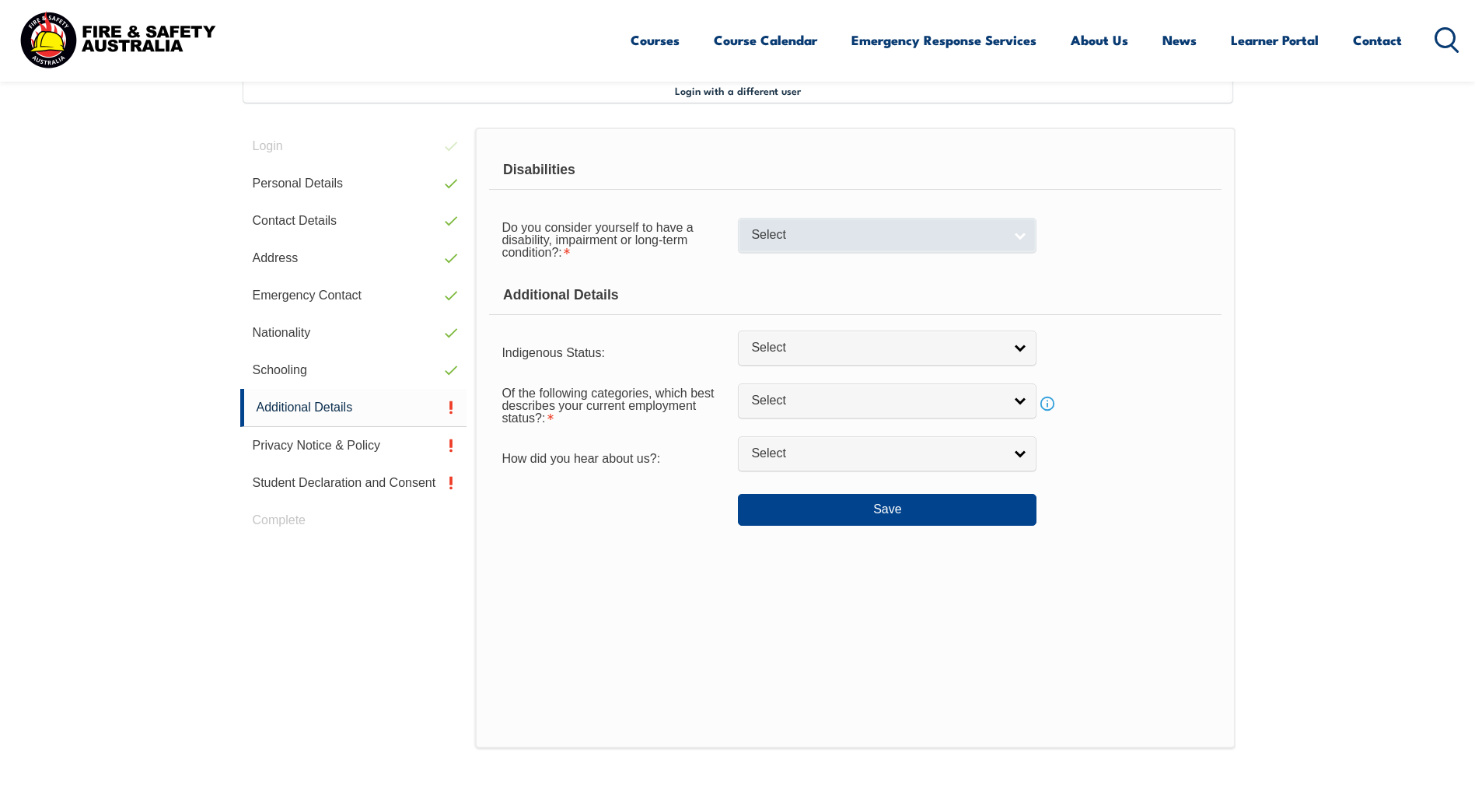
click at [1014, 235] on link "Select" at bounding box center [887, 235] width 299 height 35
click at [789, 258] on li "No" at bounding box center [887, 261] width 291 height 19
select select "false"
click at [1019, 348] on link "Select" at bounding box center [887, 348] width 299 height 35
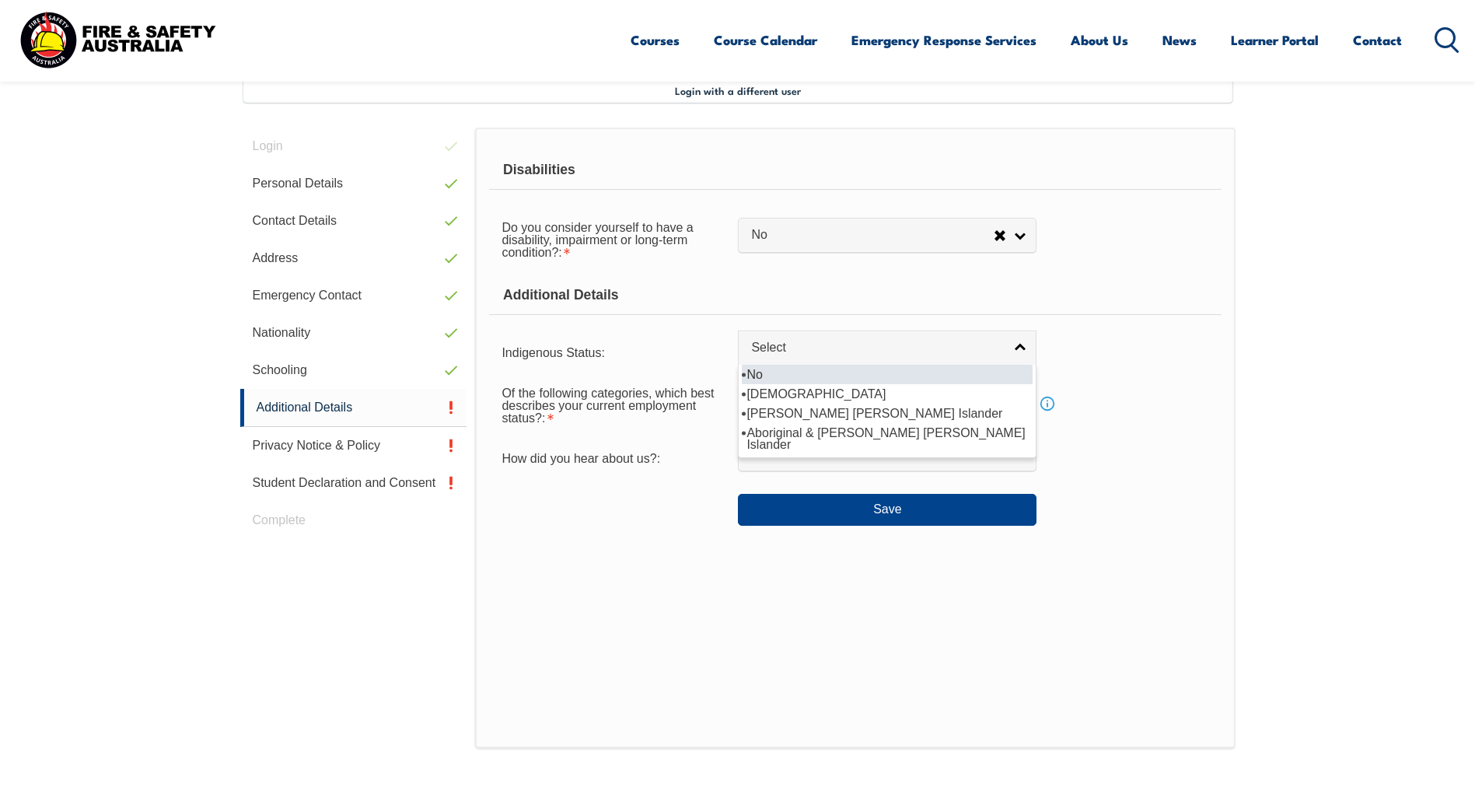
click at [1011, 372] on li "No" at bounding box center [887, 374] width 291 height 19
select select "4"
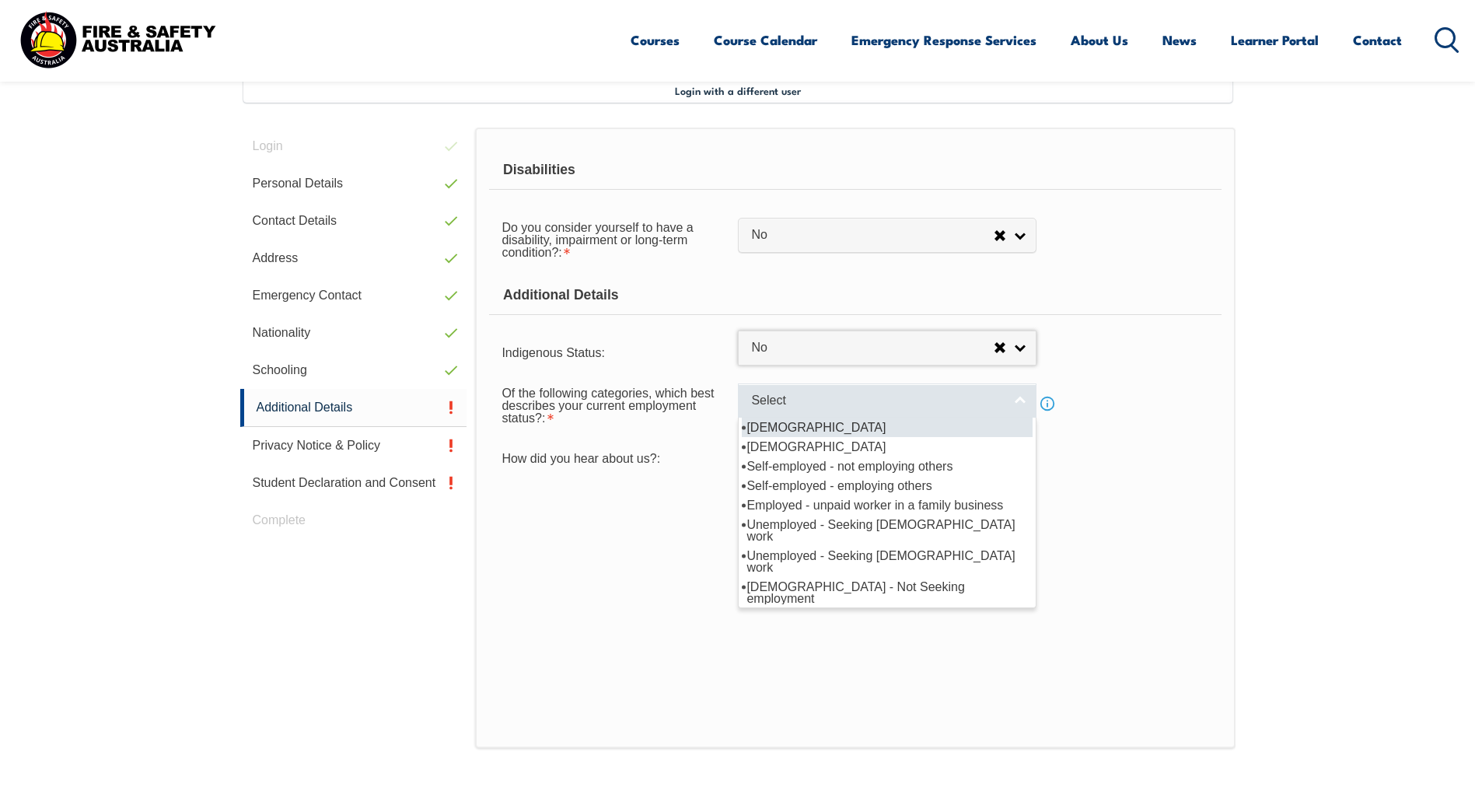
click at [1021, 393] on link "Select" at bounding box center [887, 400] width 299 height 35
click at [819, 431] on li "[DEMOGRAPHIC_DATA]" at bounding box center [887, 426] width 291 height 19
select select "1"
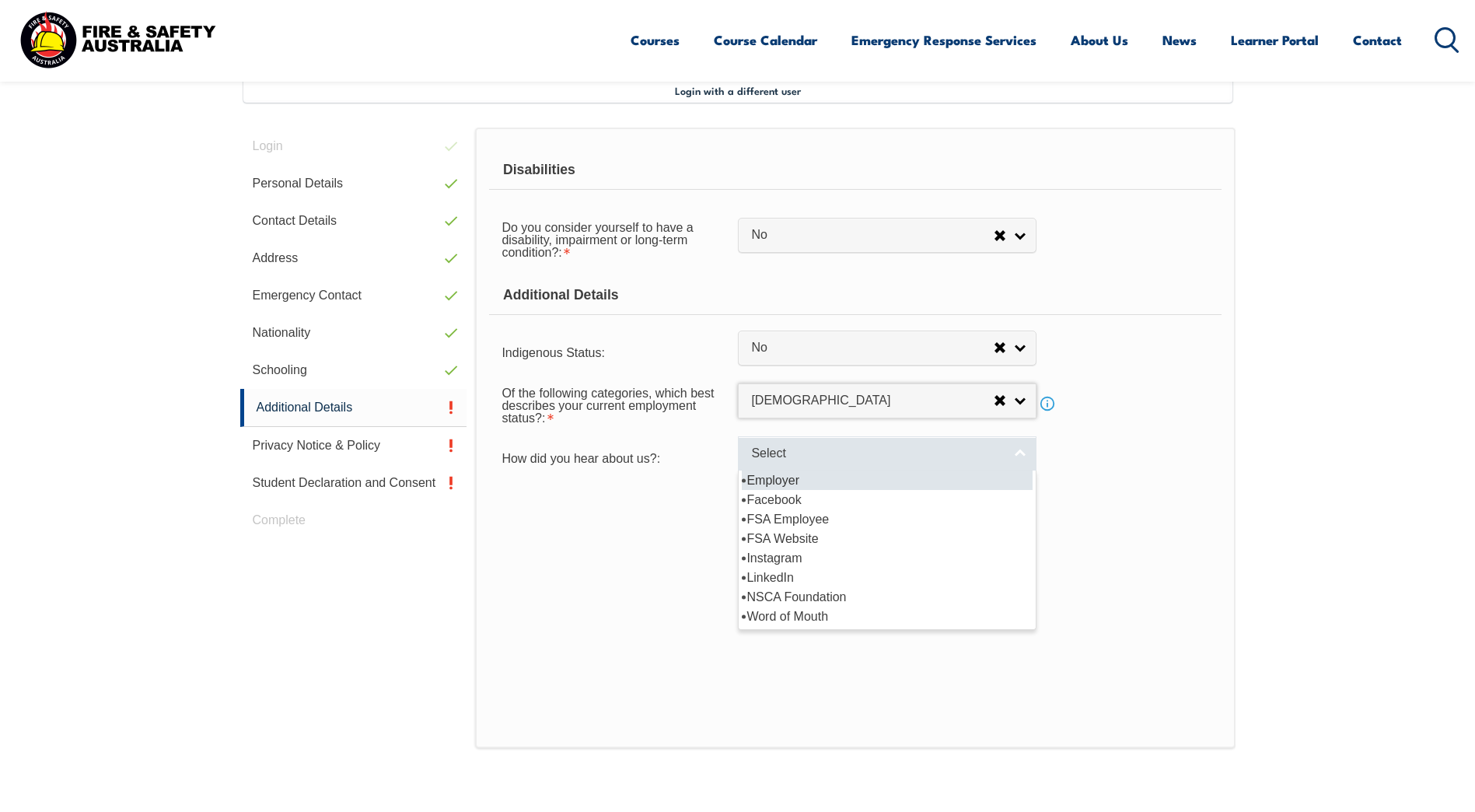
click at [1014, 446] on link "Select" at bounding box center [887, 453] width 299 height 35
click at [769, 477] on li "Employer" at bounding box center [887, 479] width 291 height 19
select select "8019"
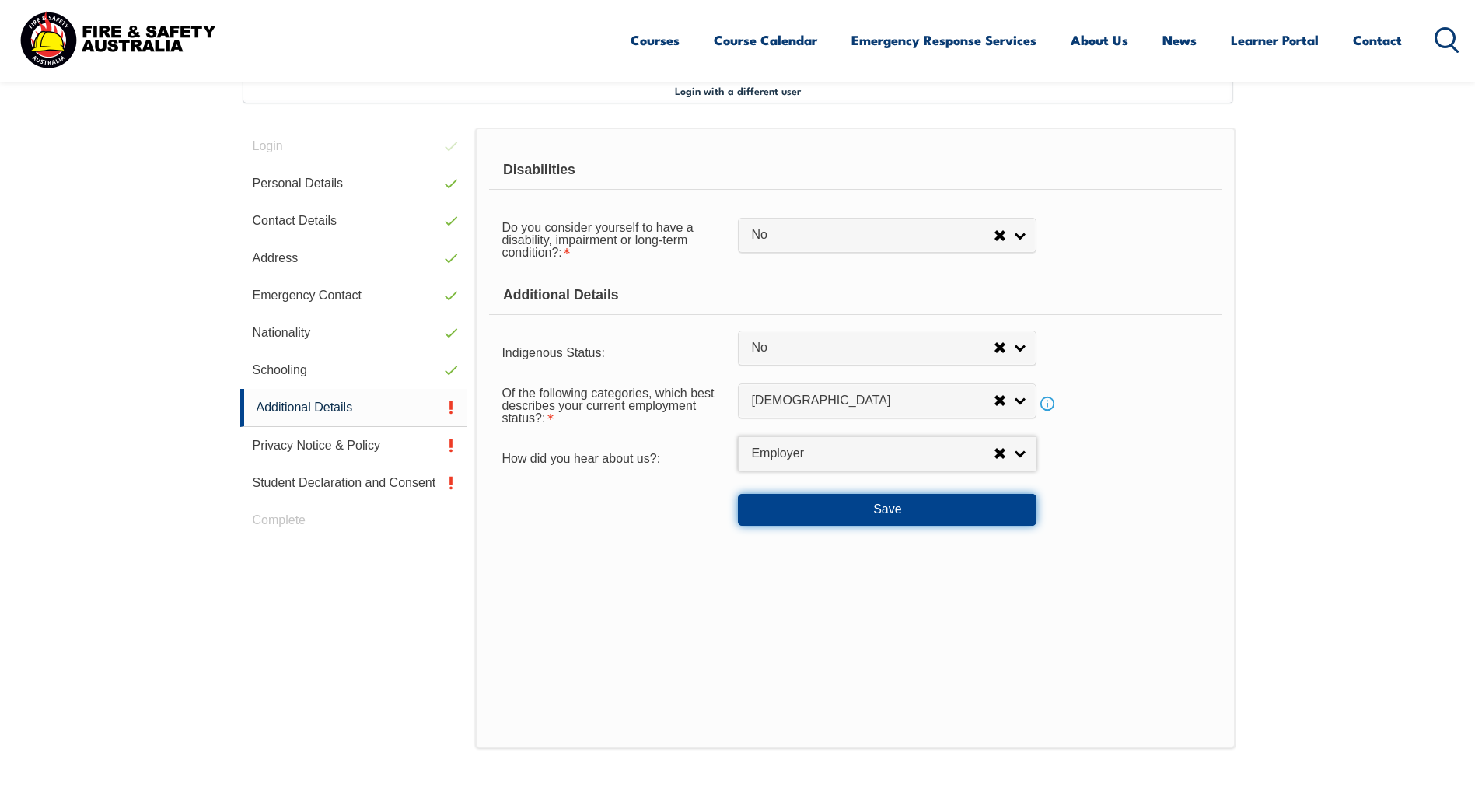
click at [856, 503] on button "Save" at bounding box center [887, 510] width 299 height 32
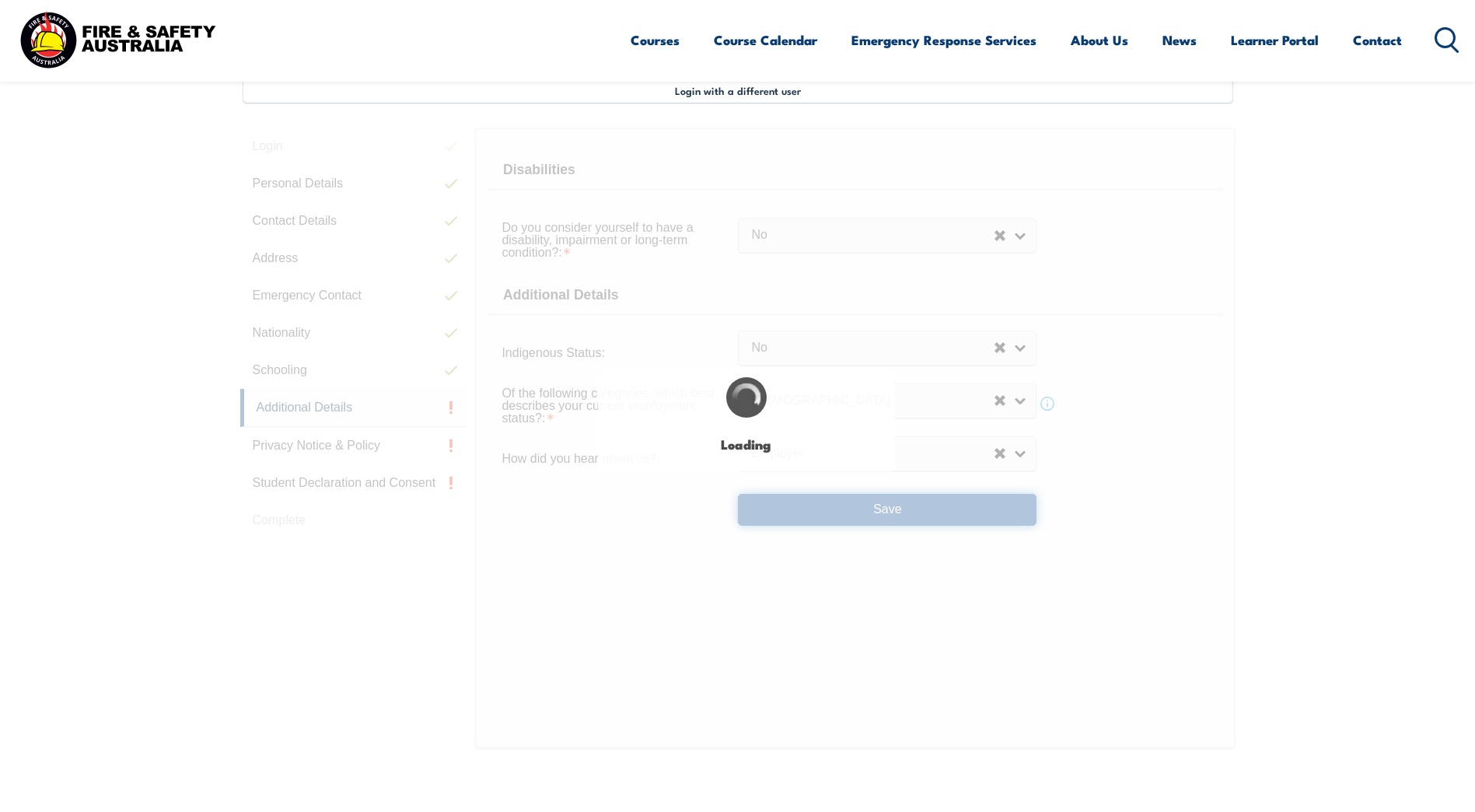
select select "false"
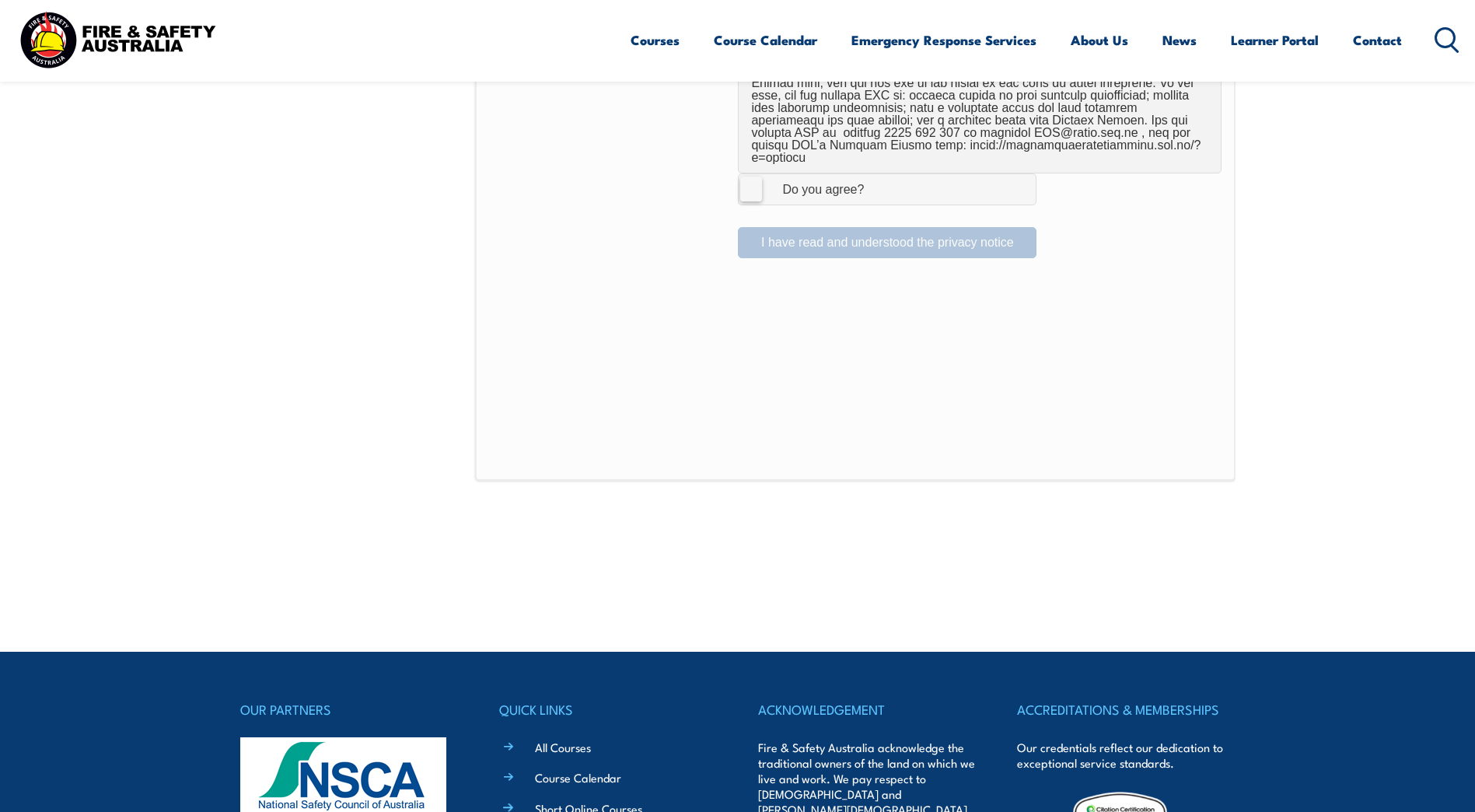
scroll to position [1046, 0]
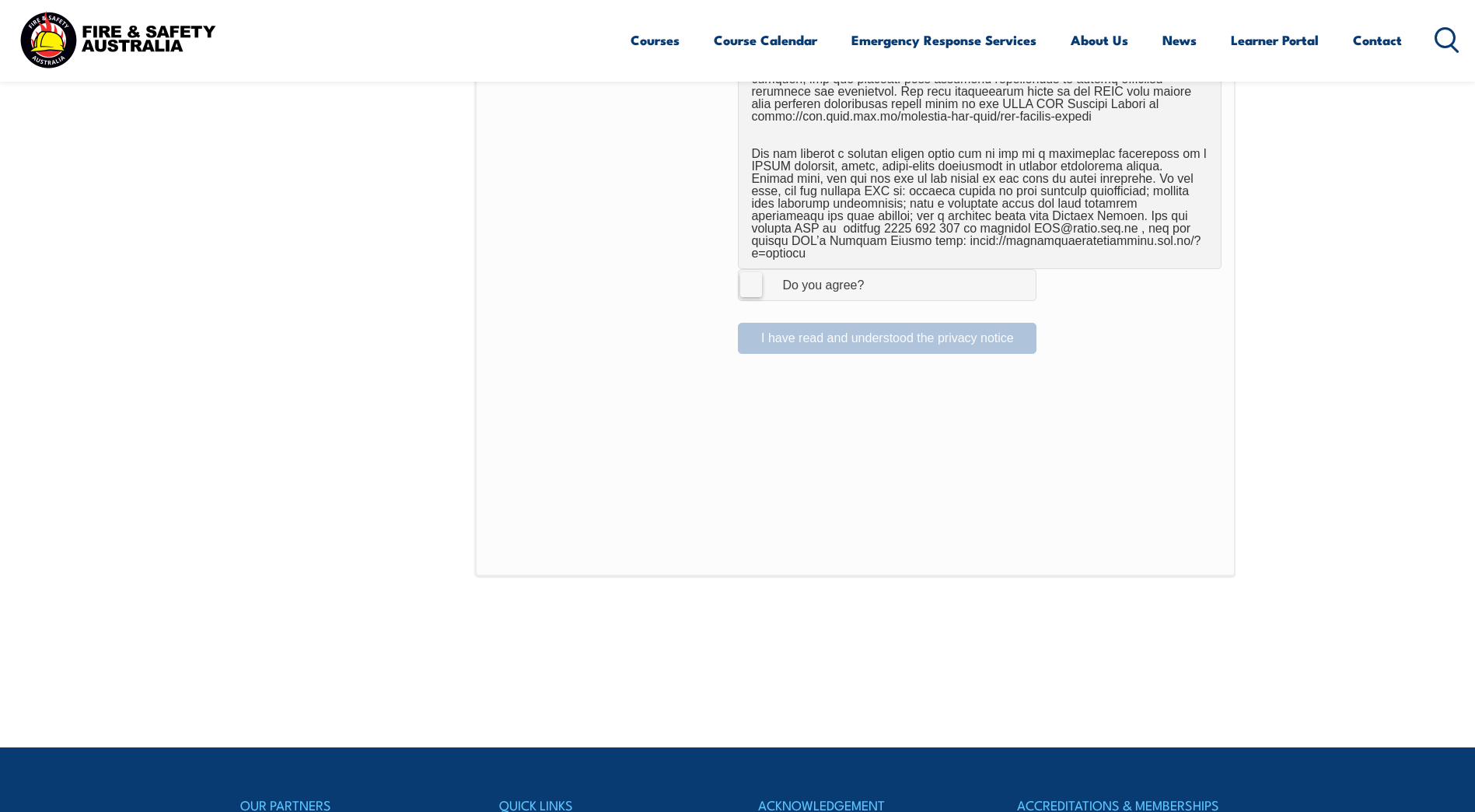
click at [744, 275] on label "I Agree Do you agree?" at bounding box center [887, 285] width 299 height 32
click at [876, 275] on input "I Agree Do you agree?" at bounding box center [889, 285] width 27 height 30
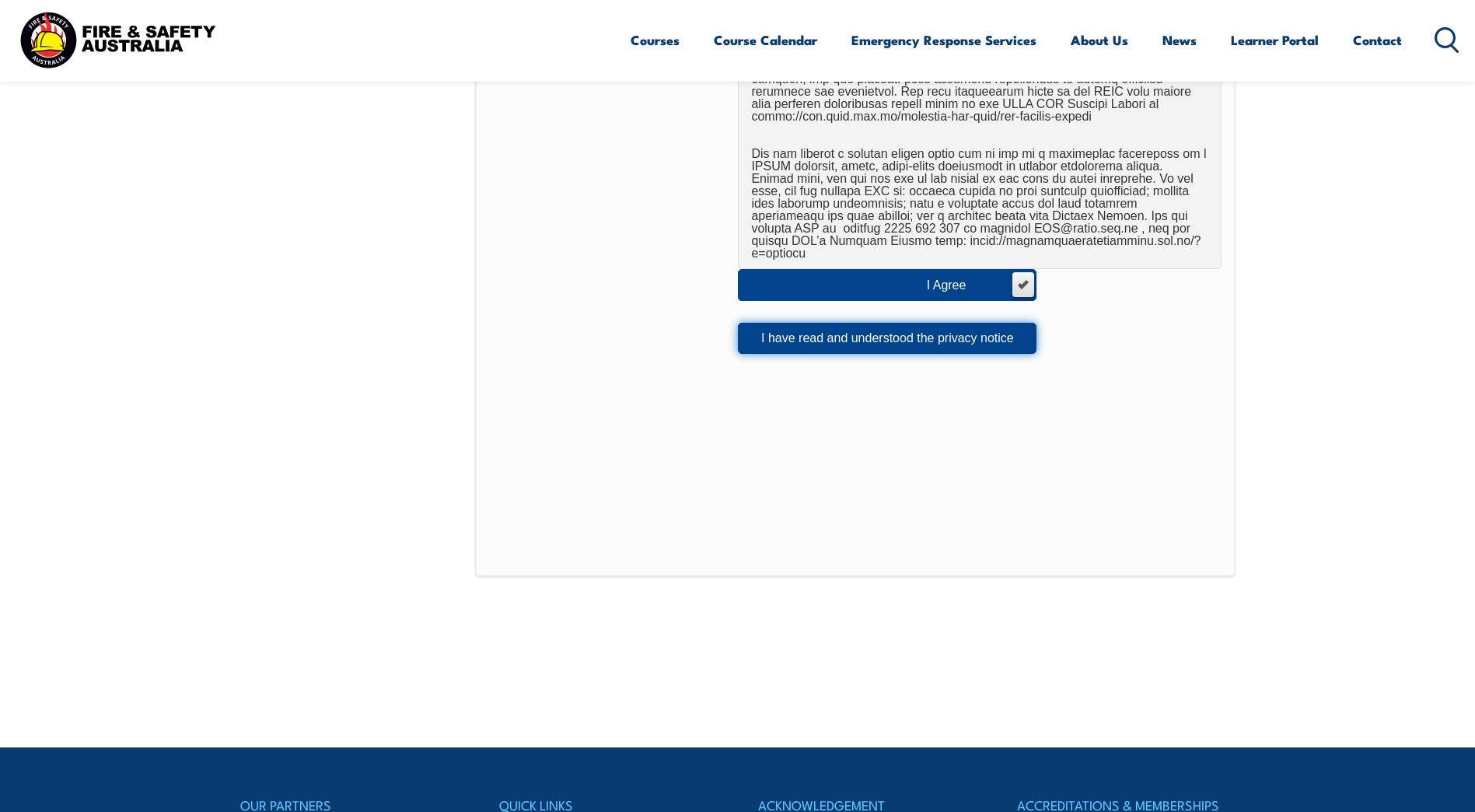
click at [788, 325] on button "I have read and understood the privacy notice" at bounding box center [887, 338] width 299 height 32
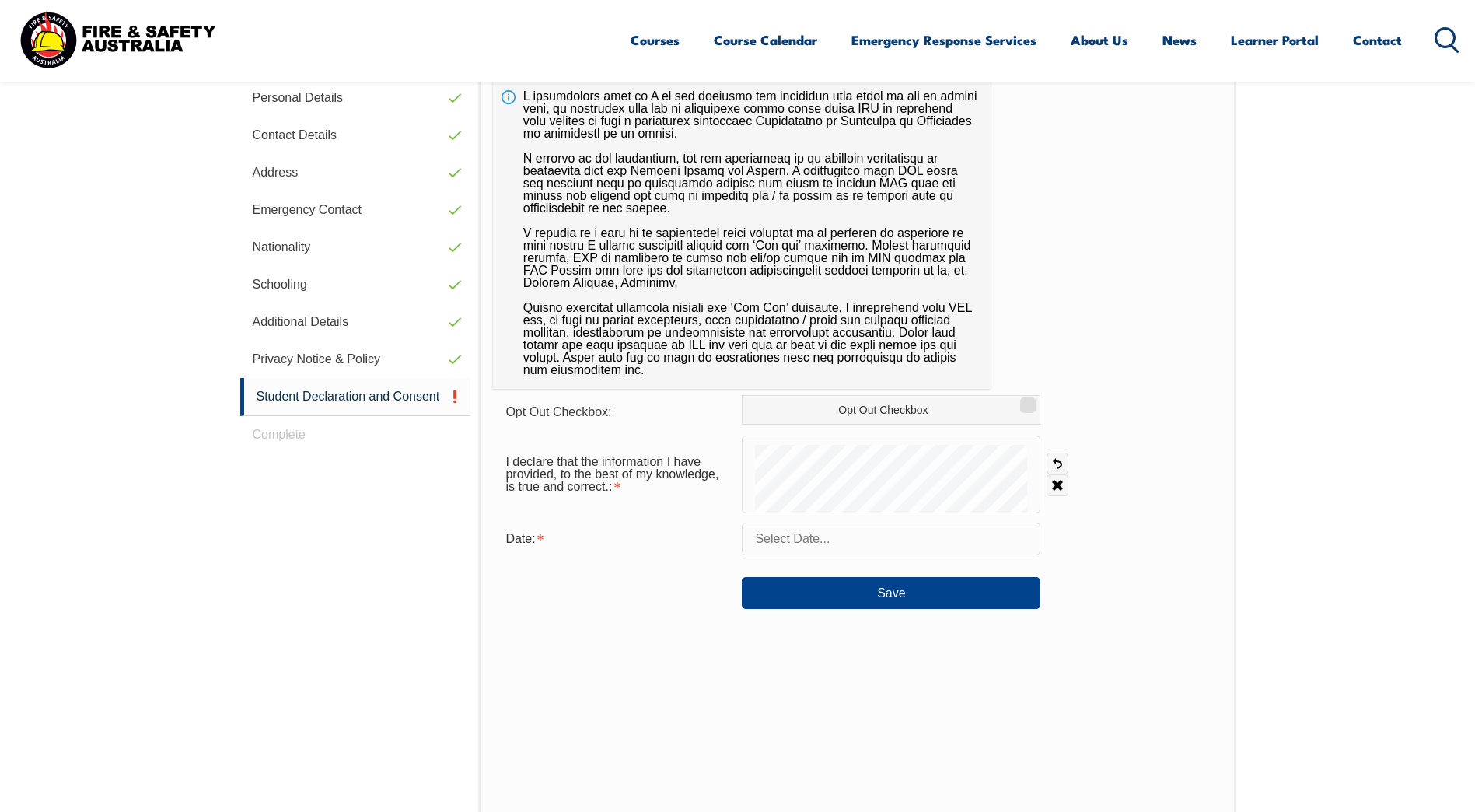
scroll to position [424, 0]
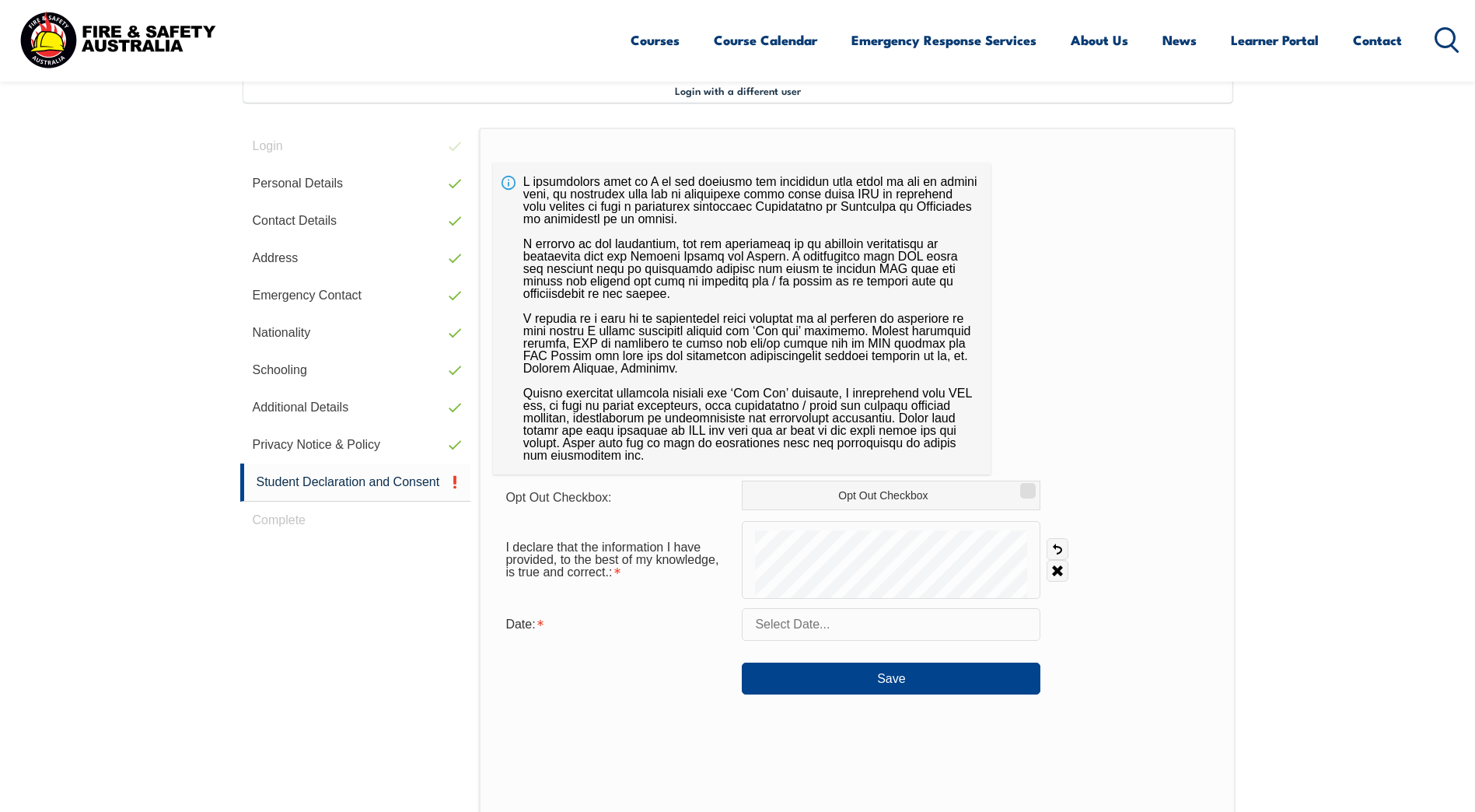
click at [879, 620] on input "text" at bounding box center [891, 624] width 299 height 32
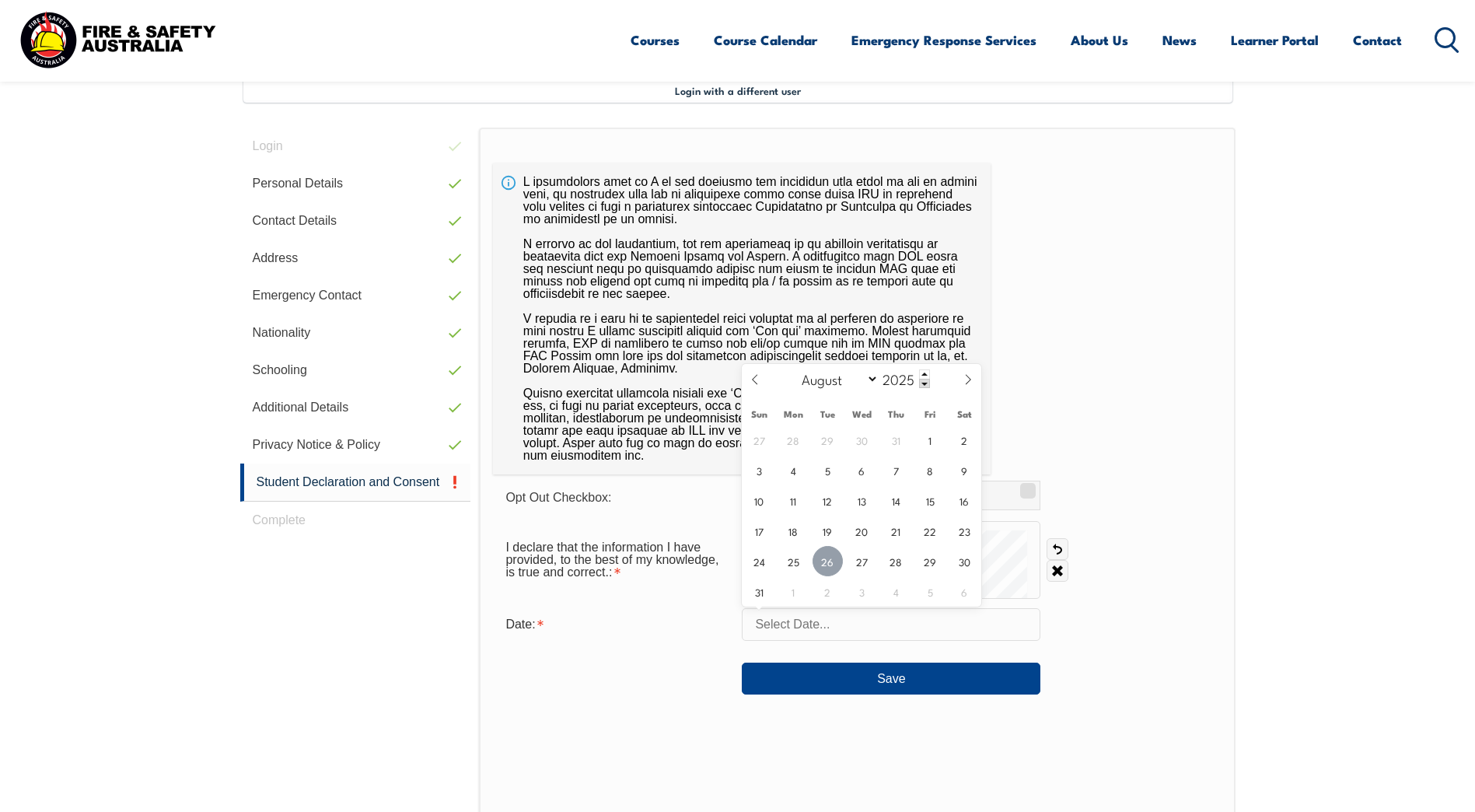
click at [831, 568] on span "26" at bounding box center [827, 561] width 31 height 31
type input "[DATE]"
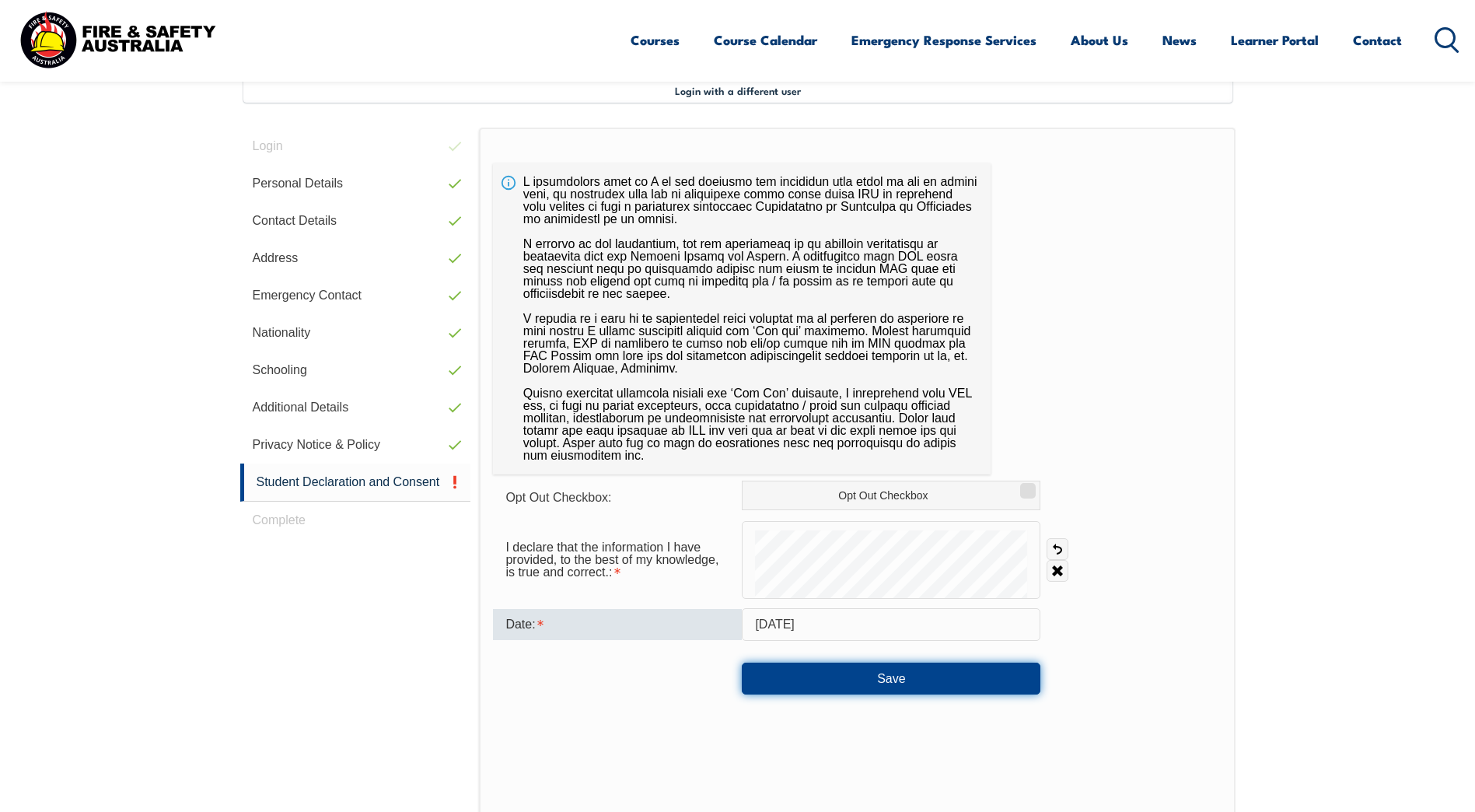
click at [888, 673] on button "Save" at bounding box center [891, 679] width 299 height 32
